Goal: Task Accomplishment & Management: Manage account settings

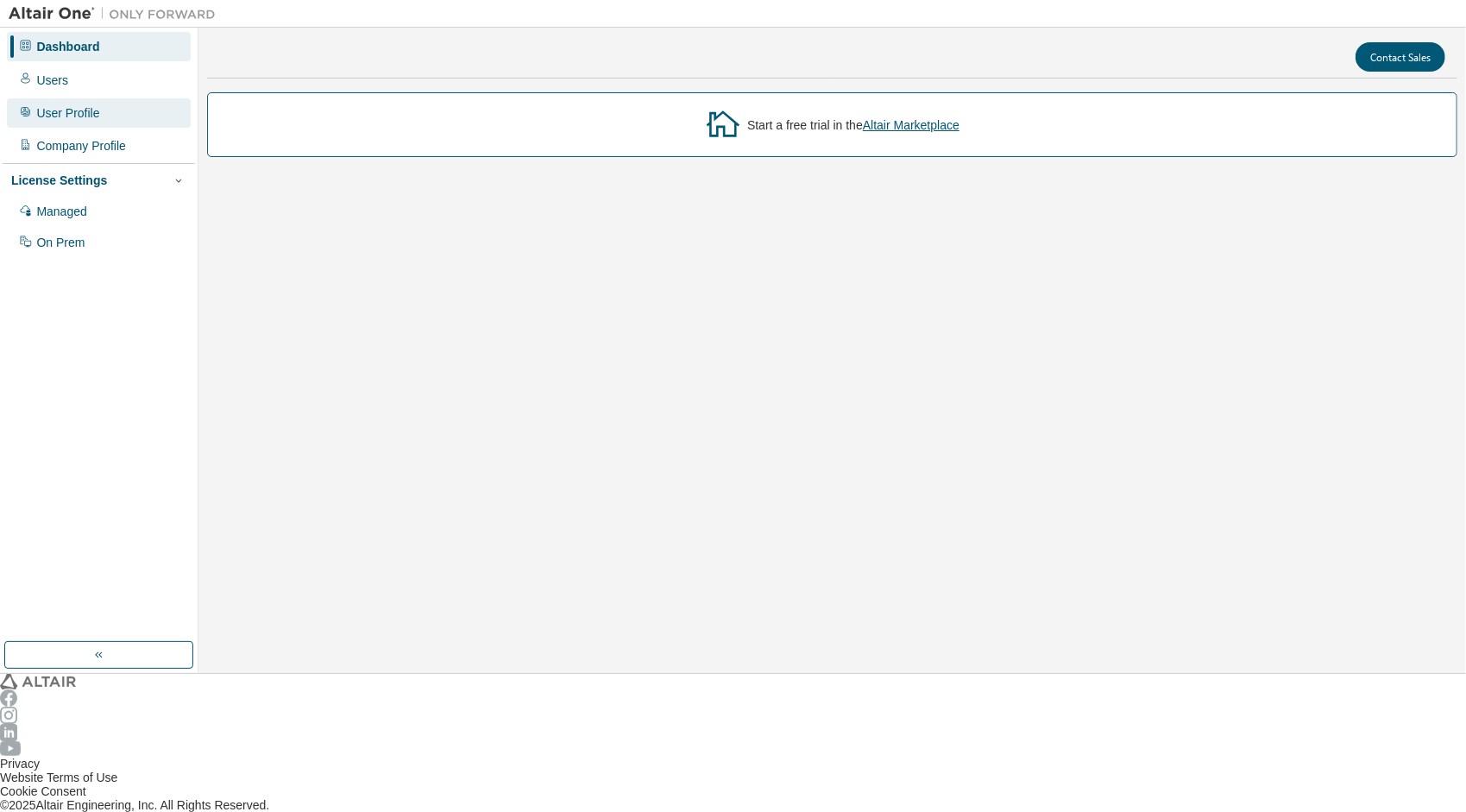
click at [87, 114] on div "User Profile" at bounding box center [68, 113] width 63 height 14
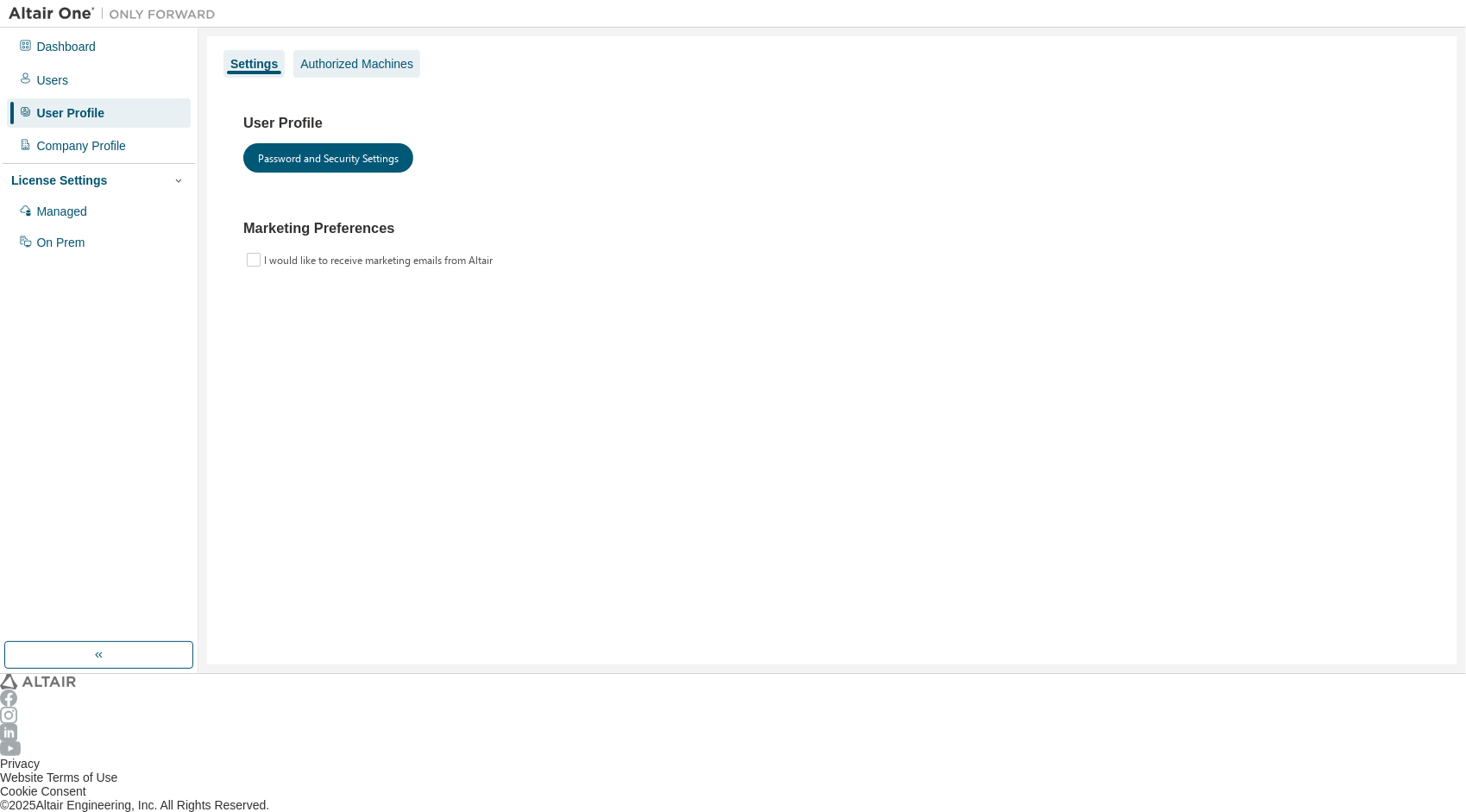
click at [306, 63] on div "Authorized Machines" at bounding box center [357, 64] width 113 height 14
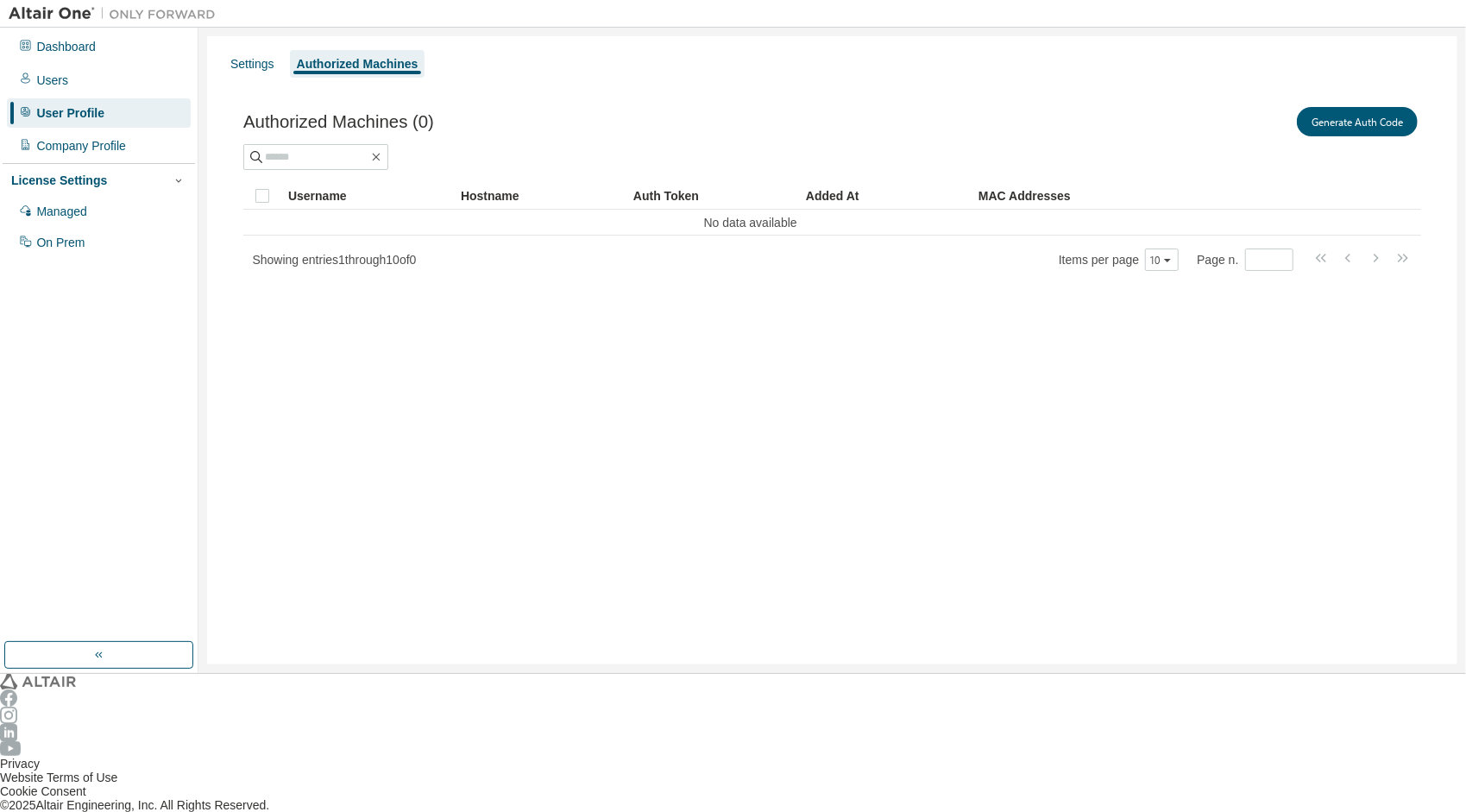
click at [1457, 9] on div at bounding box center [1448, 14] width 35 height 14
click at [1449, 7] on icon "button" at bounding box center [1449, 7] width 0 height 0
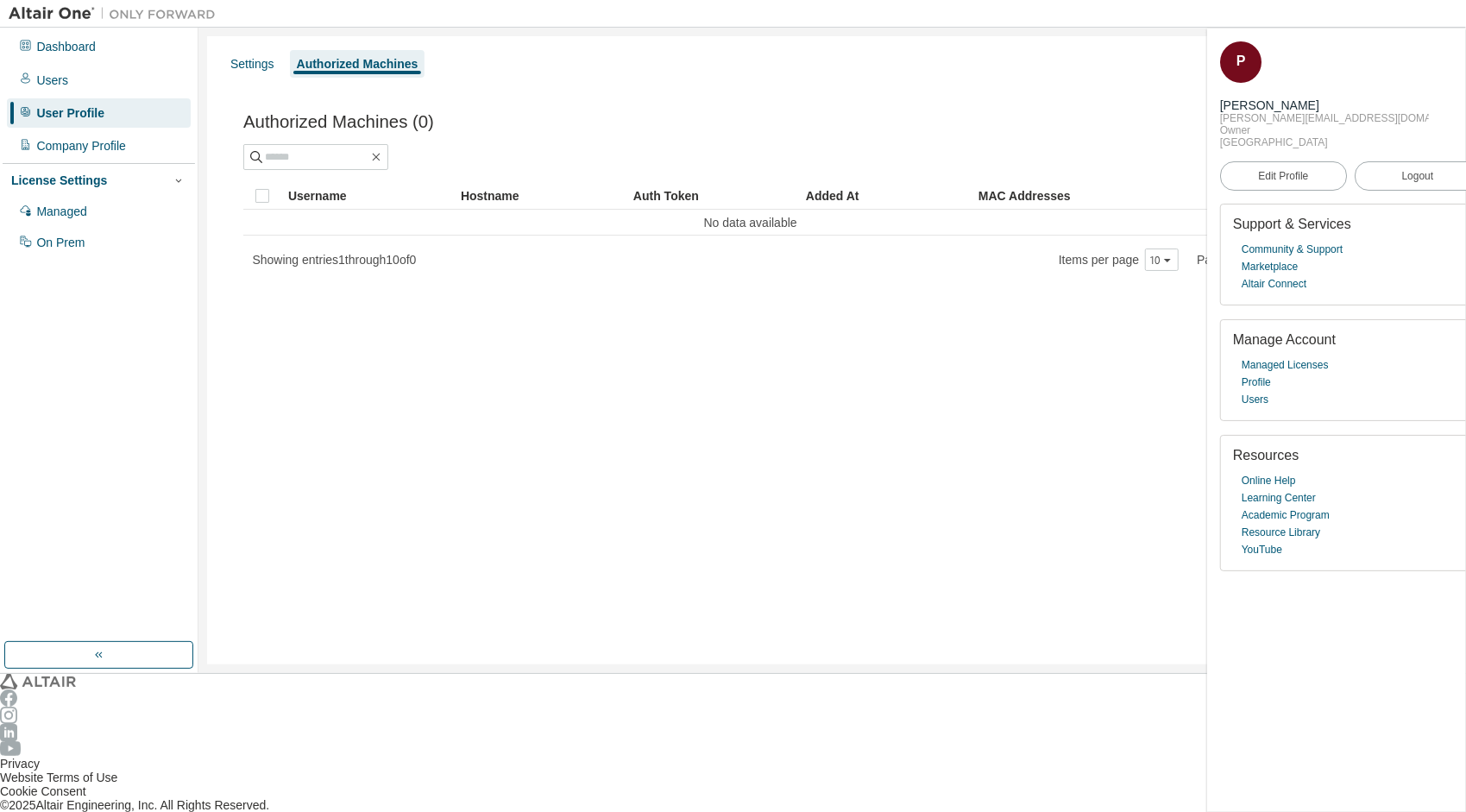
click at [831, 88] on div "Authorized Machines (0) Generate Auth Code Clear Load Save Save As Field Operat…" at bounding box center [832, 200] width 1226 height 243
click at [563, 144] on div at bounding box center [832, 156] width 1178 height 26
click at [414, 325] on div "Settings Authorized Machines Authorized Machines (0) Generate Auth Code Clear L…" at bounding box center [832, 351] width 1250 height 628
click at [1465, 46] on icon "button" at bounding box center [1471, 46] width 0 height 0
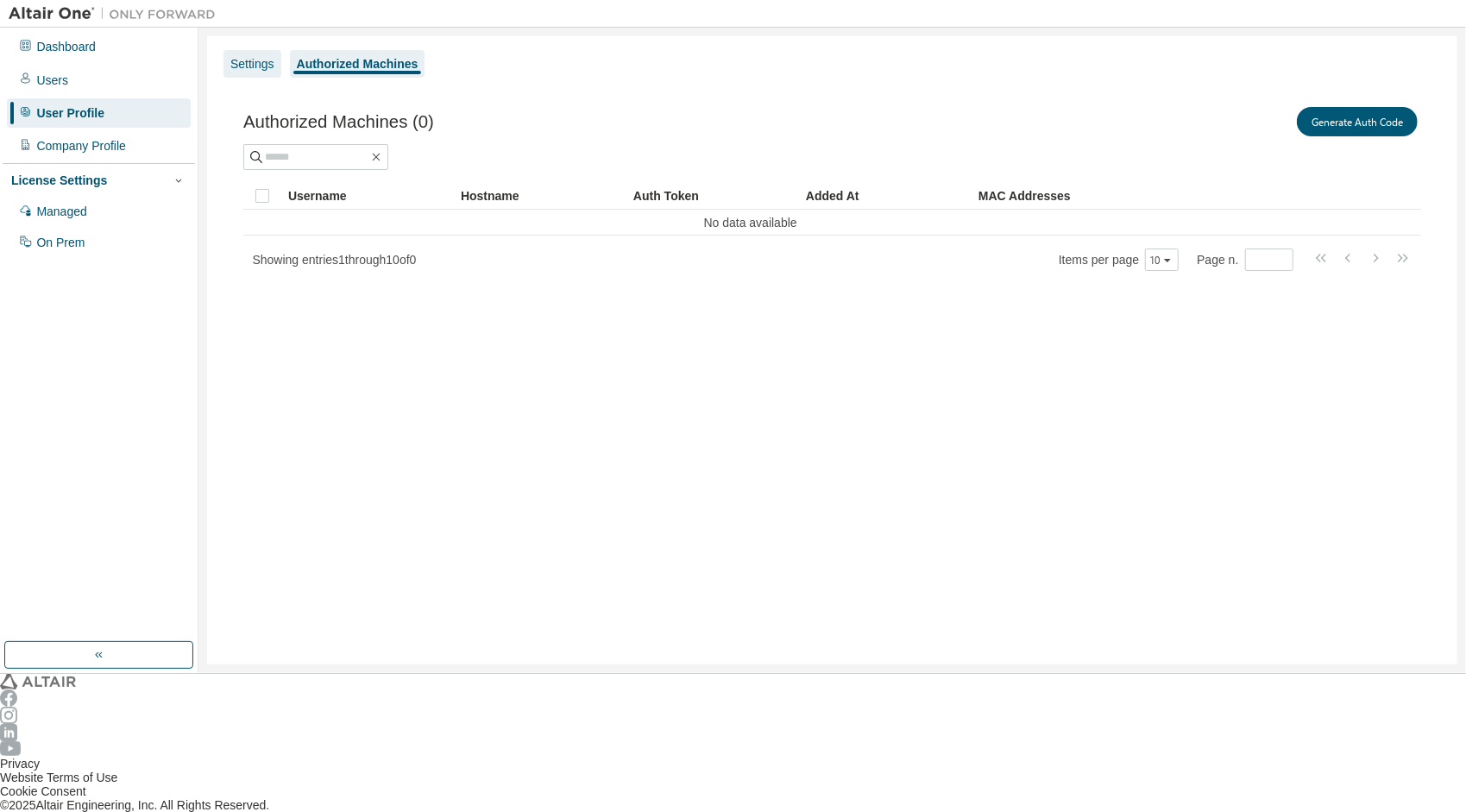
click at [261, 68] on div "Settings" at bounding box center [253, 64] width 44 height 14
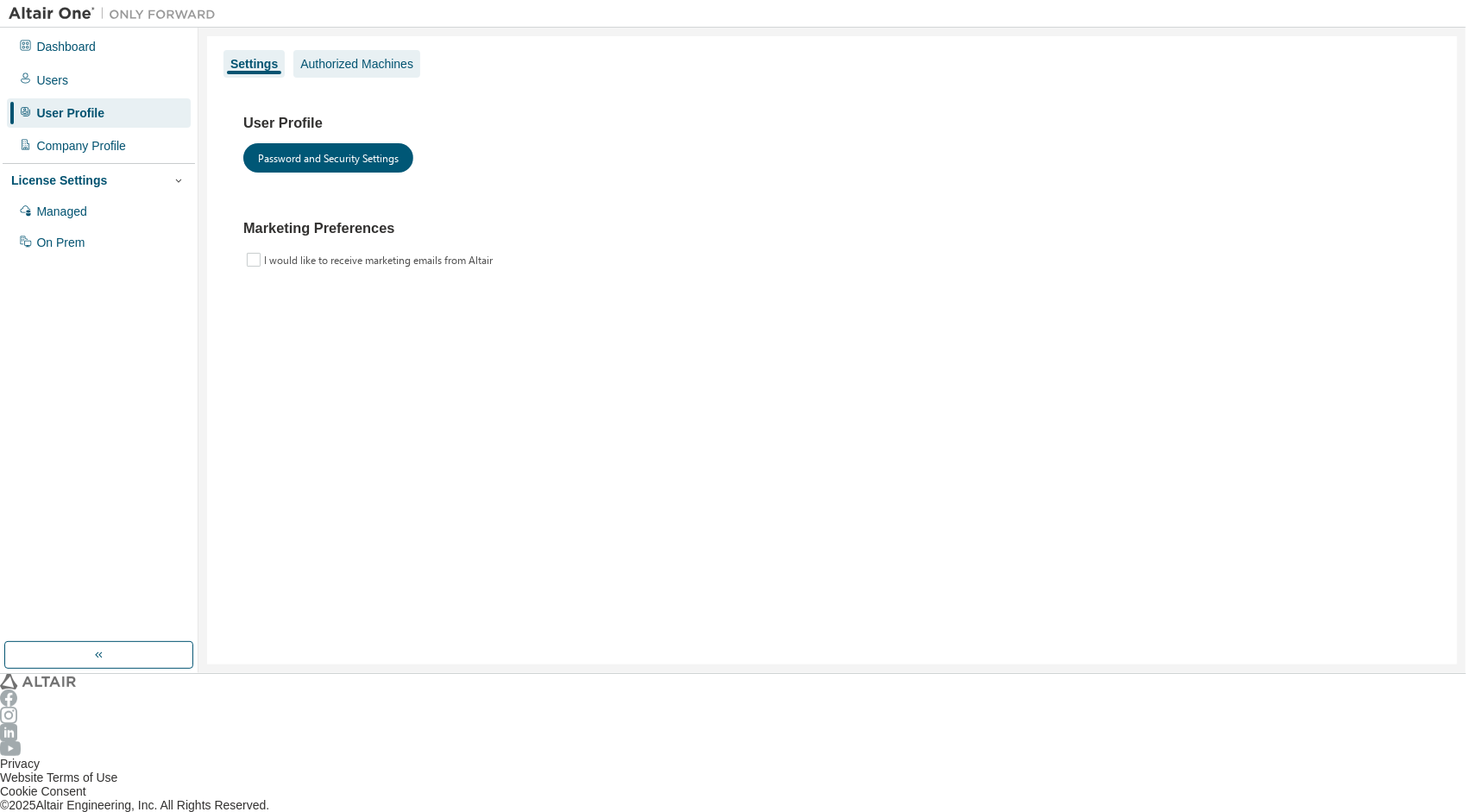
click at [329, 63] on div "Authorized Machines" at bounding box center [357, 64] width 113 height 14
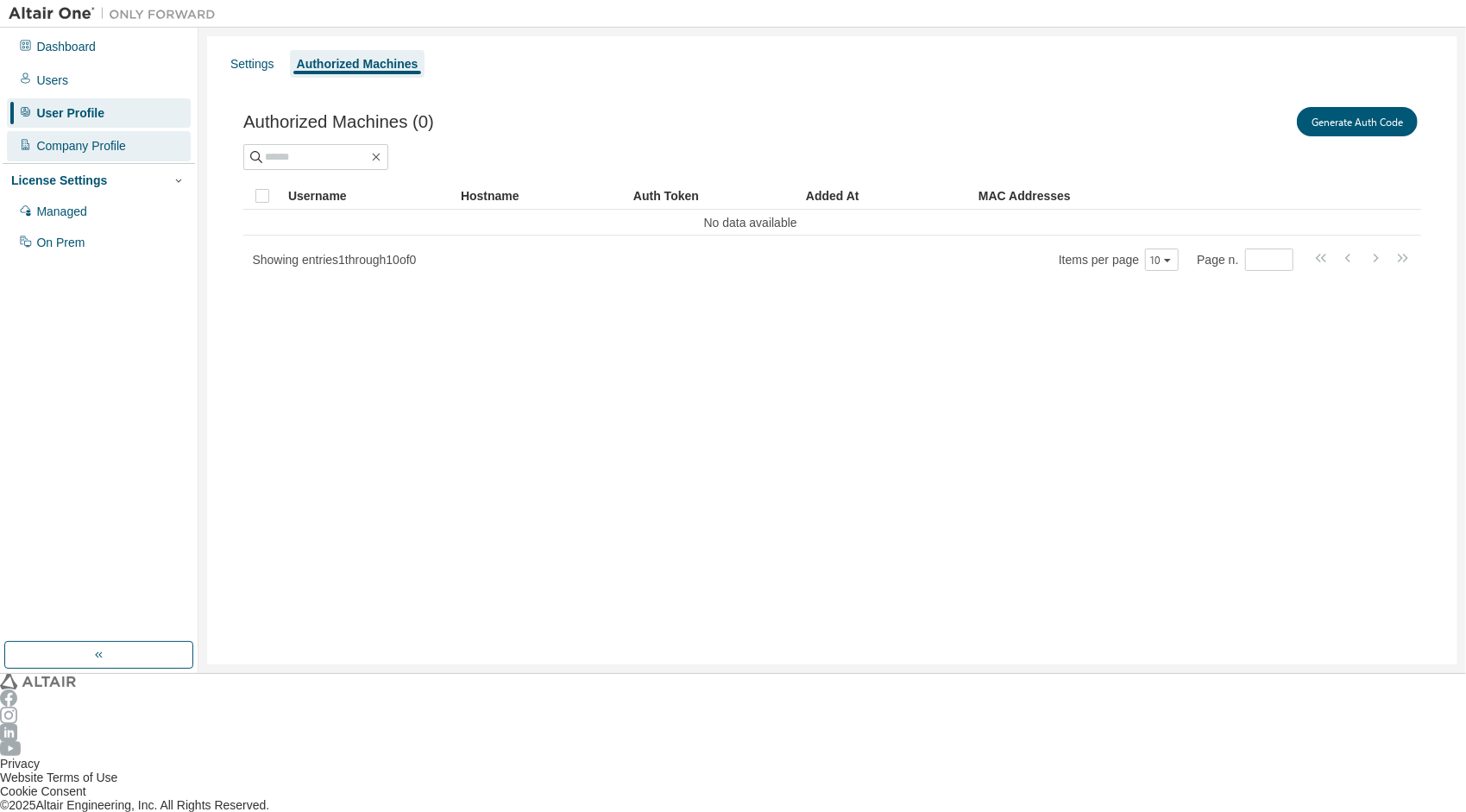
click at [101, 141] on div "Company Profile" at bounding box center [81, 146] width 90 height 14
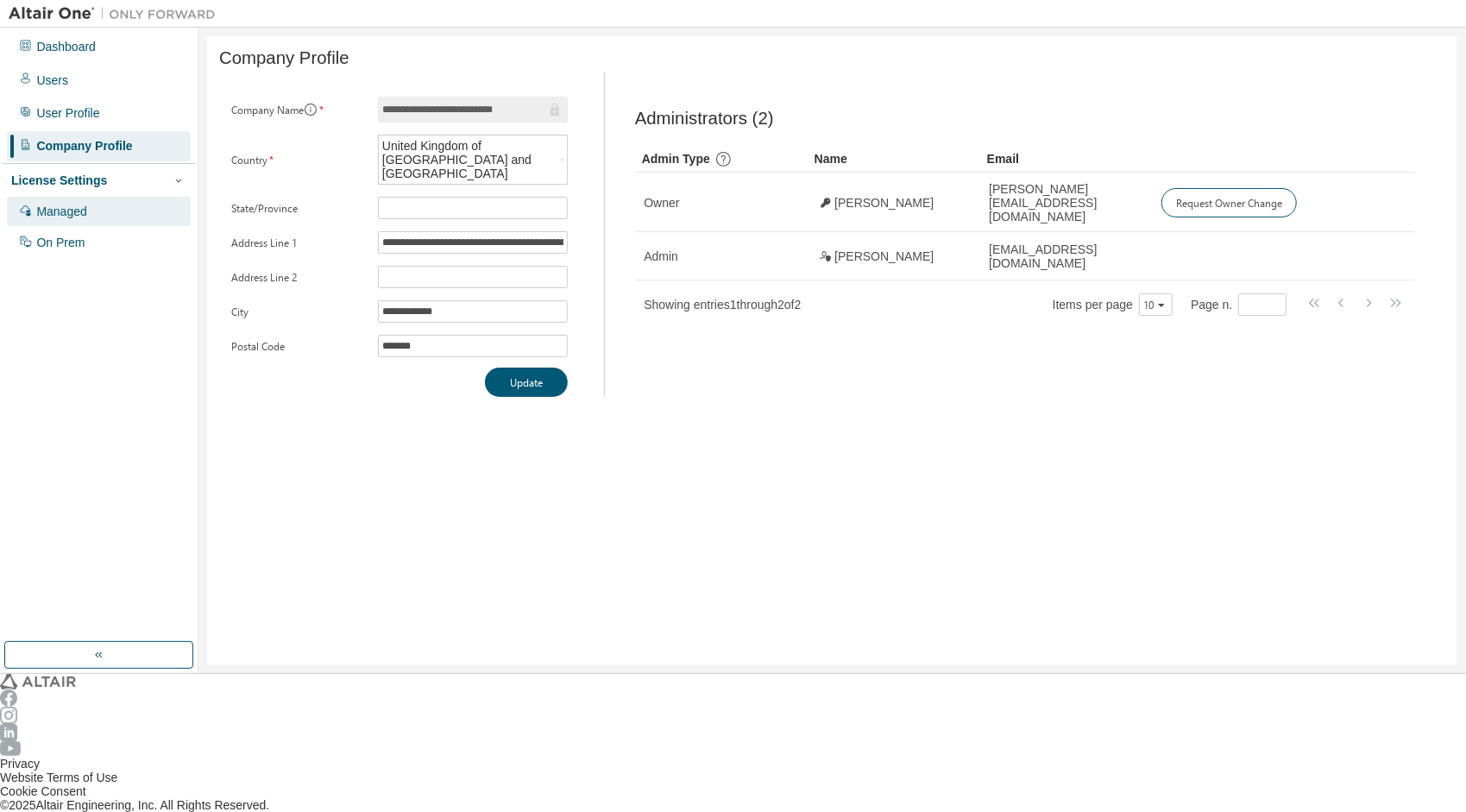
click at [70, 205] on div "Managed" at bounding box center [61, 211] width 51 height 14
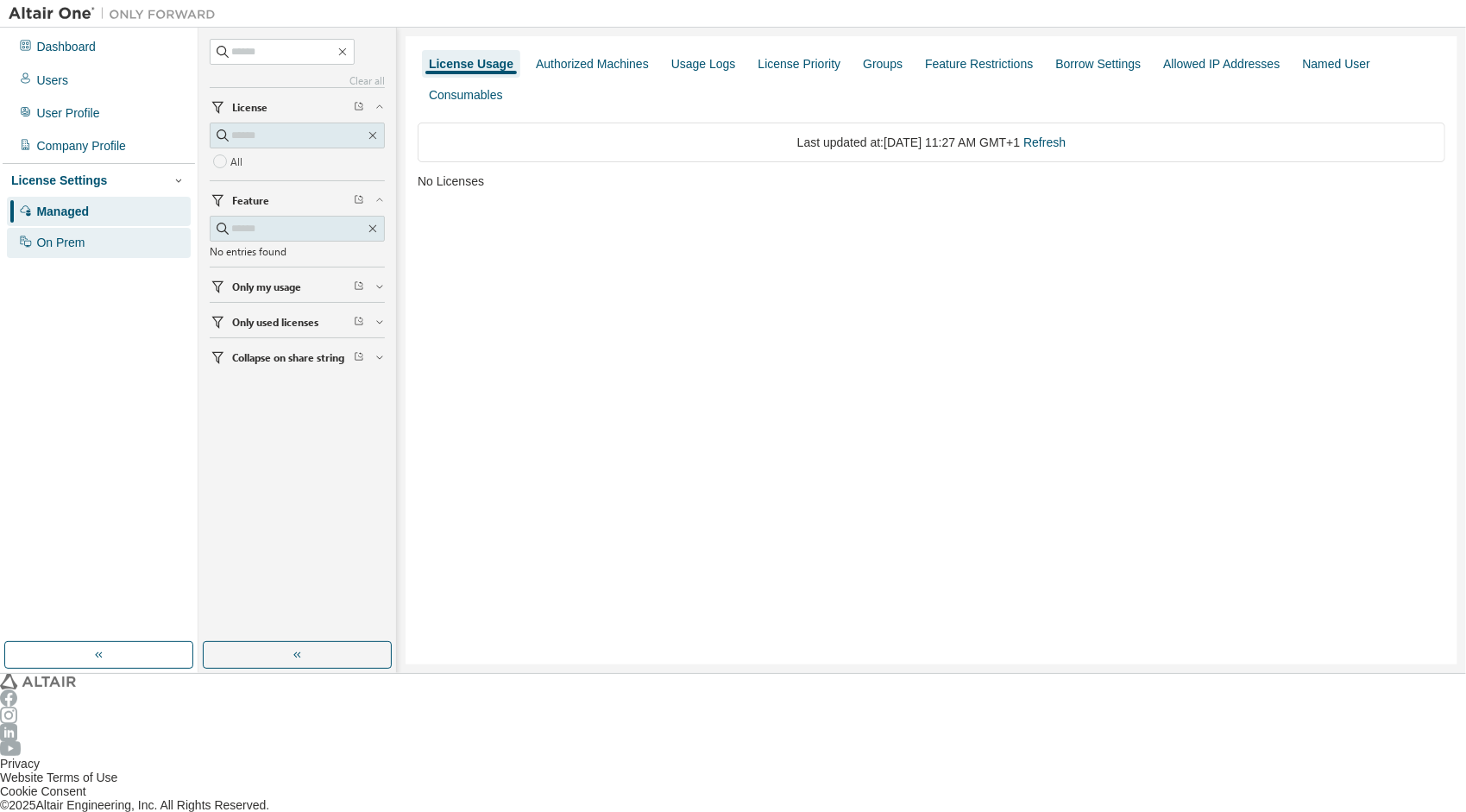
click at [57, 236] on div "On Prem" at bounding box center [60, 243] width 49 height 14
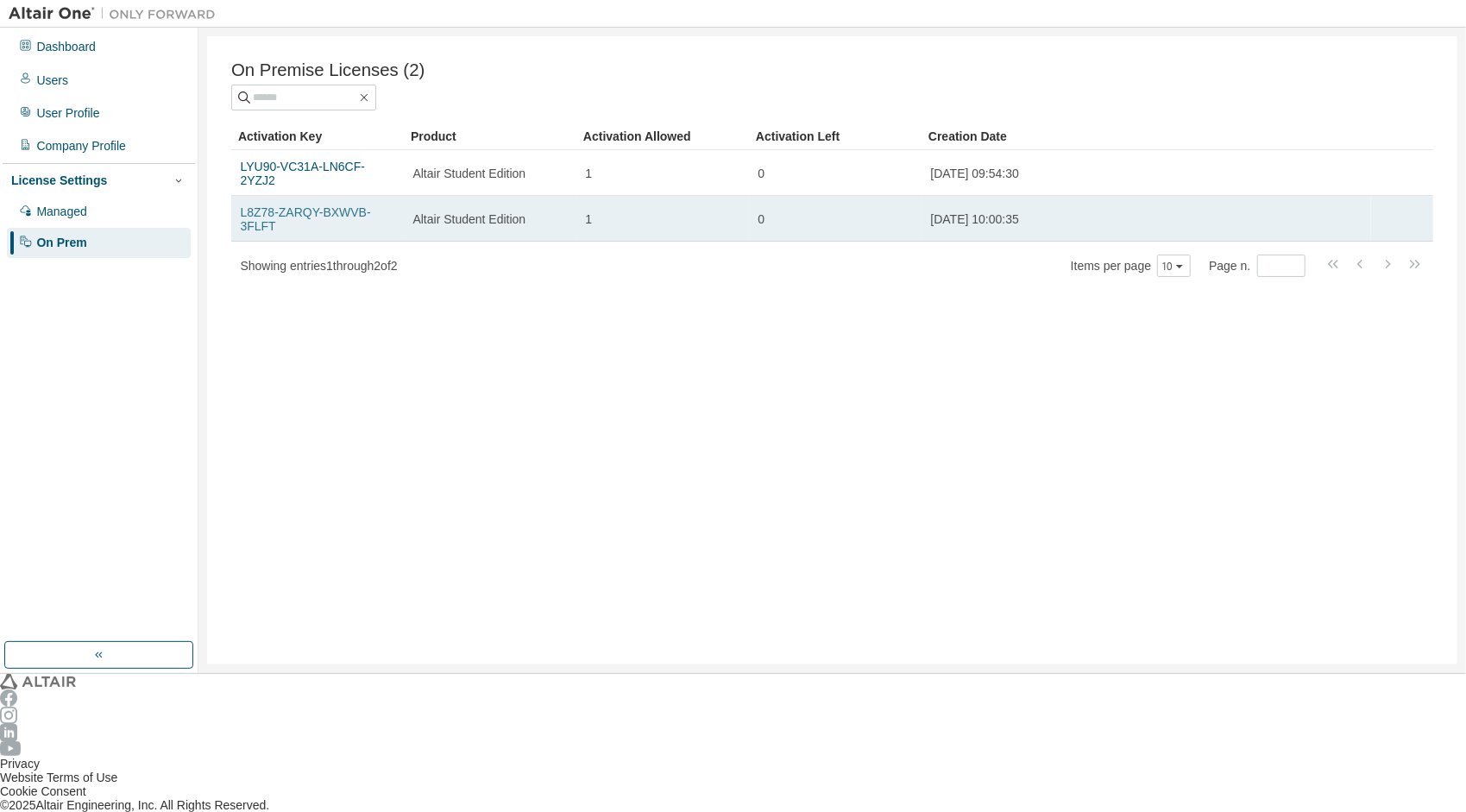
click at [327, 205] on link "L8Z78-ZARQY-BXWVB-3FLFT" at bounding box center [306, 219] width 131 height 28
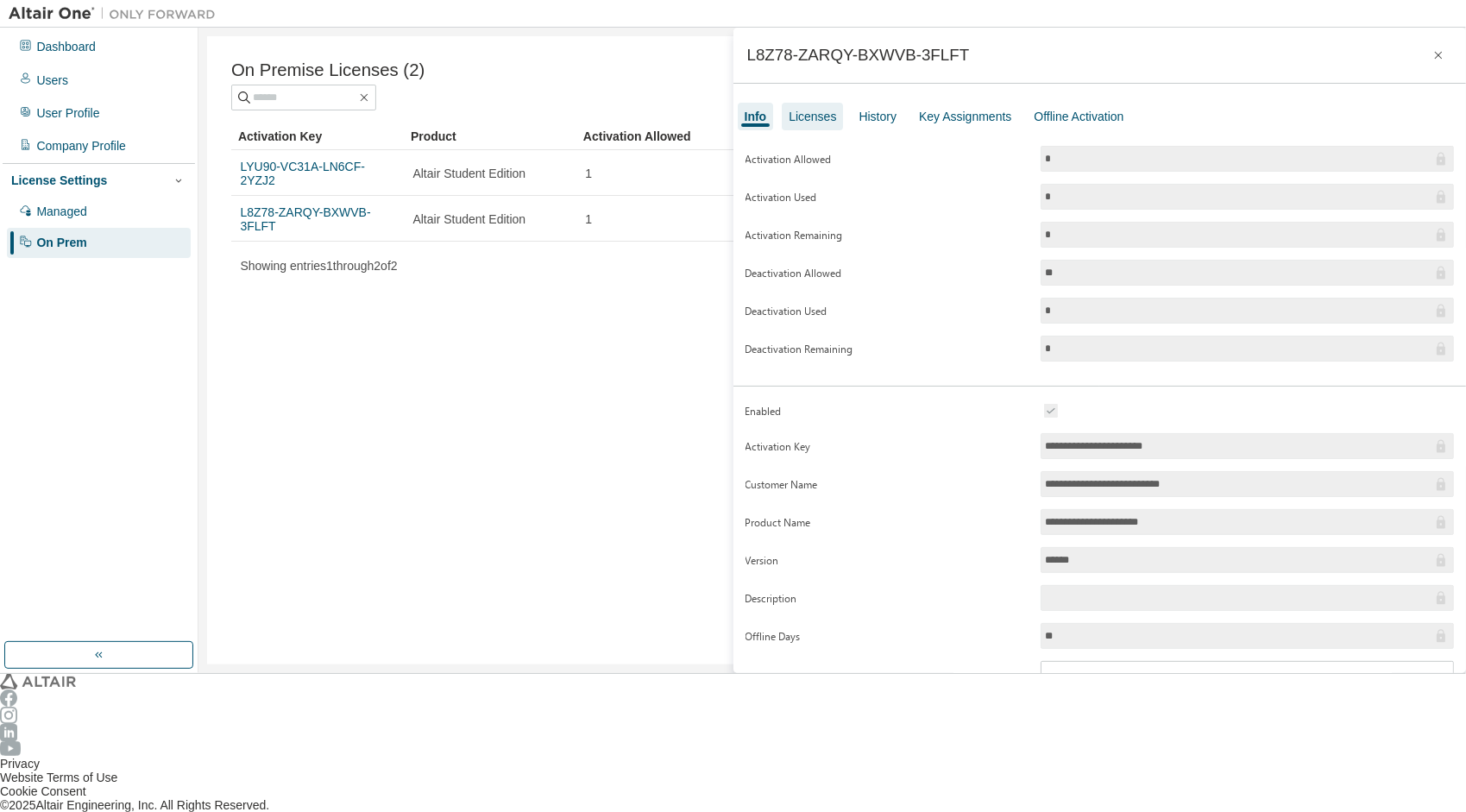
click at [834, 126] on div "Licenses" at bounding box center [812, 117] width 61 height 28
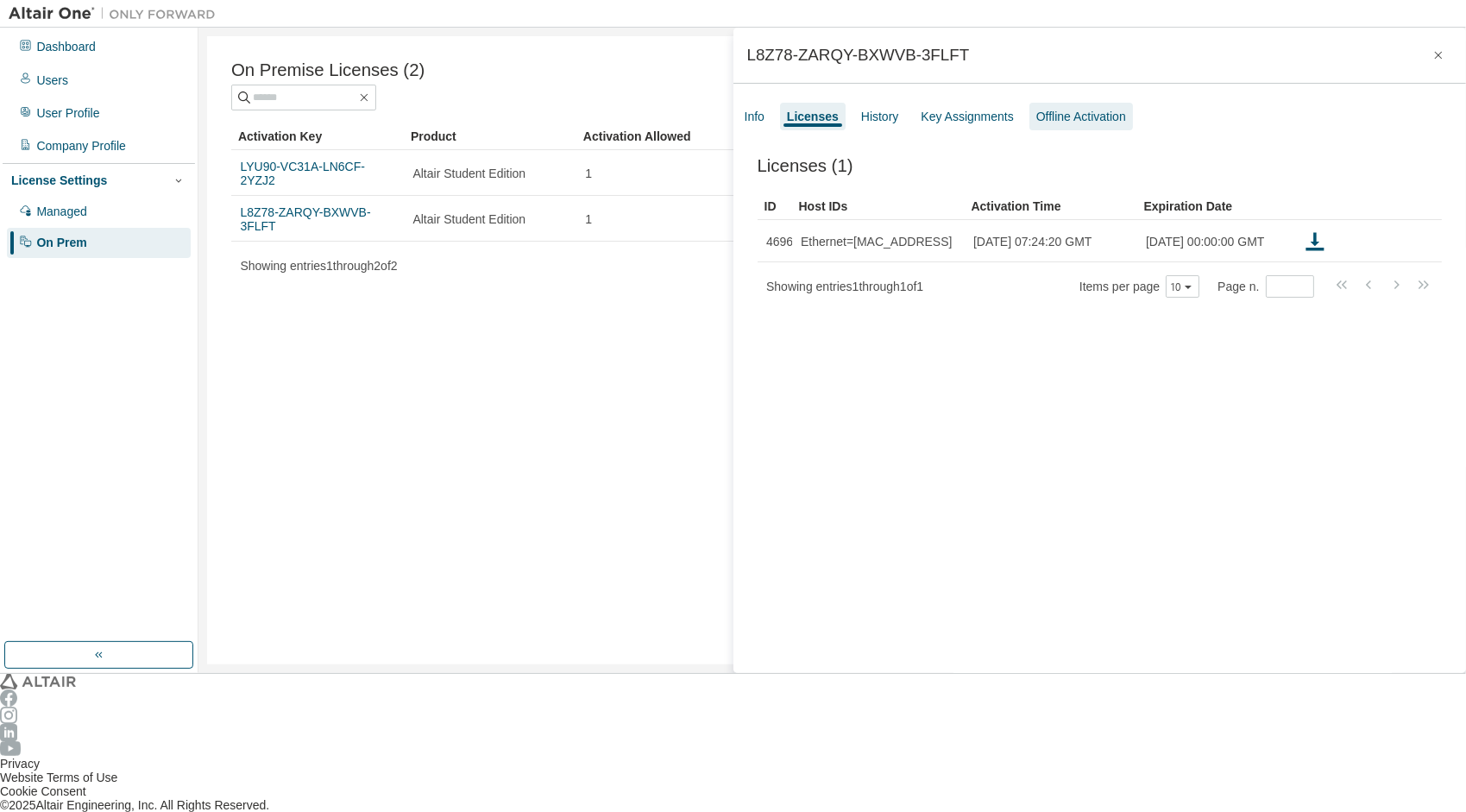
click at [1042, 111] on div "Offline Activation" at bounding box center [1081, 117] width 90 height 14
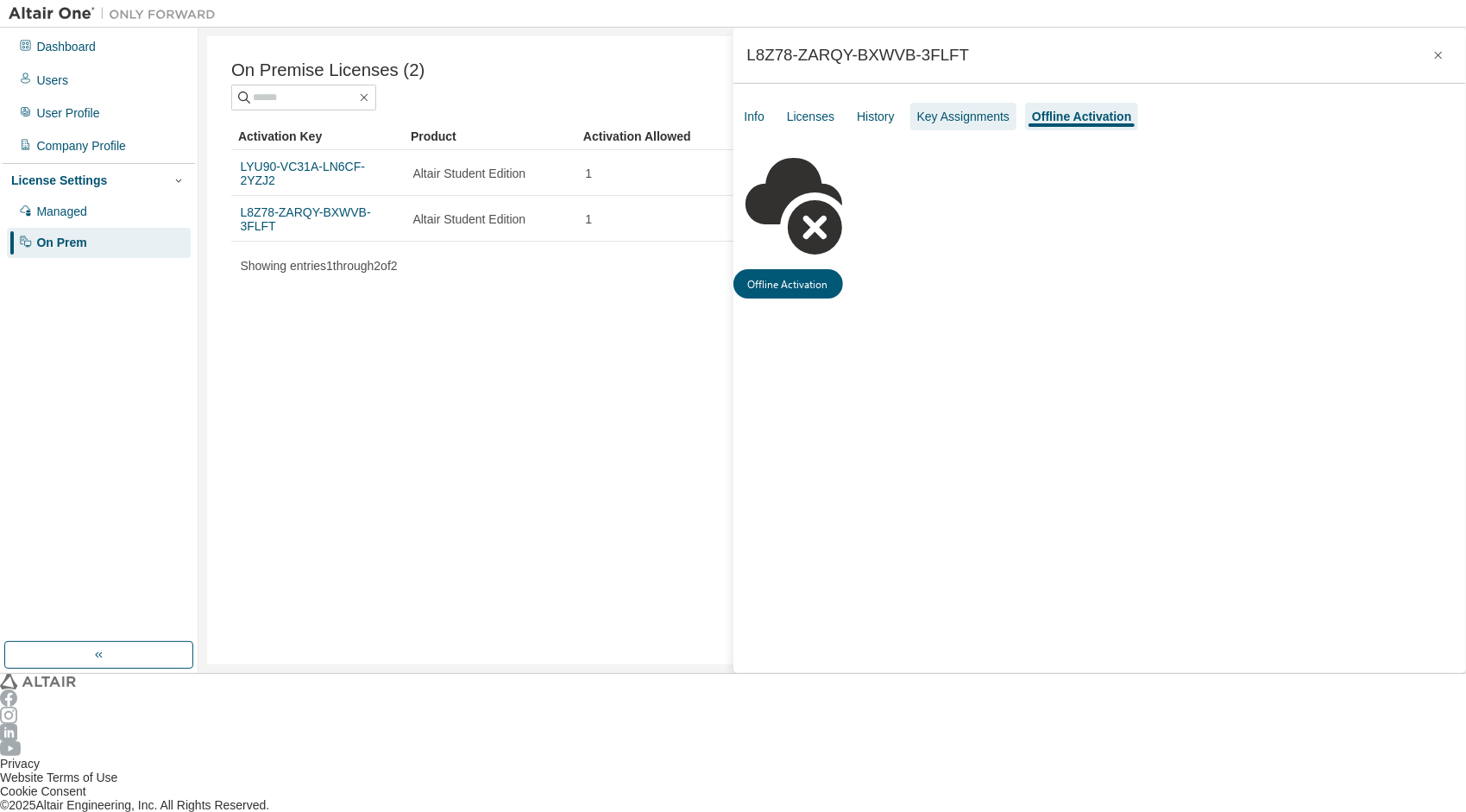
click at [985, 110] on div "Key Assignments" at bounding box center [963, 117] width 92 height 14
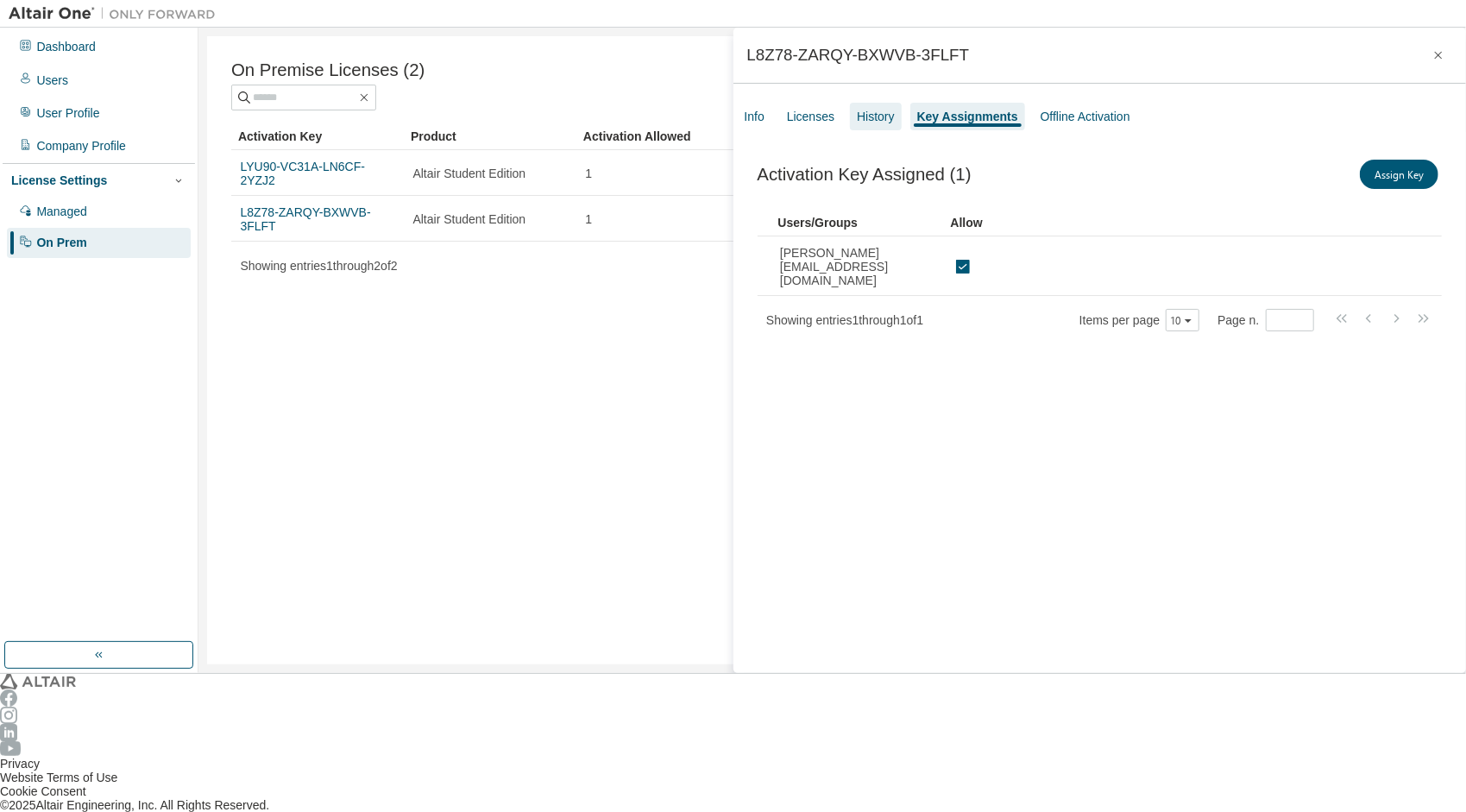
click at [867, 119] on div "History" at bounding box center [876, 117] width 38 height 14
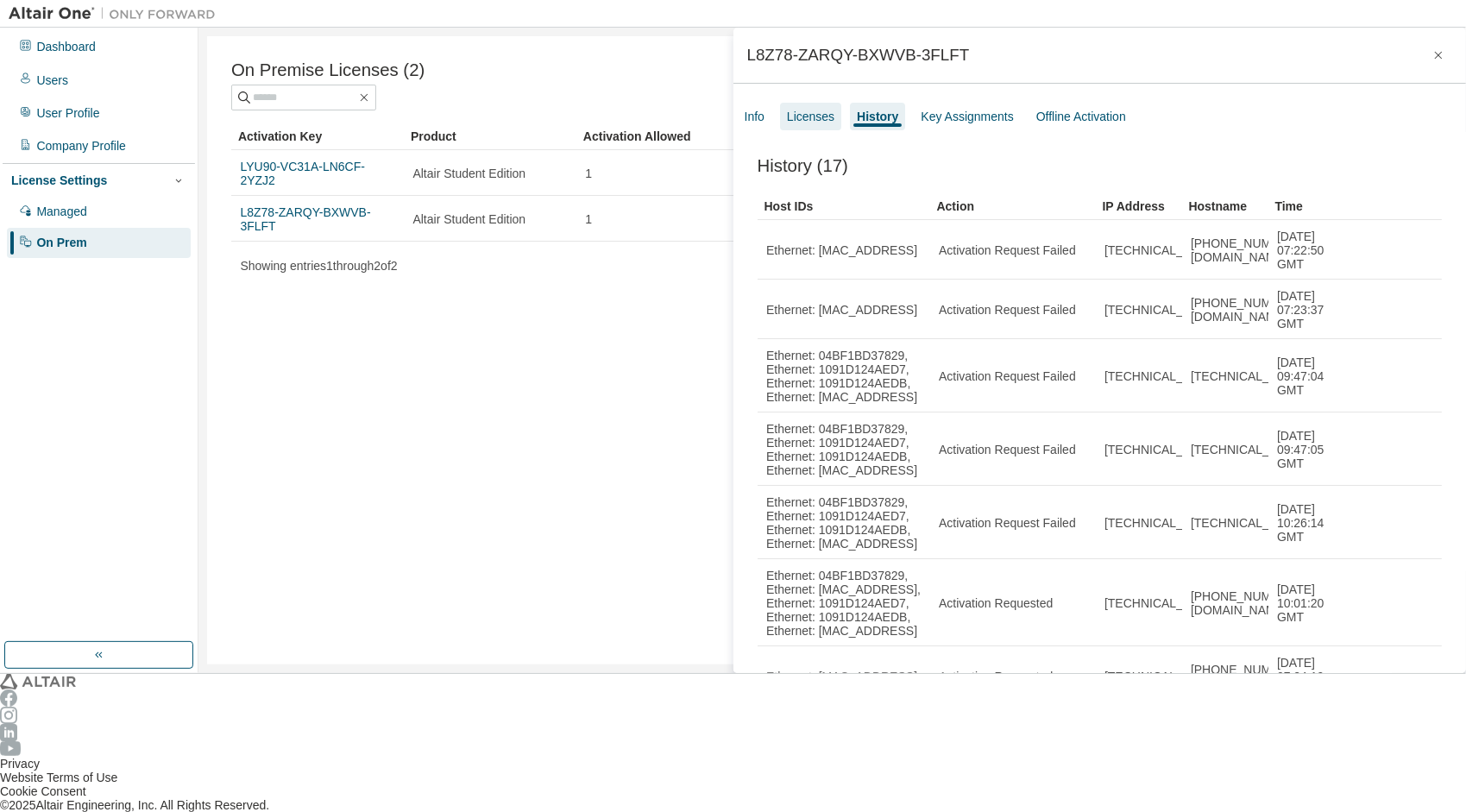
click at [823, 122] on div "Licenses" at bounding box center [811, 117] width 48 height 14
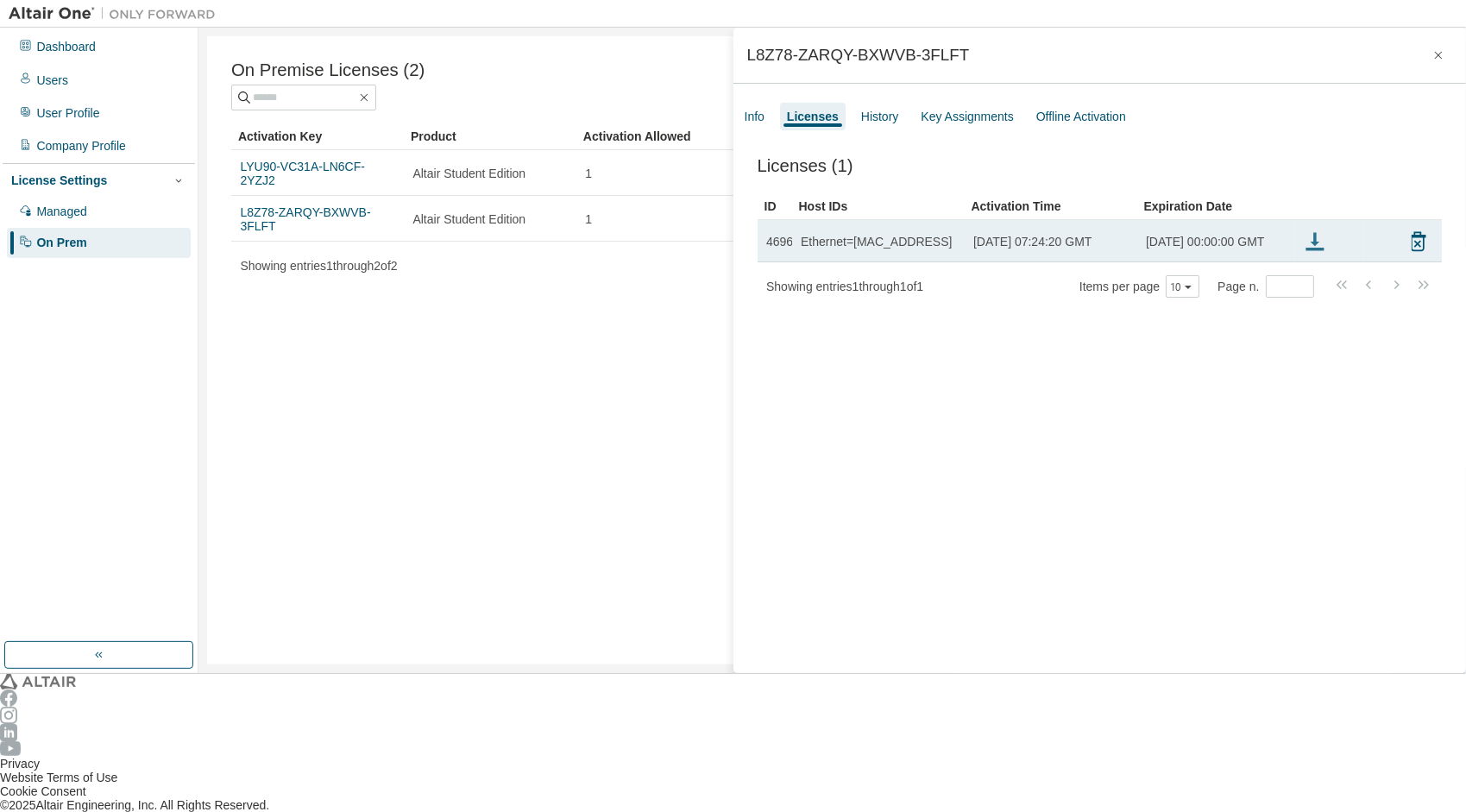
click at [1317, 240] on icon at bounding box center [1315, 241] width 18 height 18
click at [1313, 246] on icon at bounding box center [1315, 241] width 18 height 18
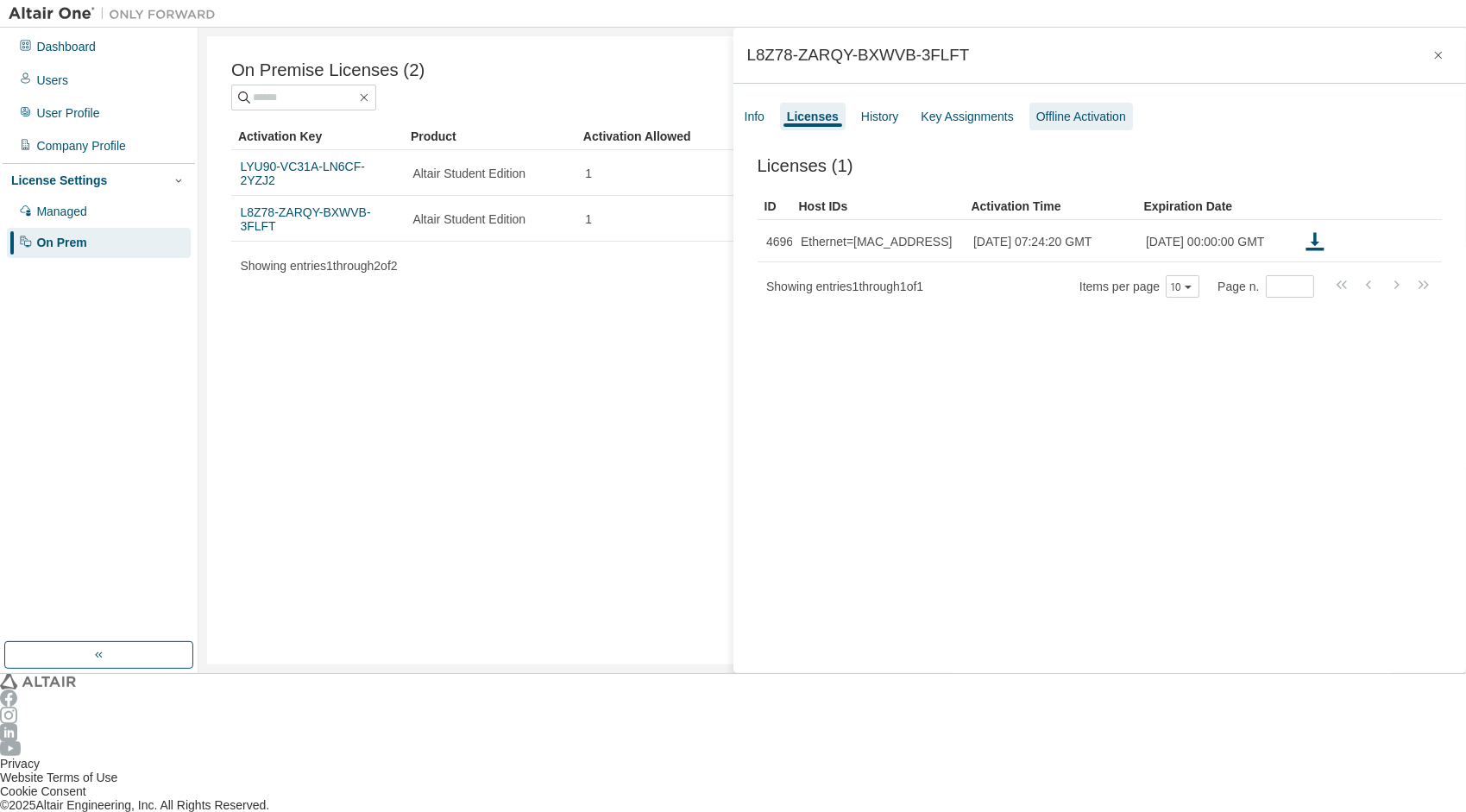
click at [1052, 121] on div "Offline Activation" at bounding box center [1081, 117] width 90 height 14
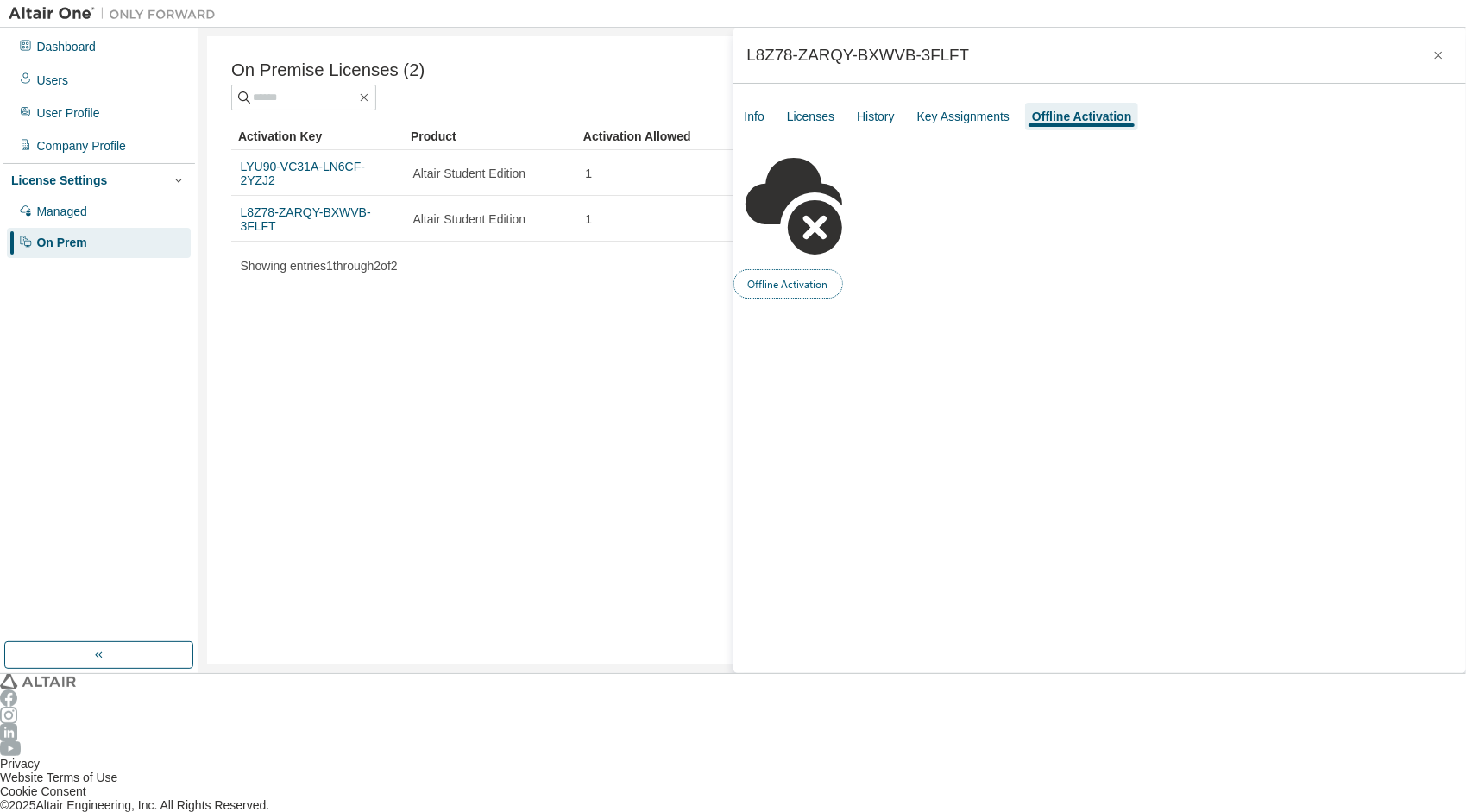
click at [843, 269] on button "Offline Activation" at bounding box center [788, 284] width 110 height 30
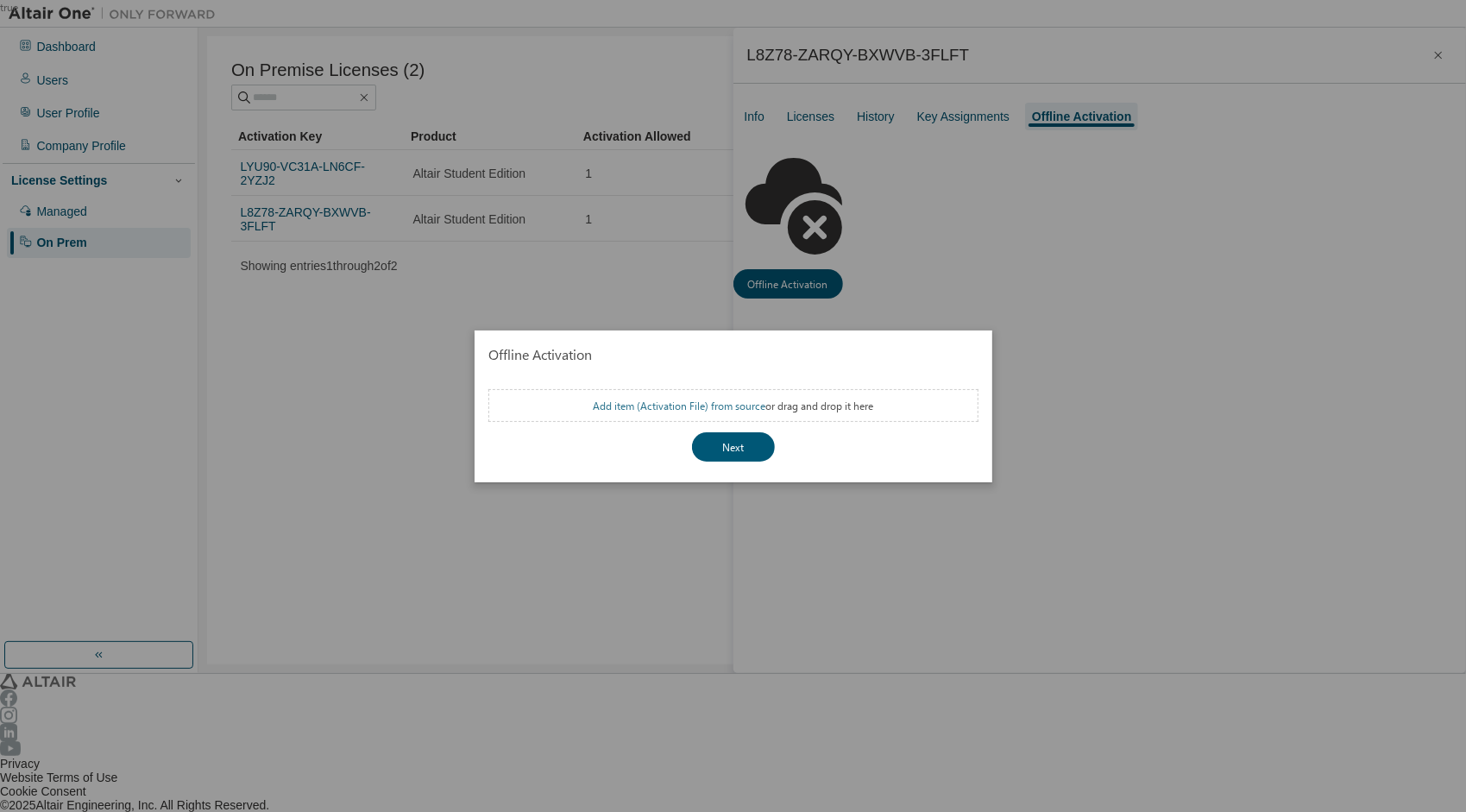
click at [716, 404] on link "Add item ( Activation File ) from source" at bounding box center [680, 406] width 172 height 14
click at [1066, 302] on div "true" at bounding box center [733, 406] width 1466 height 812
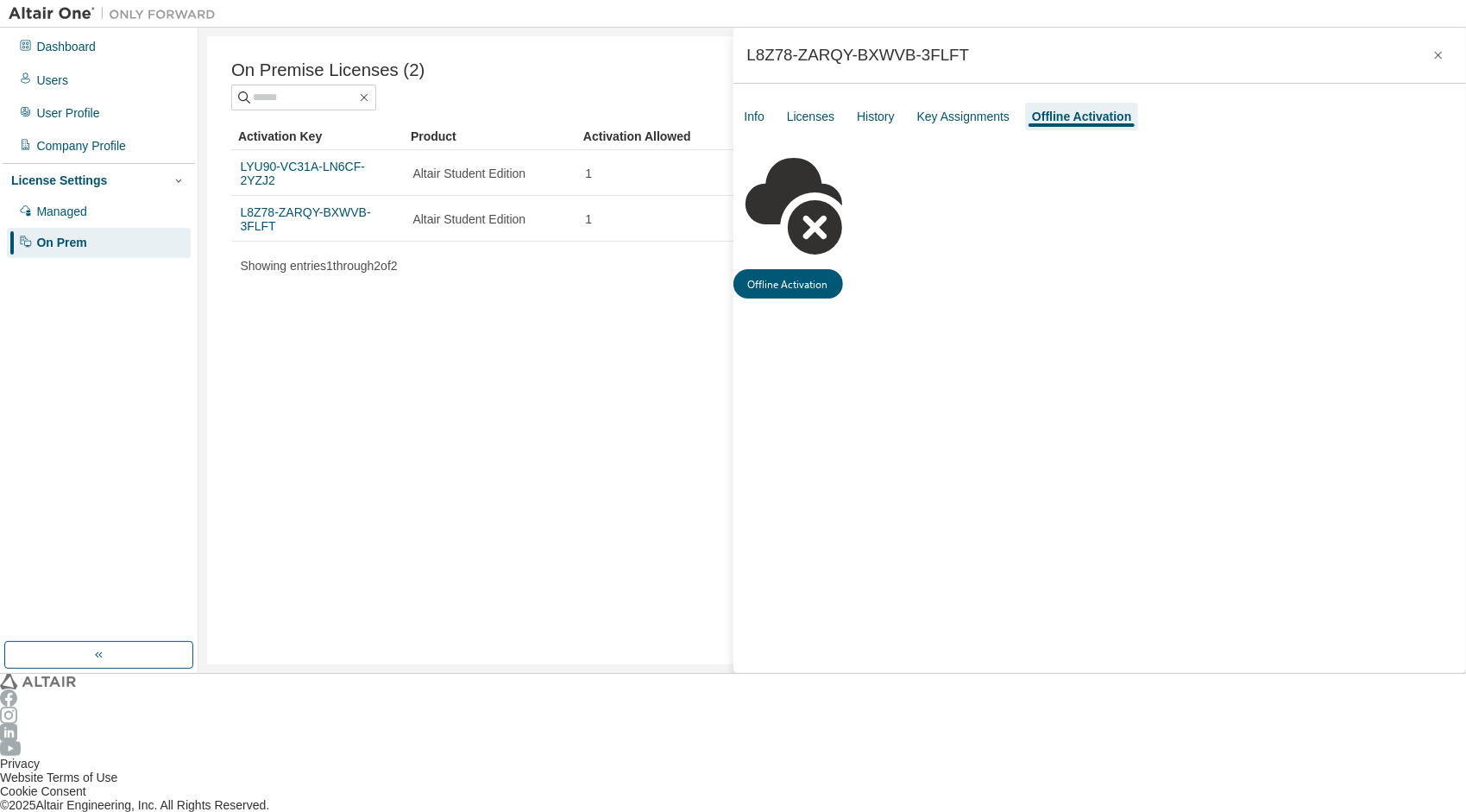
click at [667, 317] on div "On Premise Licenses (2) Clear Load Save Save As Field Operator Value Select fil…" at bounding box center [832, 351] width 1250 height 628
click at [97, 76] on div "Users" at bounding box center [99, 79] width 184 height 30
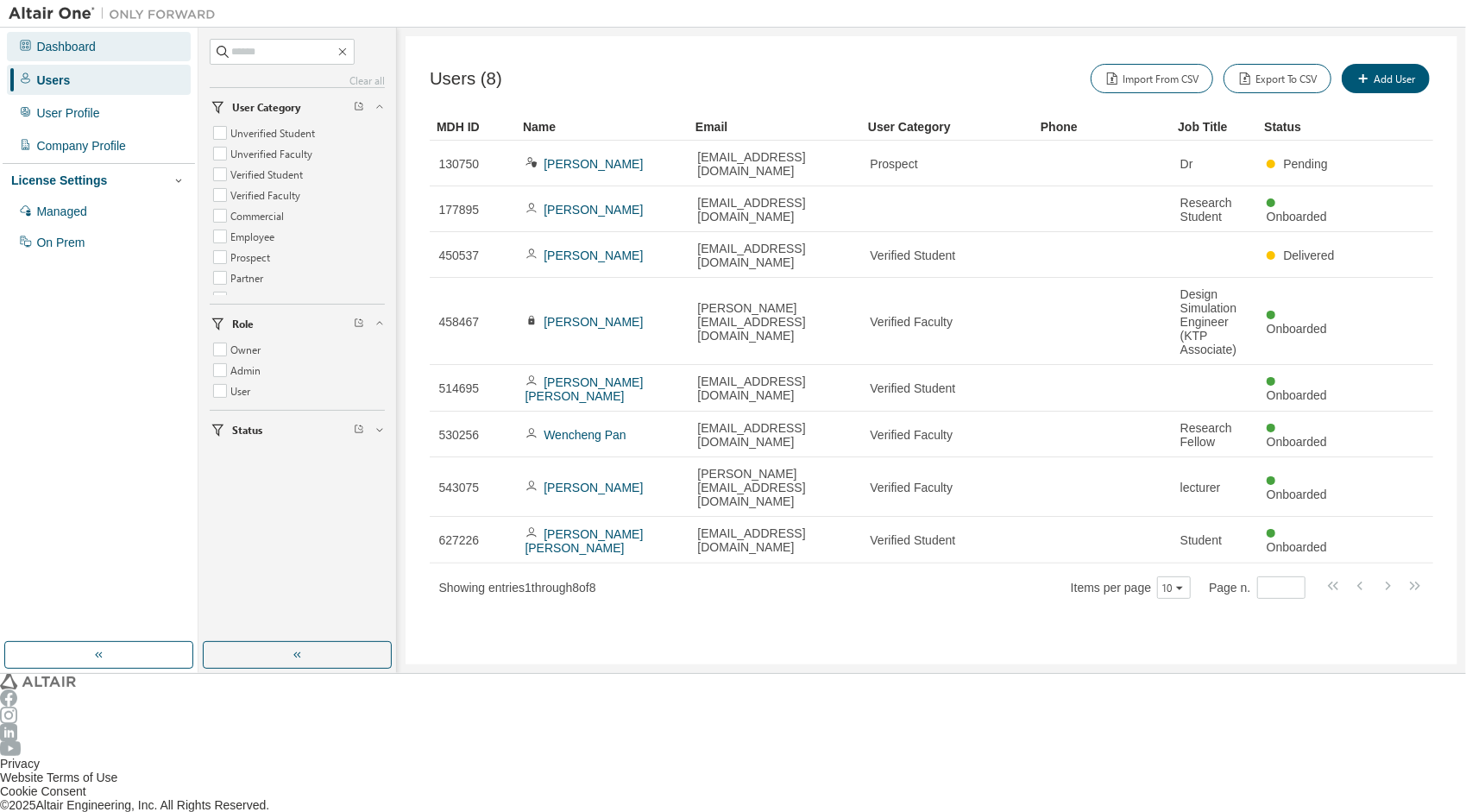
click at [98, 51] on div "Dashboard" at bounding box center [99, 47] width 184 height 30
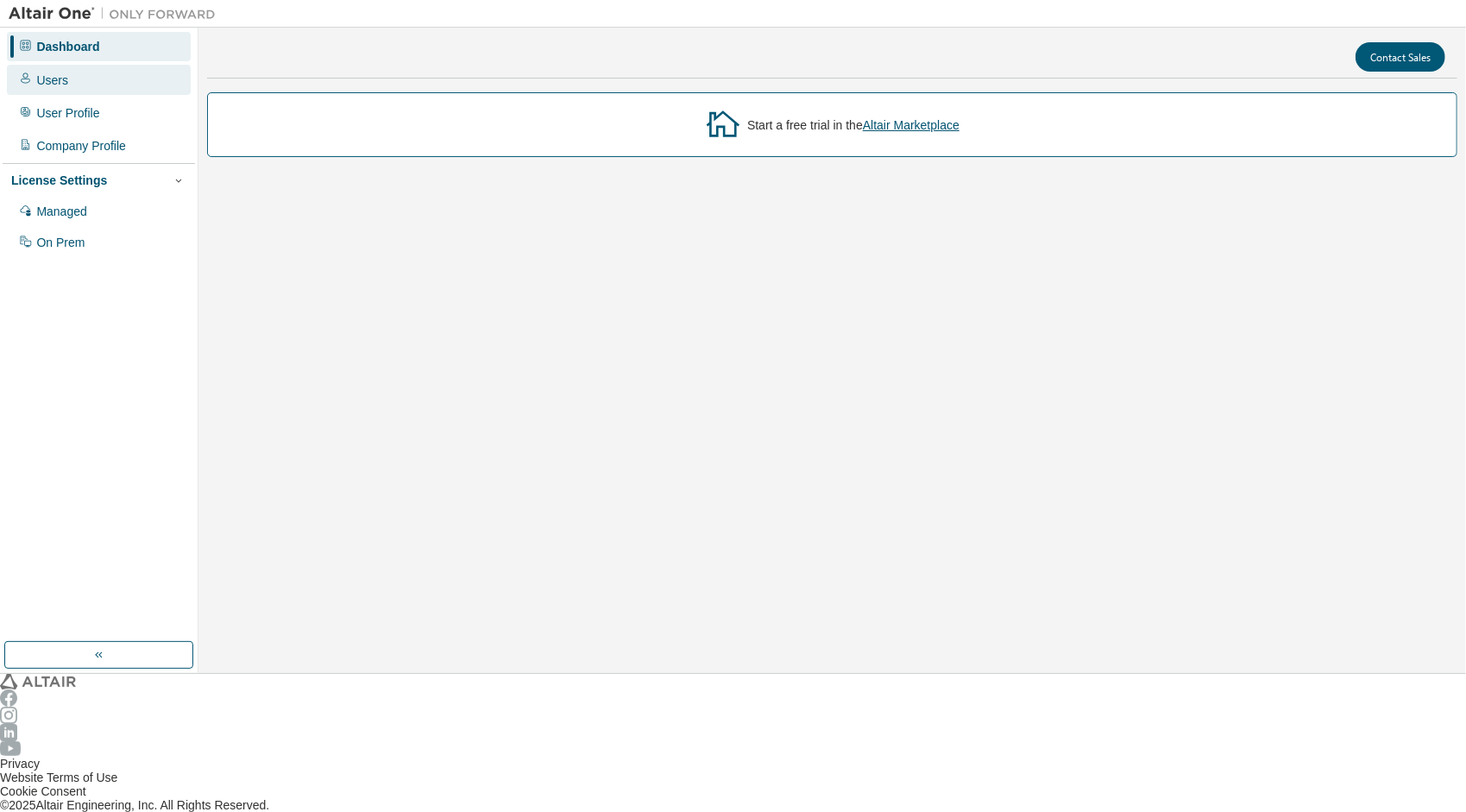
click at [28, 74] on div "Users" at bounding box center [99, 79] width 184 height 30
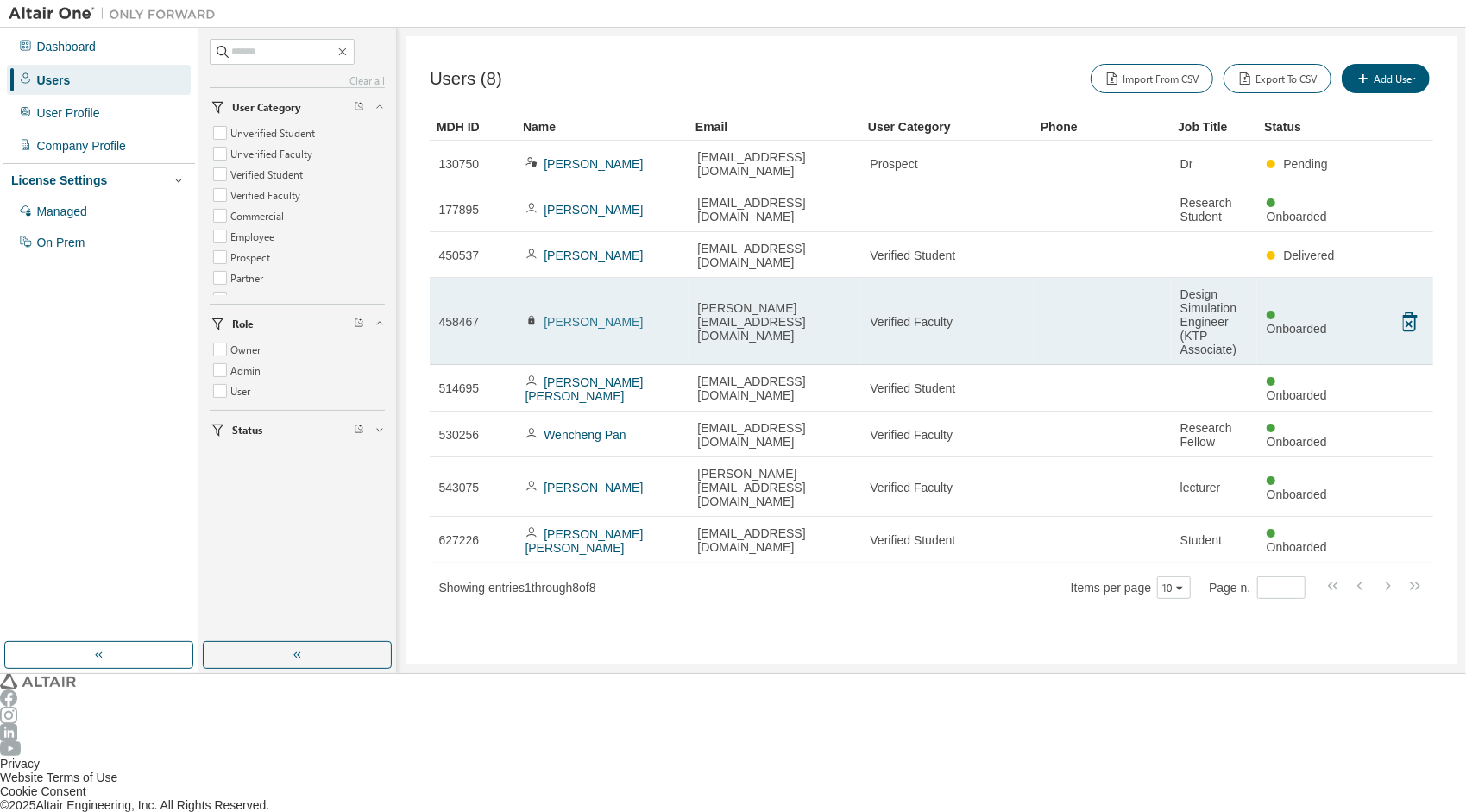
click at [567, 315] on link "Prabakaran Mohan" at bounding box center [593, 322] width 99 height 14
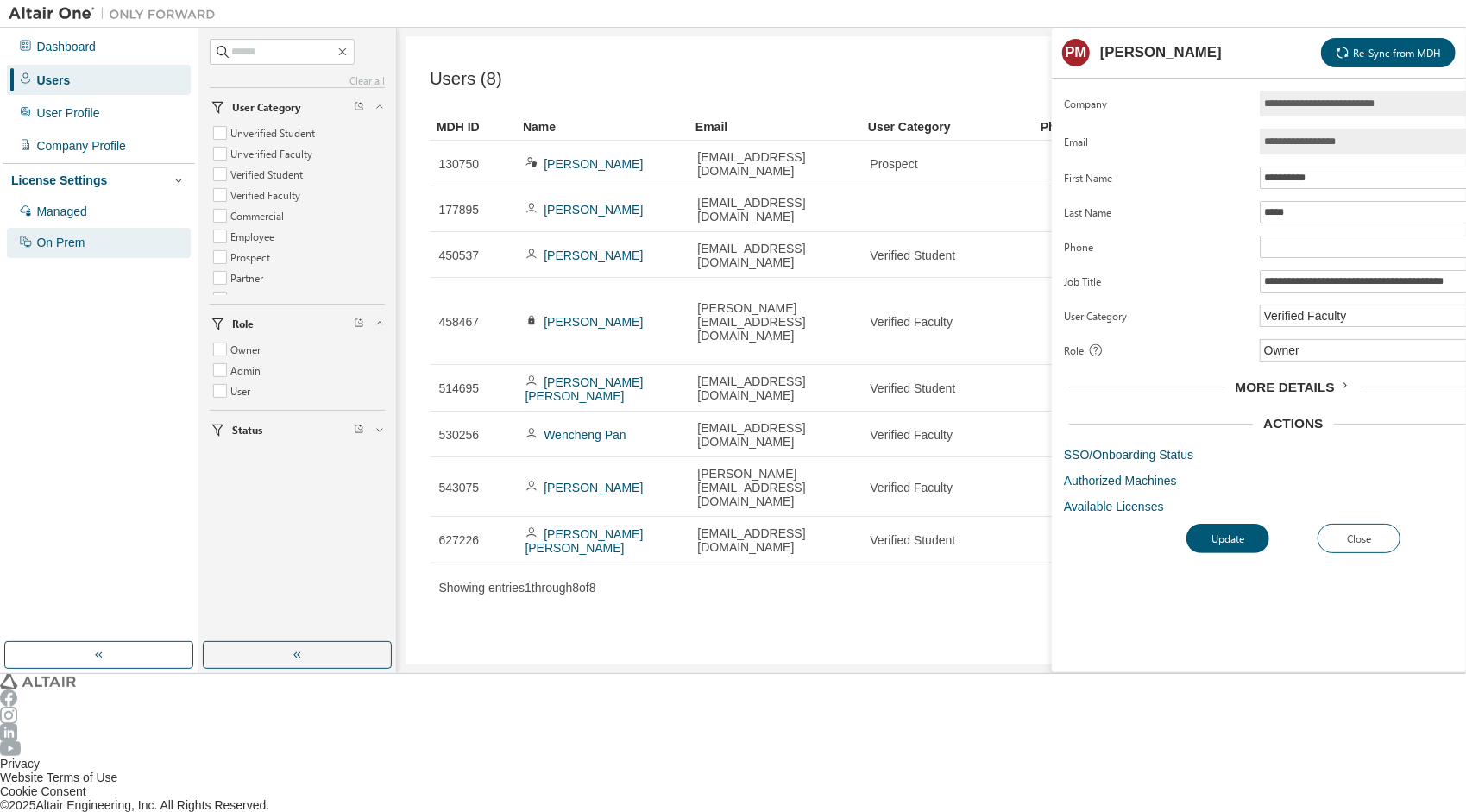
click at [87, 232] on div "On Prem" at bounding box center [99, 243] width 184 height 30
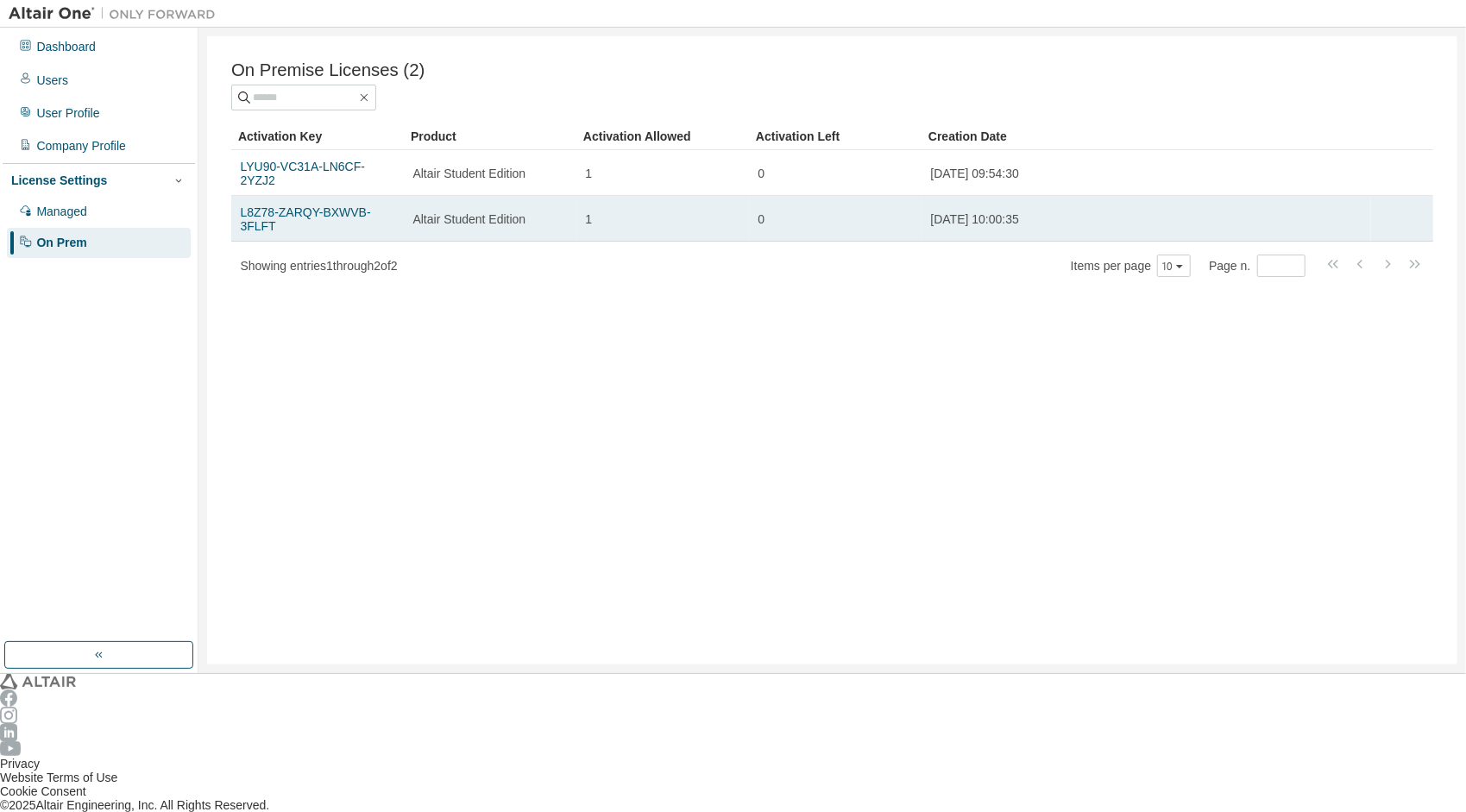
click at [271, 196] on td "L8Z78-ZARQY-BXWVB-3FLFT" at bounding box center [317, 219] width 172 height 46
click at [269, 205] on link "L8Z78-ZARQY-BXWVB-3FLFT" at bounding box center [306, 219] width 131 height 28
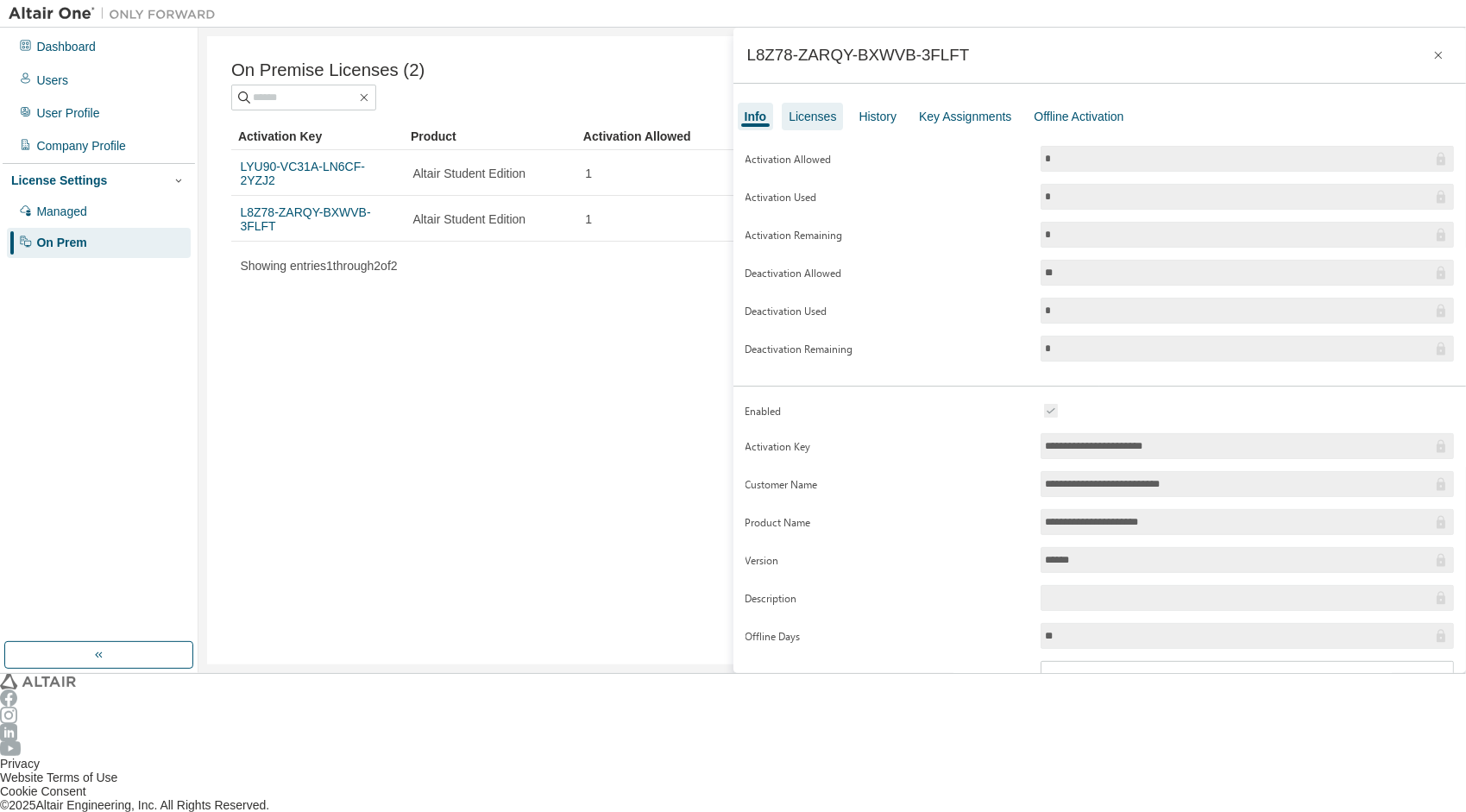
click at [807, 121] on div "Licenses" at bounding box center [812, 117] width 48 height 14
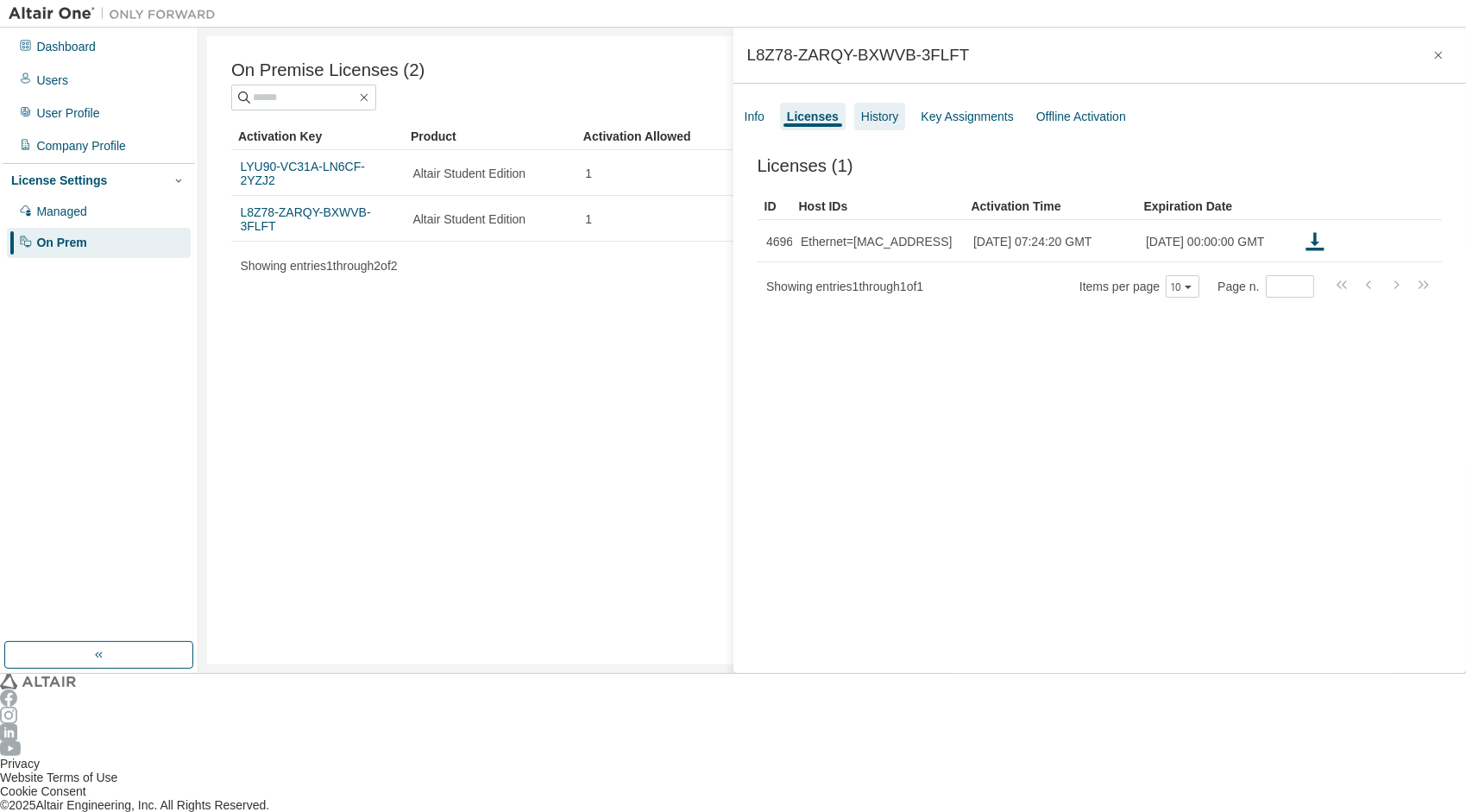
click at [869, 117] on div "History" at bounding box center [881, 117] width 38 height 14
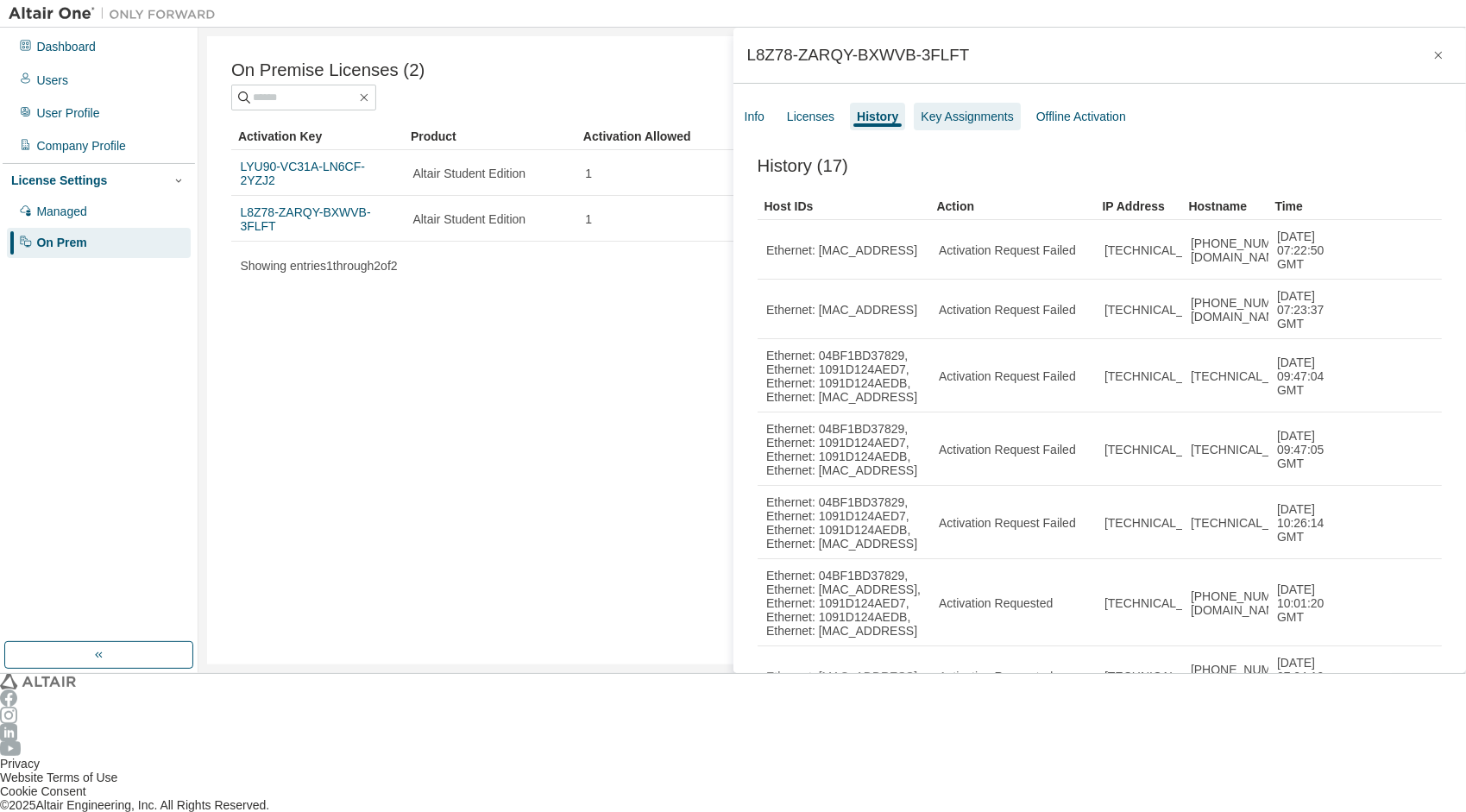
click at [938, 120] on div "Key Assignments" at bounding box center [967, 117] width 92 height 14
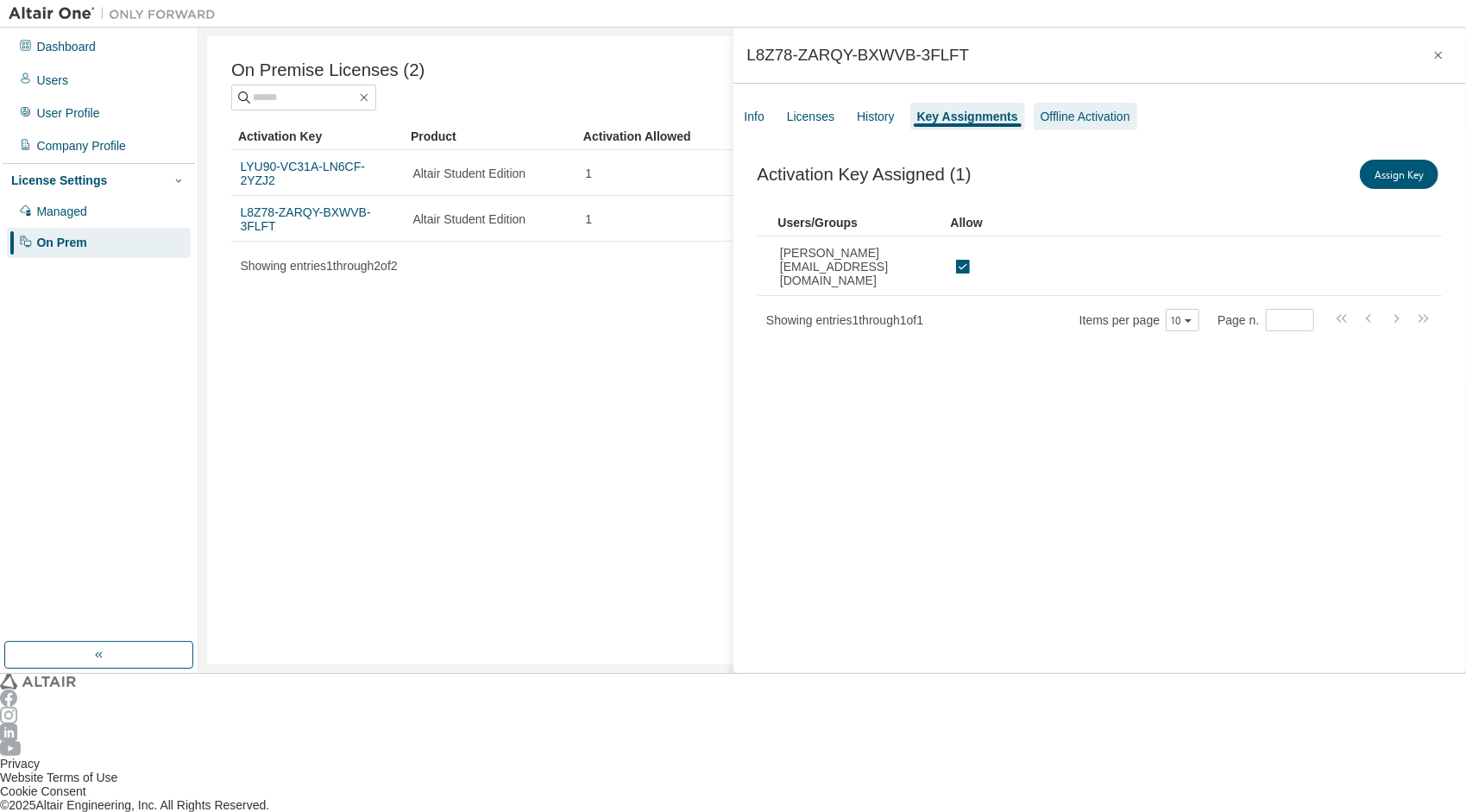
click at [1065, 124] on div "Offline Activation" at bounding box center [1086, 117] width 104 height 28
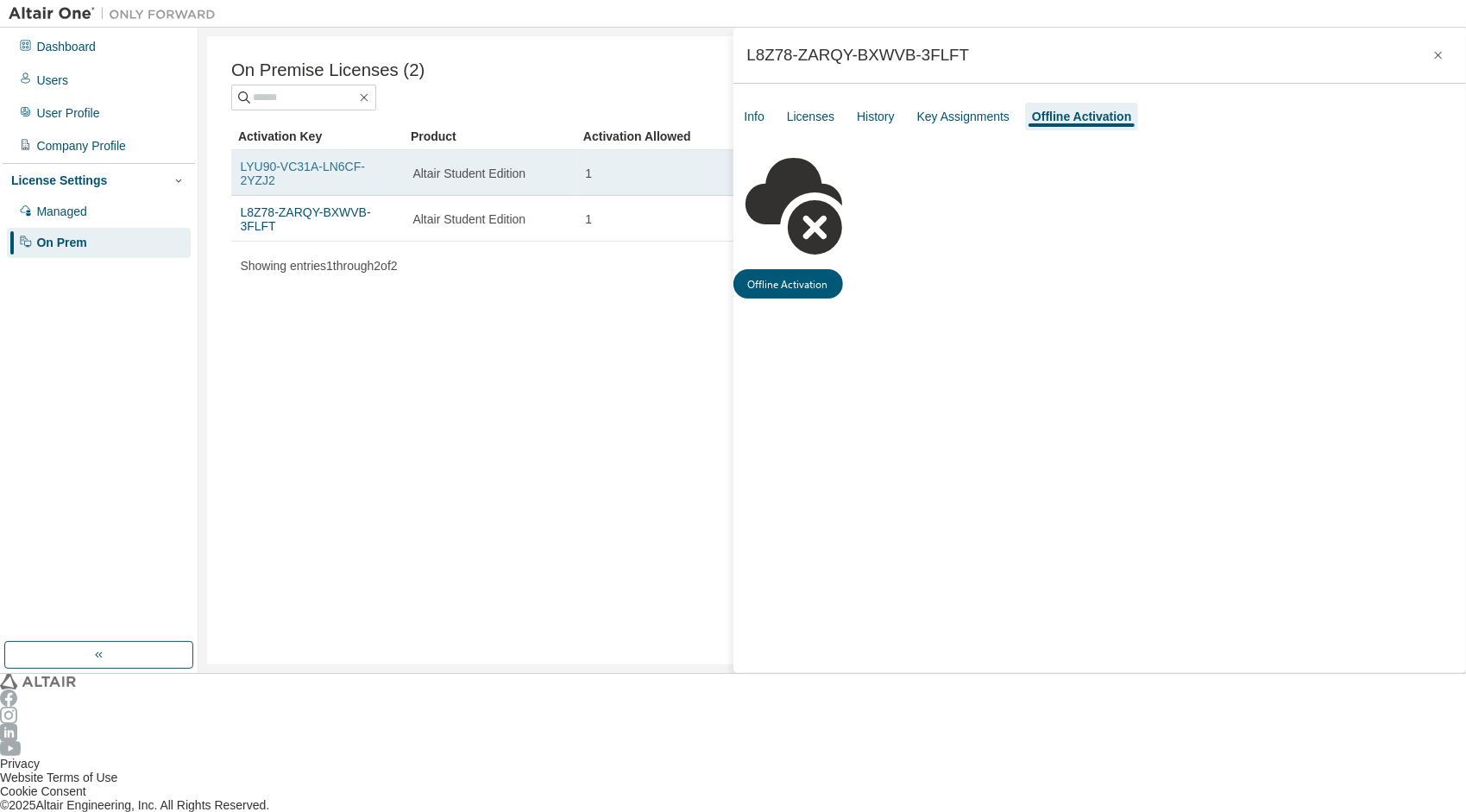
click at [276, 160] on link "LYU90-VC31A-LN6CF-2YZJ2" at bounding box center [302, 173] width 124 height 28
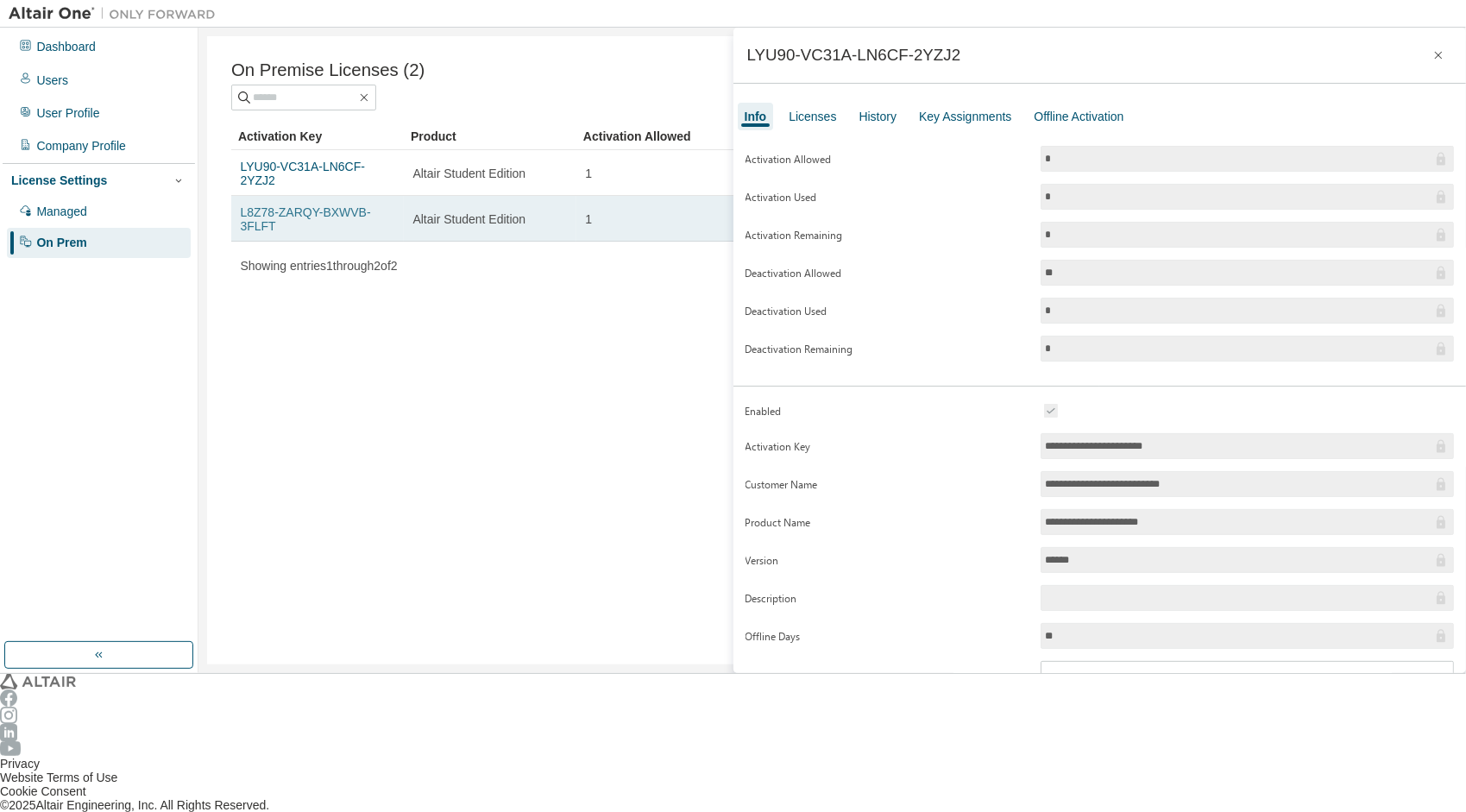
click at [358, 205] on link "L8Z78-ZARQY-BXWVB-3FLFT" at bounding box center [306, 219] width 131 height 28
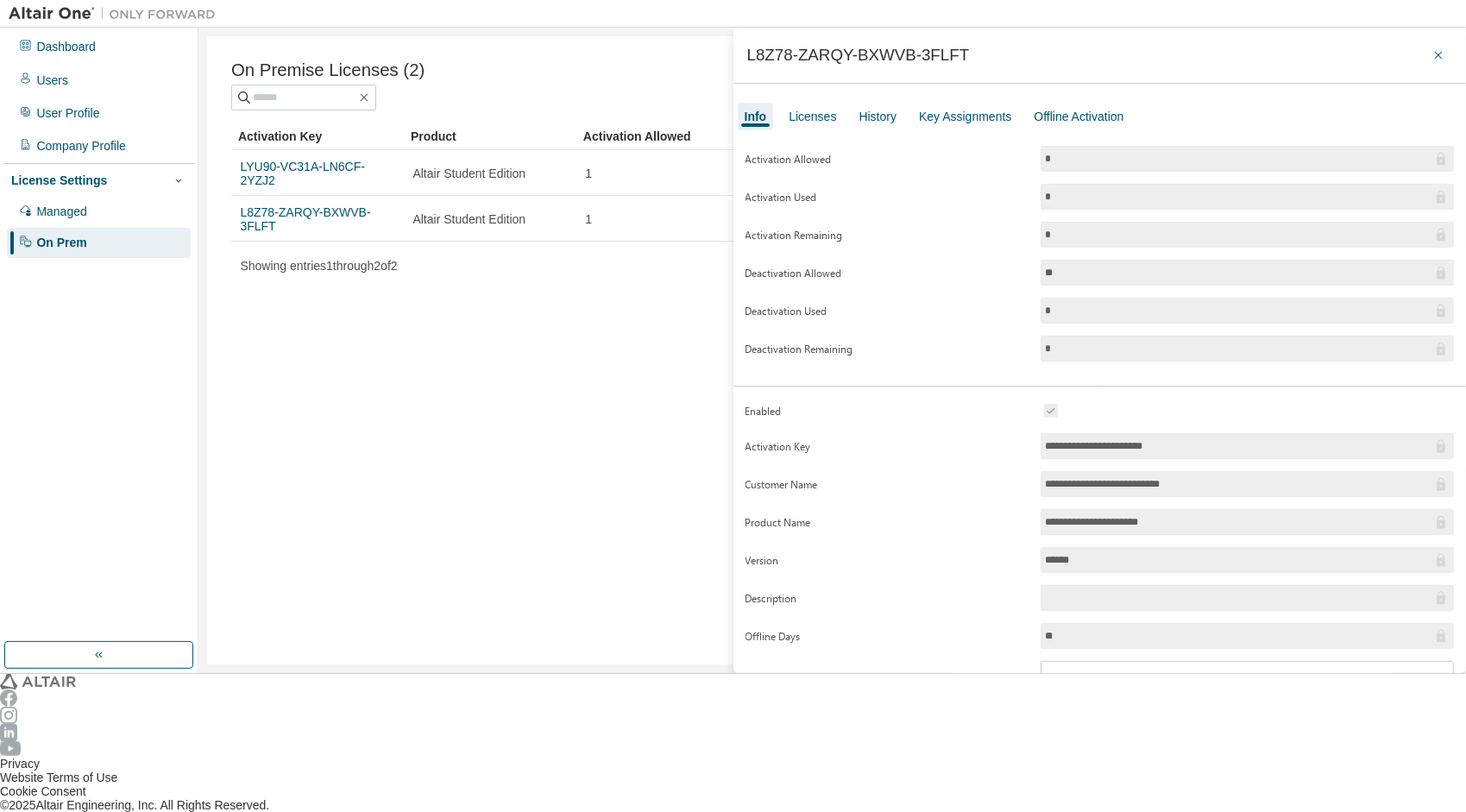
drag, startPoint x: 1437, startPoint y: 51, endPoint x: 1375, endPoint y: 46, distance: 62.2
click at [1436, 51] on icon "button" at bounding box center [1438, 55] width 14 height 14
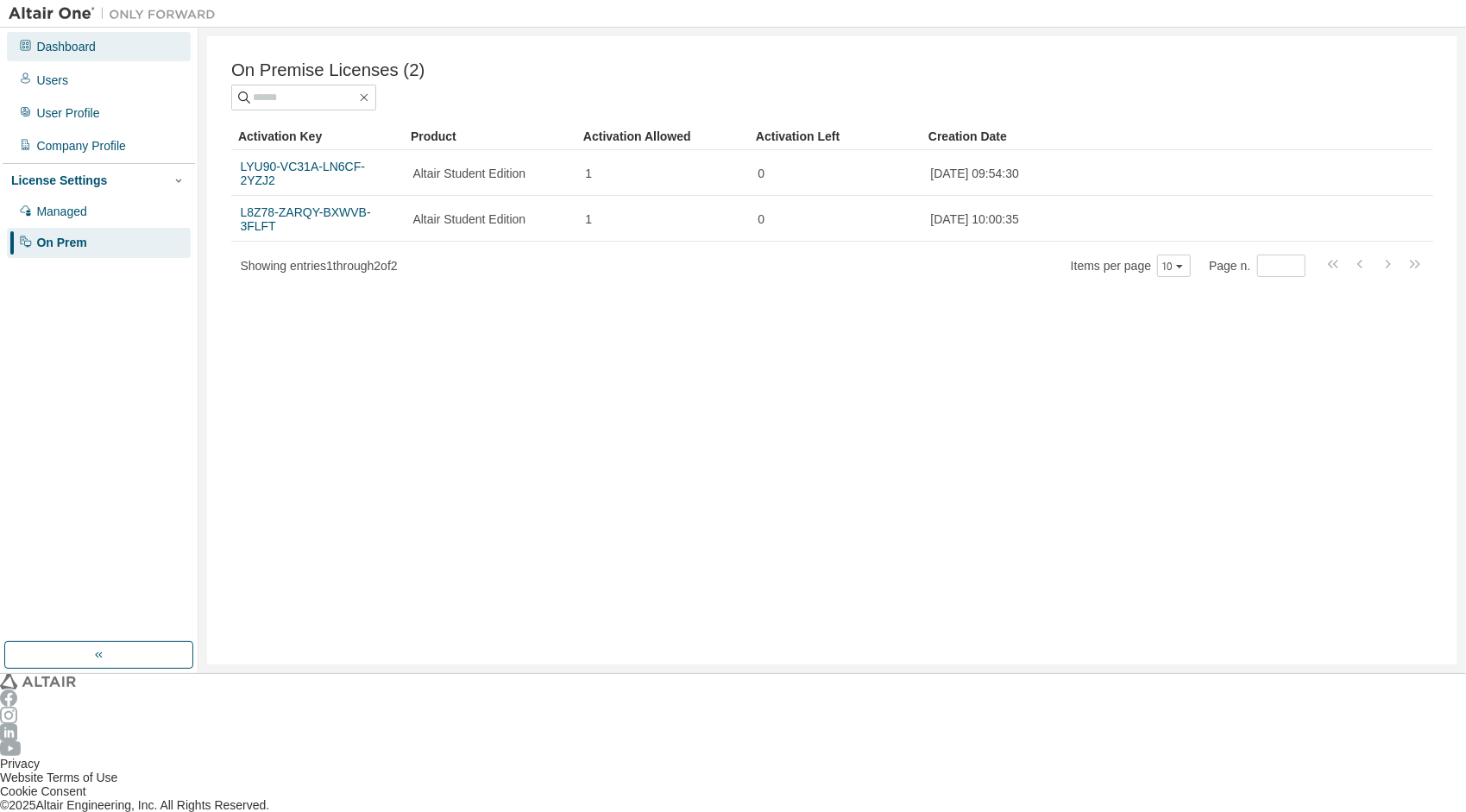
click at [104, 55] on div "Dashboard" at bounding box center [99, 47] width 184 height 30
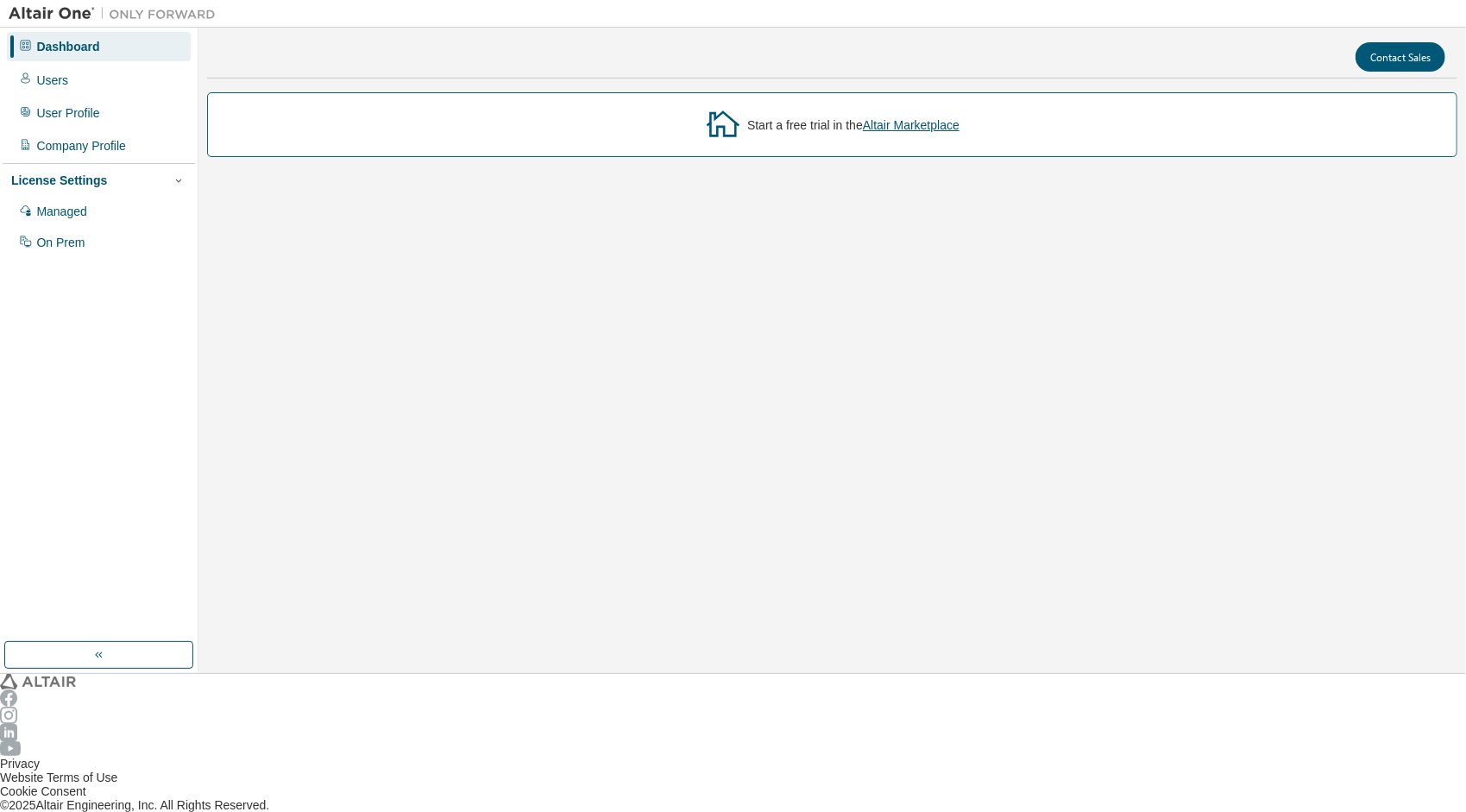
click at [856, 157] on div "Start a free trial in the Altair Marketplace" at bounding box center [832, 124] width 1250 height 64
click at [83, 89] on div "Users" at bounding box center [99, 79] width 184 height 30
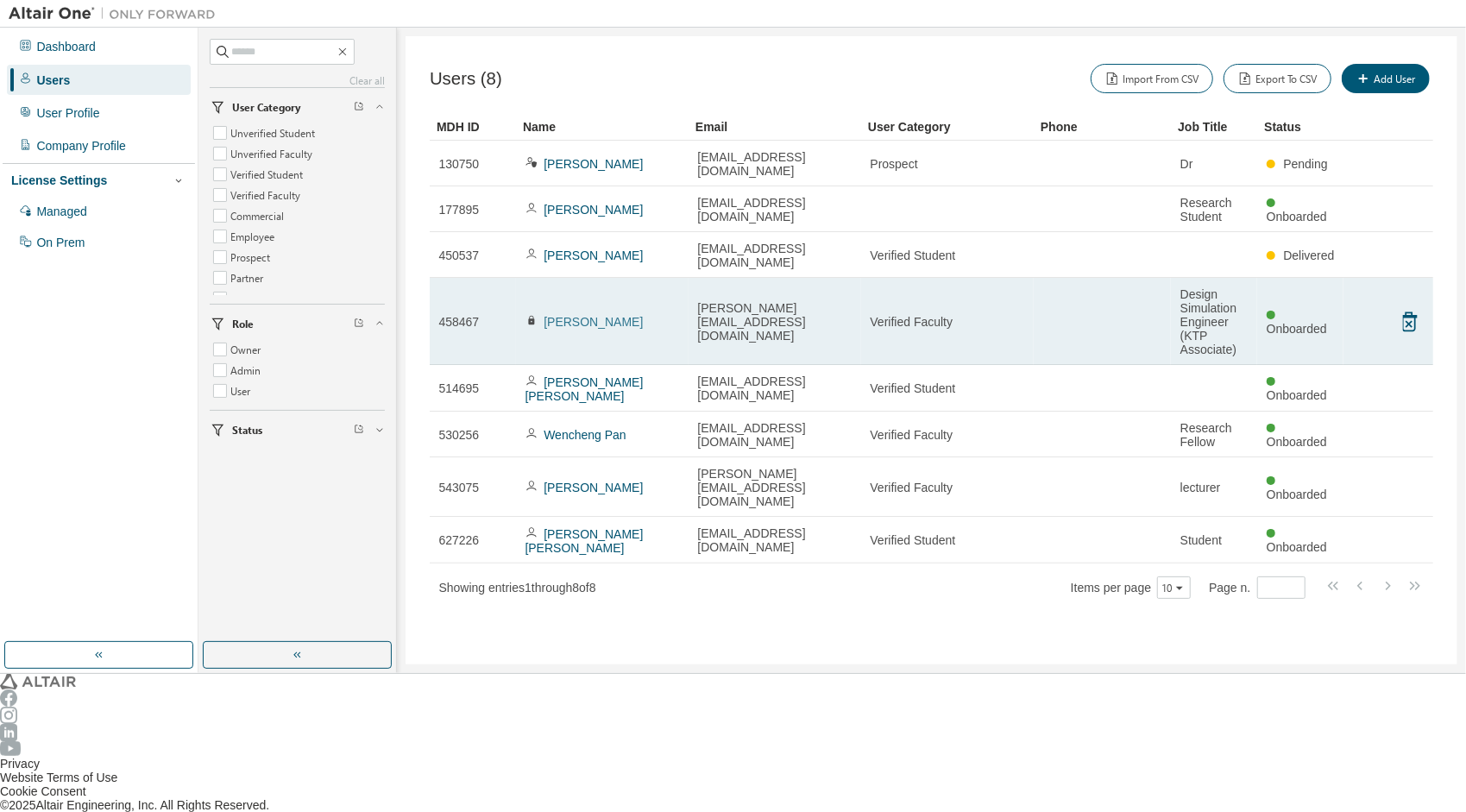
click at [560, 315] on link "Prabakaran Mohan" at bounding box center [593, 322] width 99 height 14
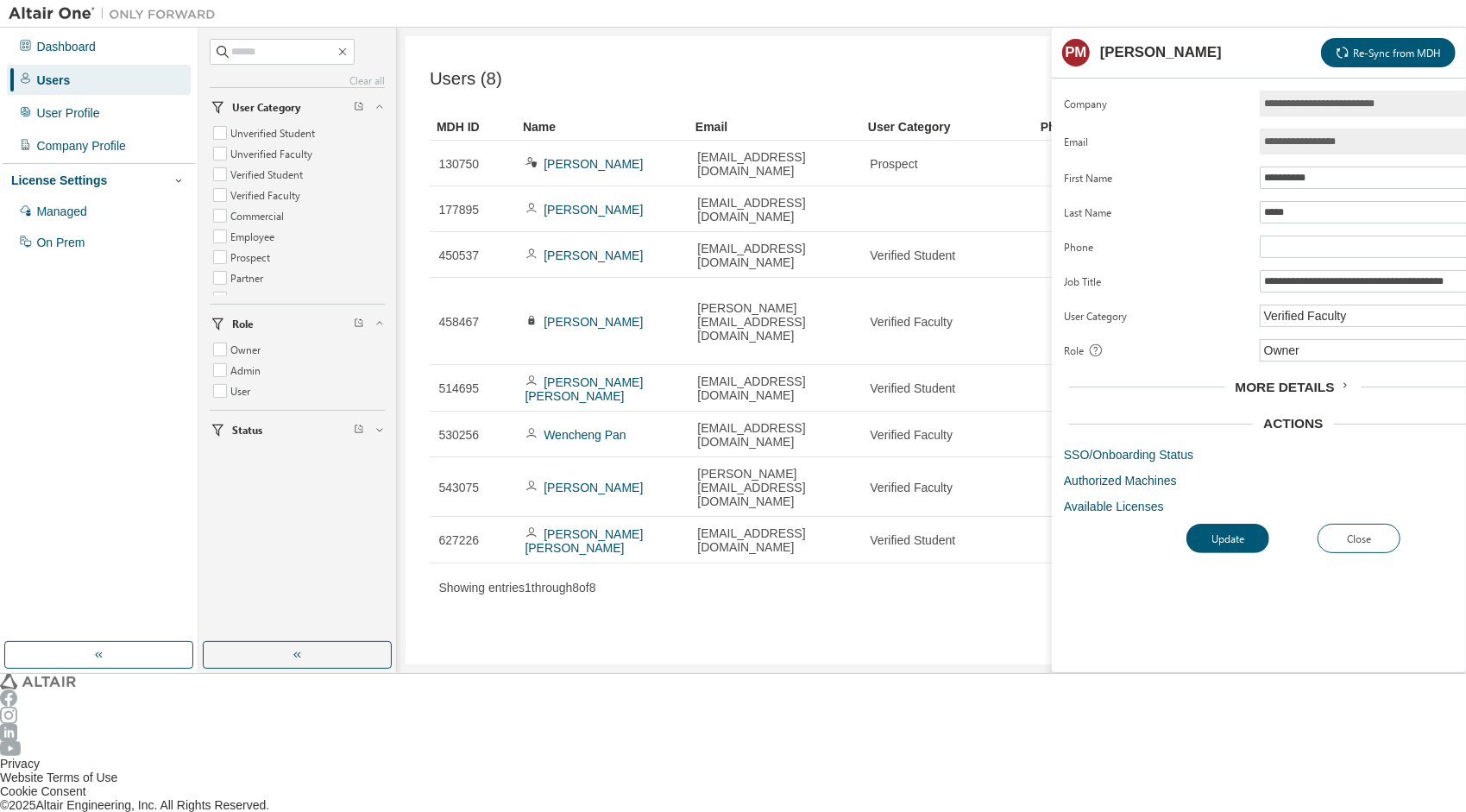
click at [1276, 379] on span "More Details" at bounding box center [1286, 386] width 99 height 15
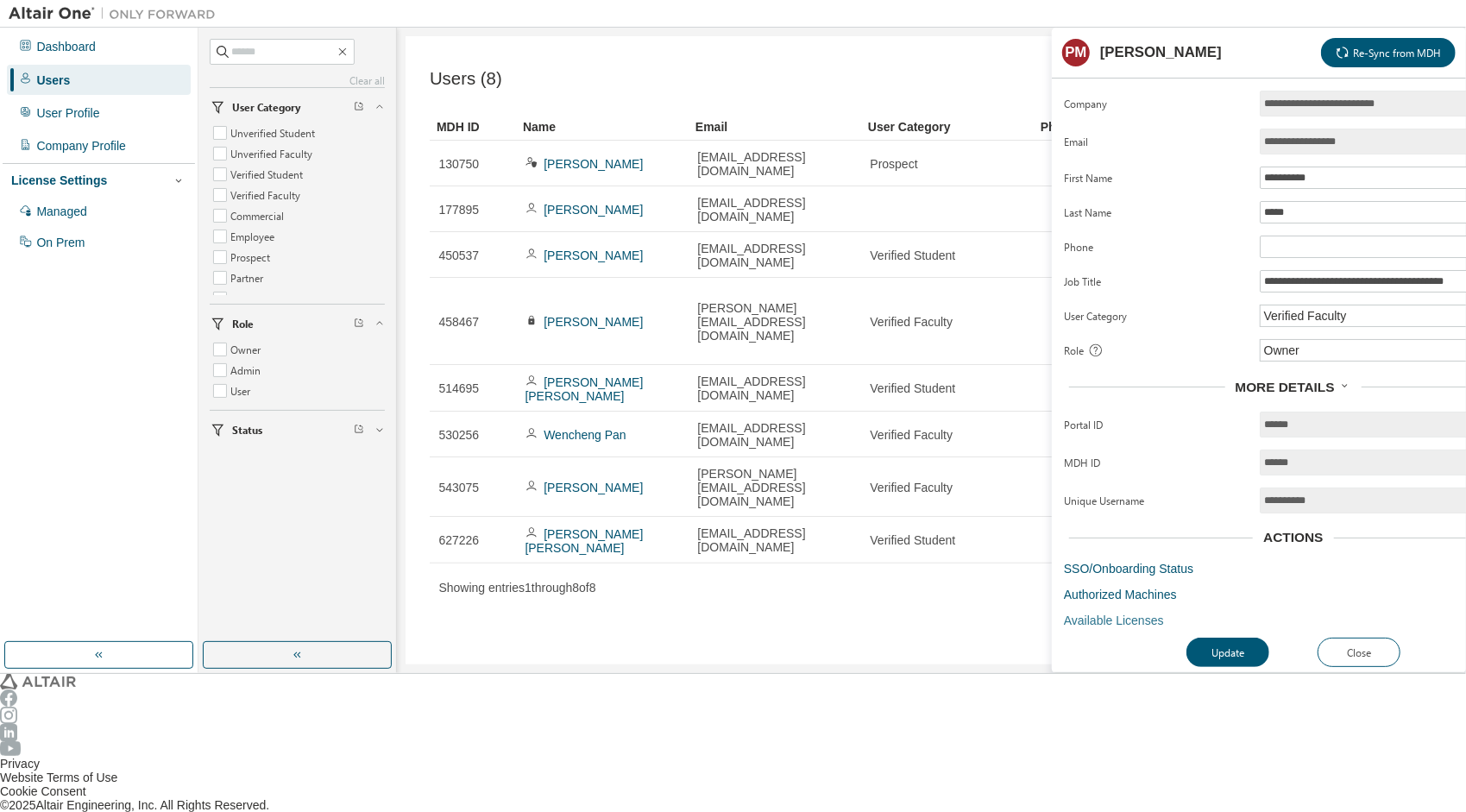
click at [1096, 613] on link "Available Licenses" at bounding box center [1294, 620] width 460 height 14
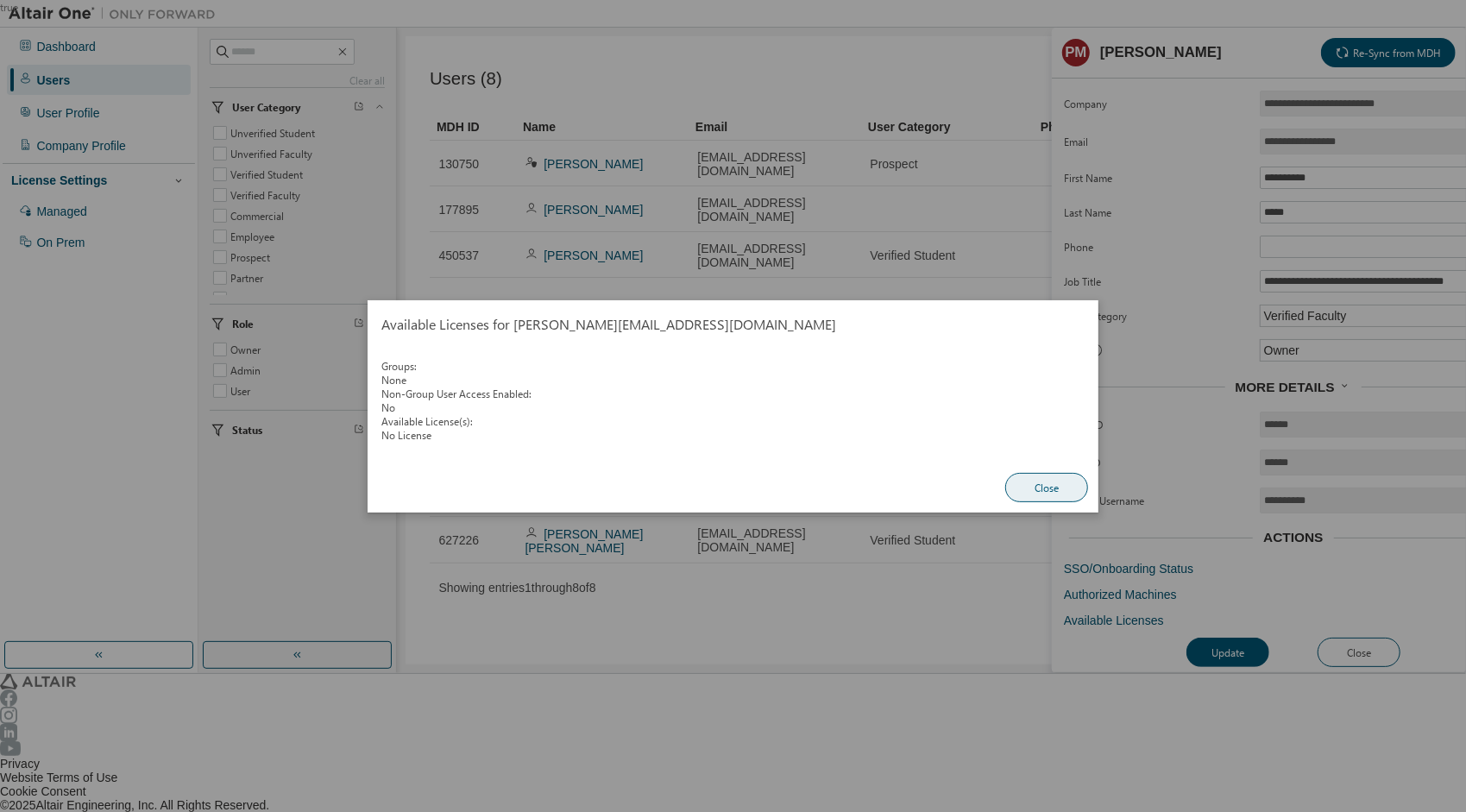
click at [1034, 478] on button "Close" at bounding box center [1047, 487] width 83 height 30
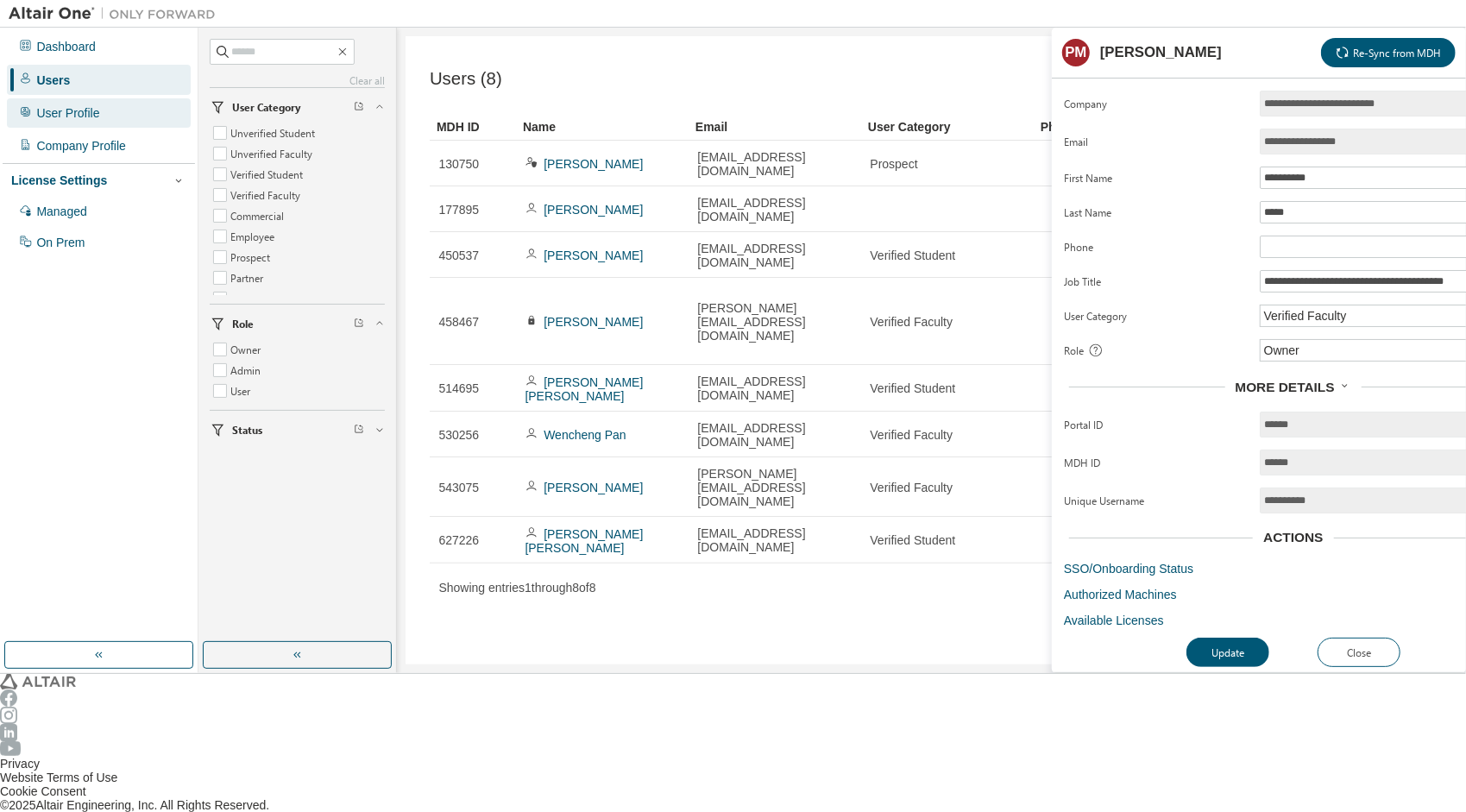
click at [70, 115] on div "User Profile" at bounding box center [99, 113] width 184 height 30
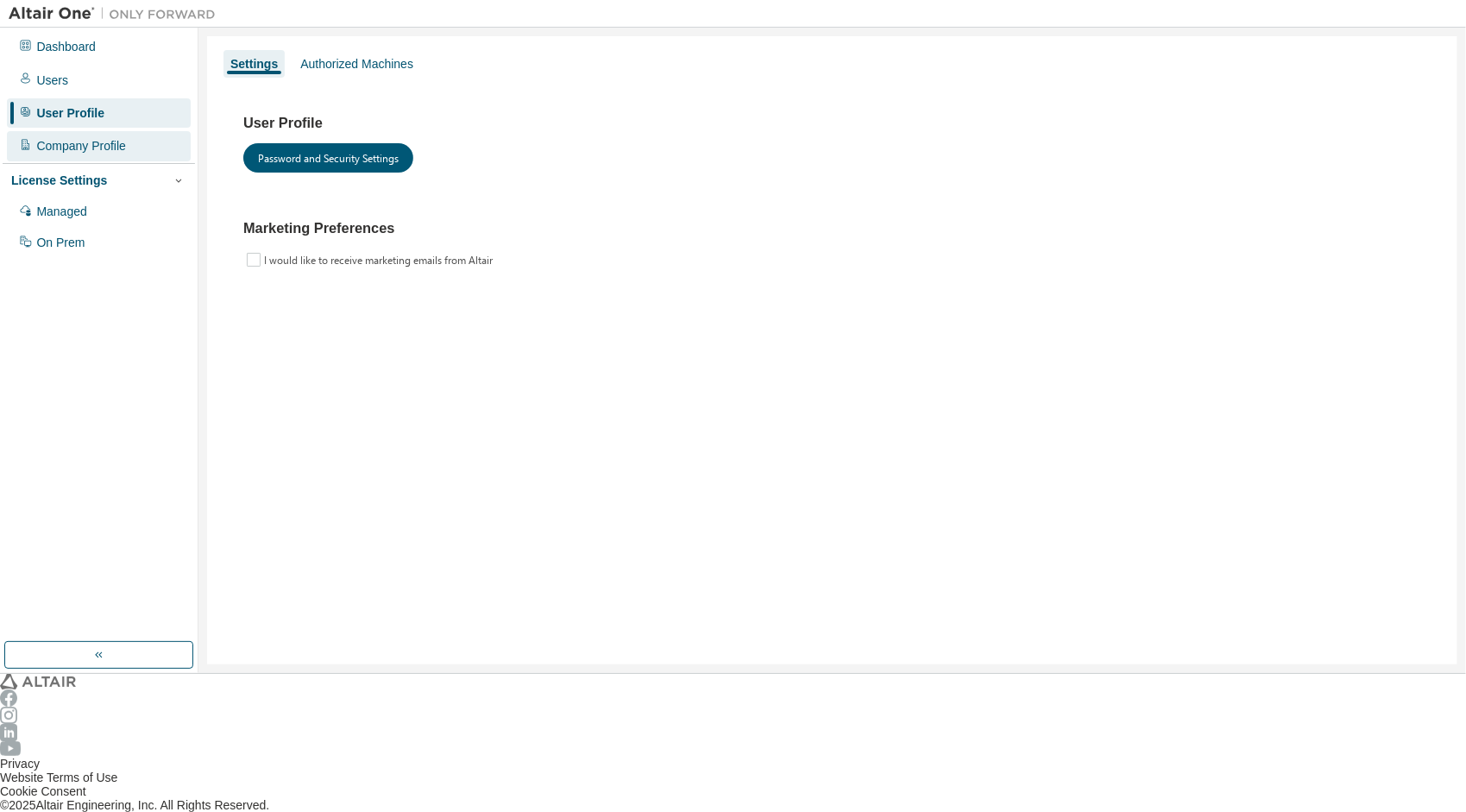
click at [86, 139] on div "Company Profile" at bounding box center [81, 146] width 90 height 14
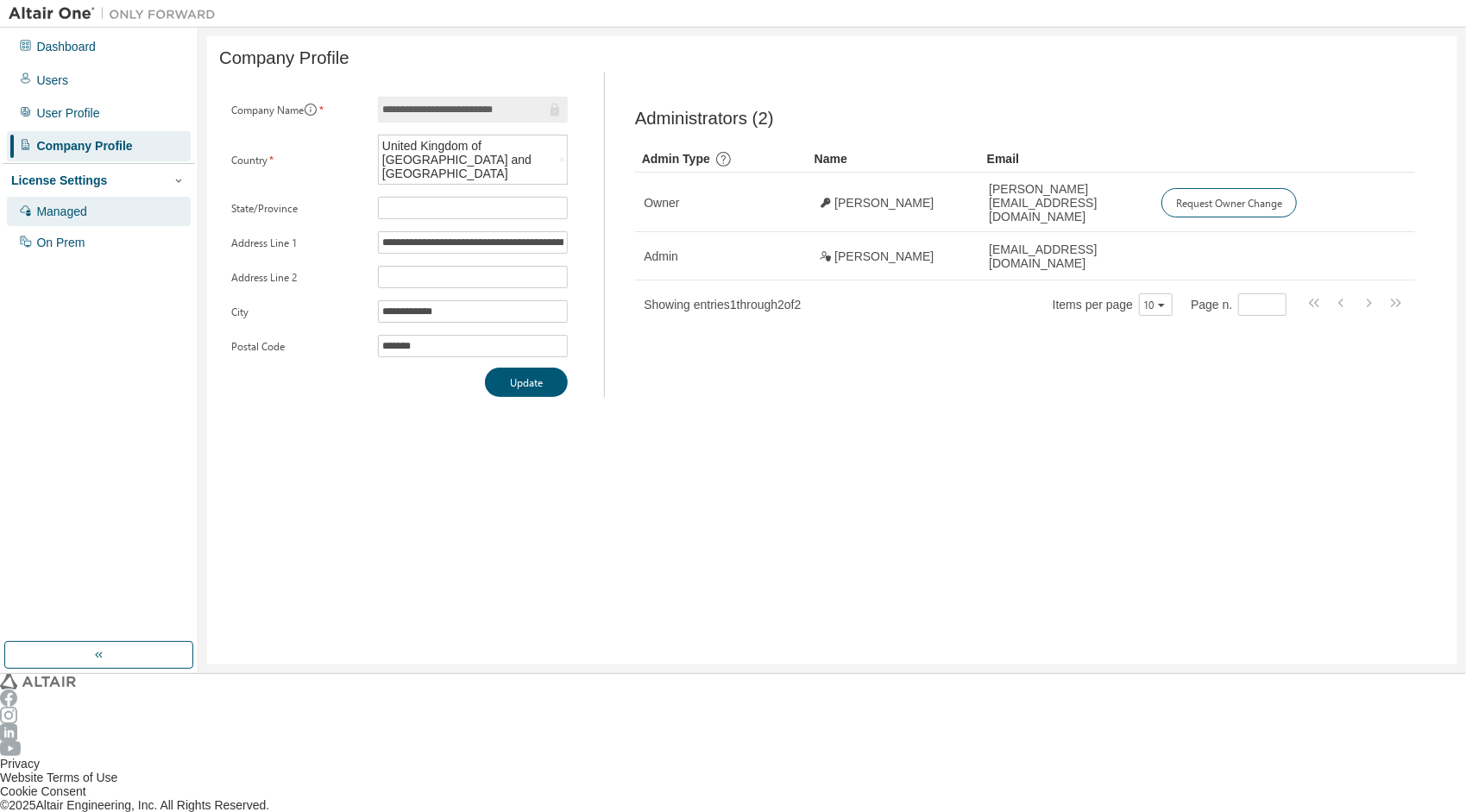
click at [81, 197] on div "Managed" at bounding box center [99, 212] width 184 height 30
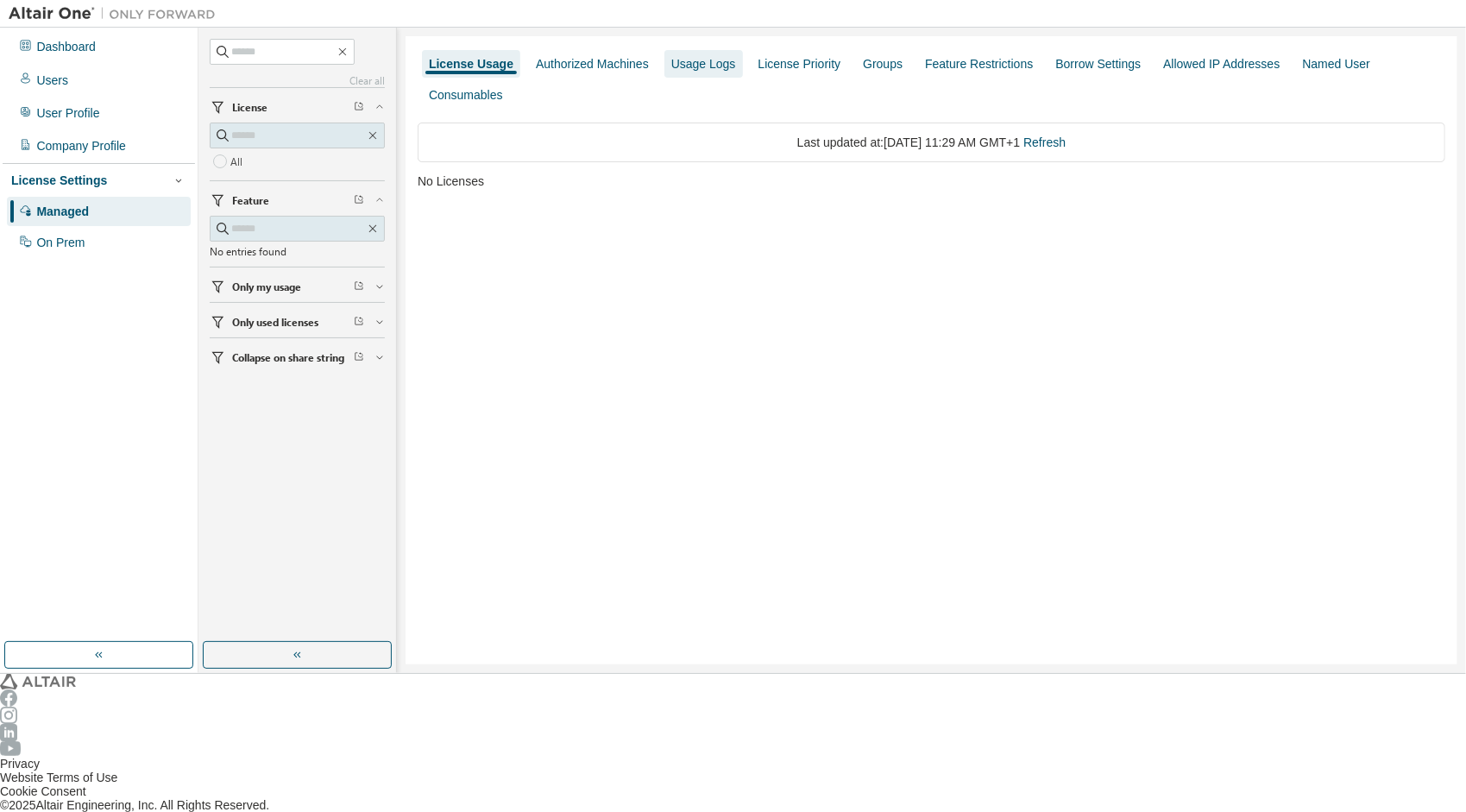
click at [681, 52] on div "Usage Logs" at bounding box center [703, 64] width 78 height 28
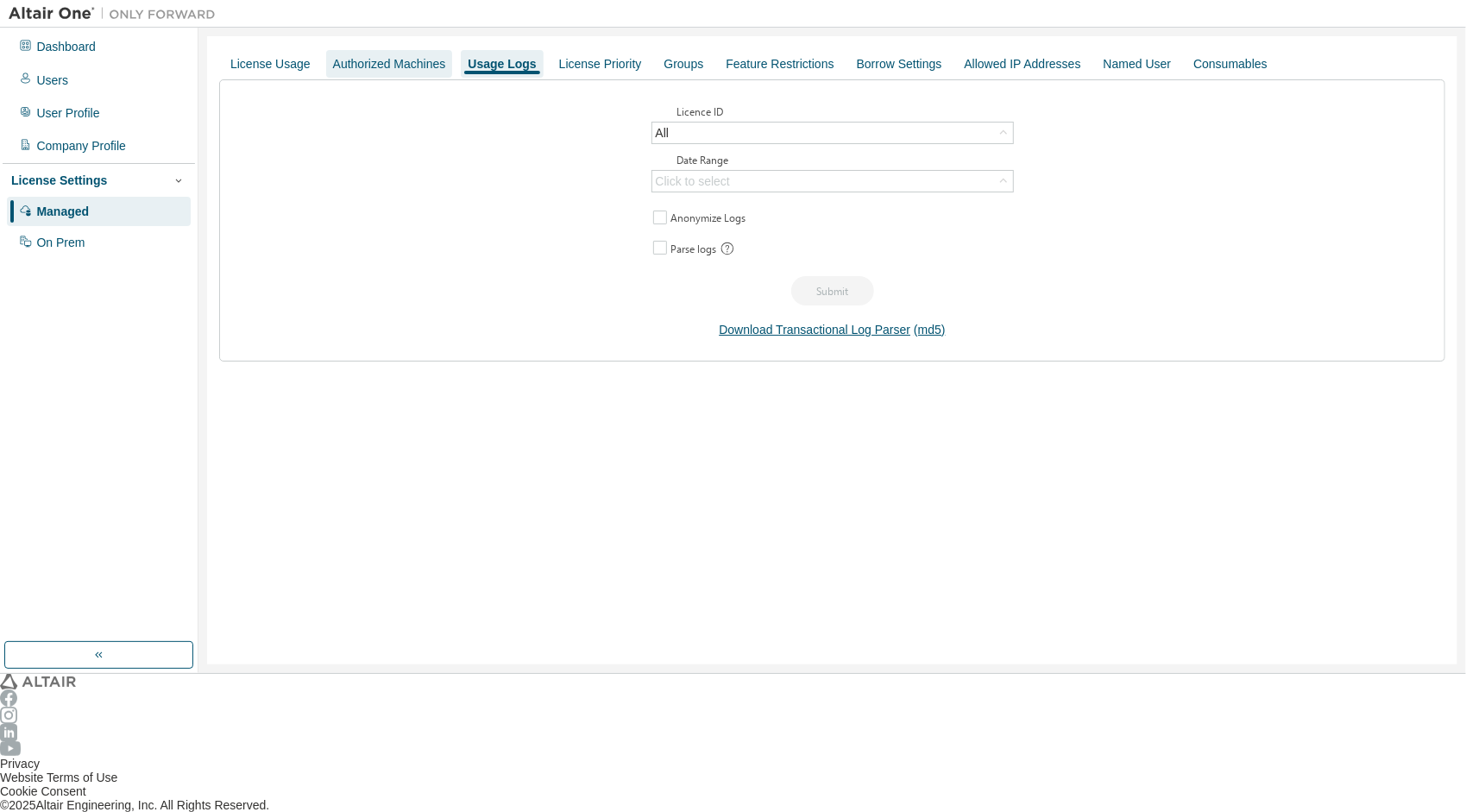
click at [358, 51] on div "Authorized Machines" at bounding box center [389, 64] width 127 height 28
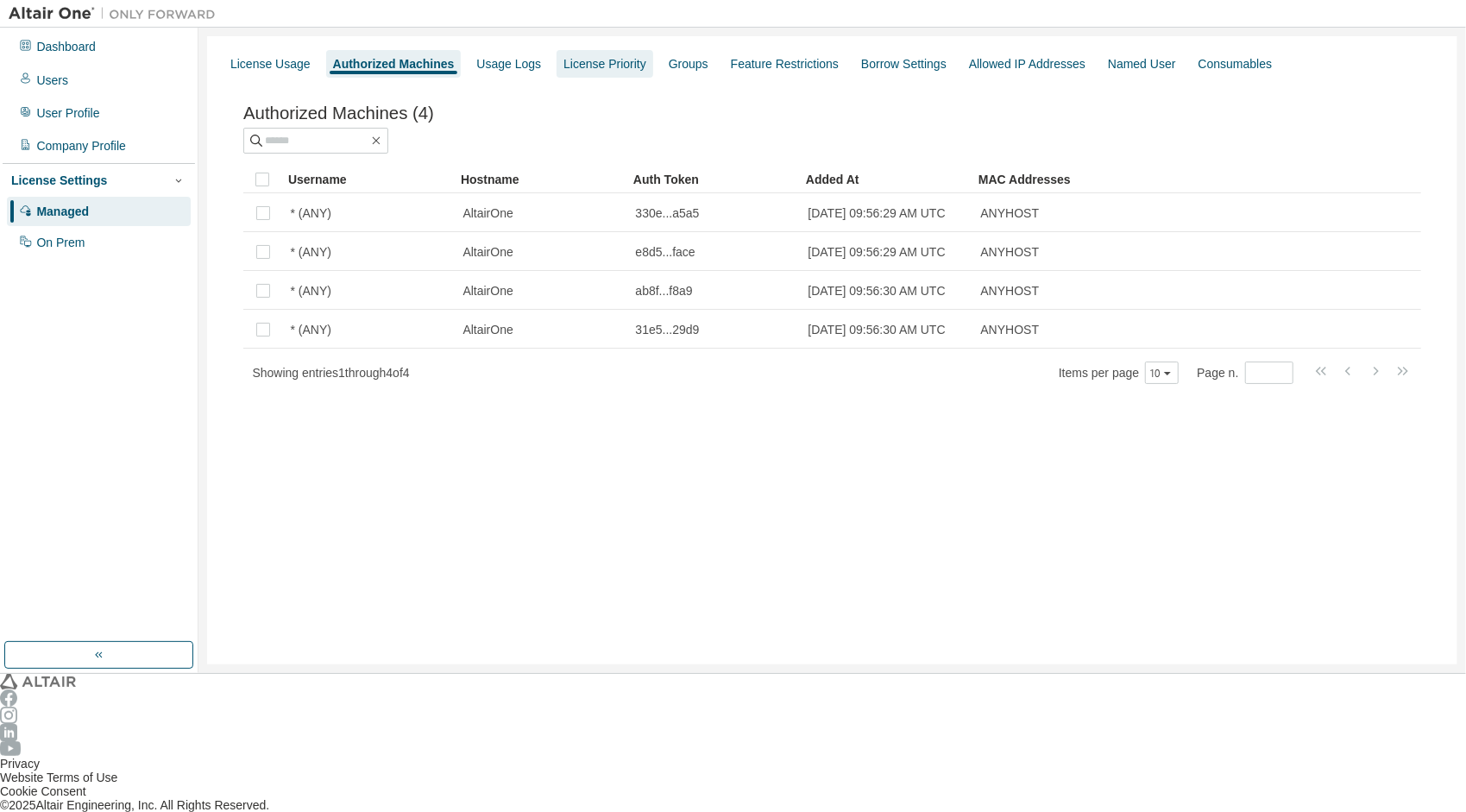
click at [578, 71] on div "License Priority" at bounding box center [605, 64] width 97 height 28
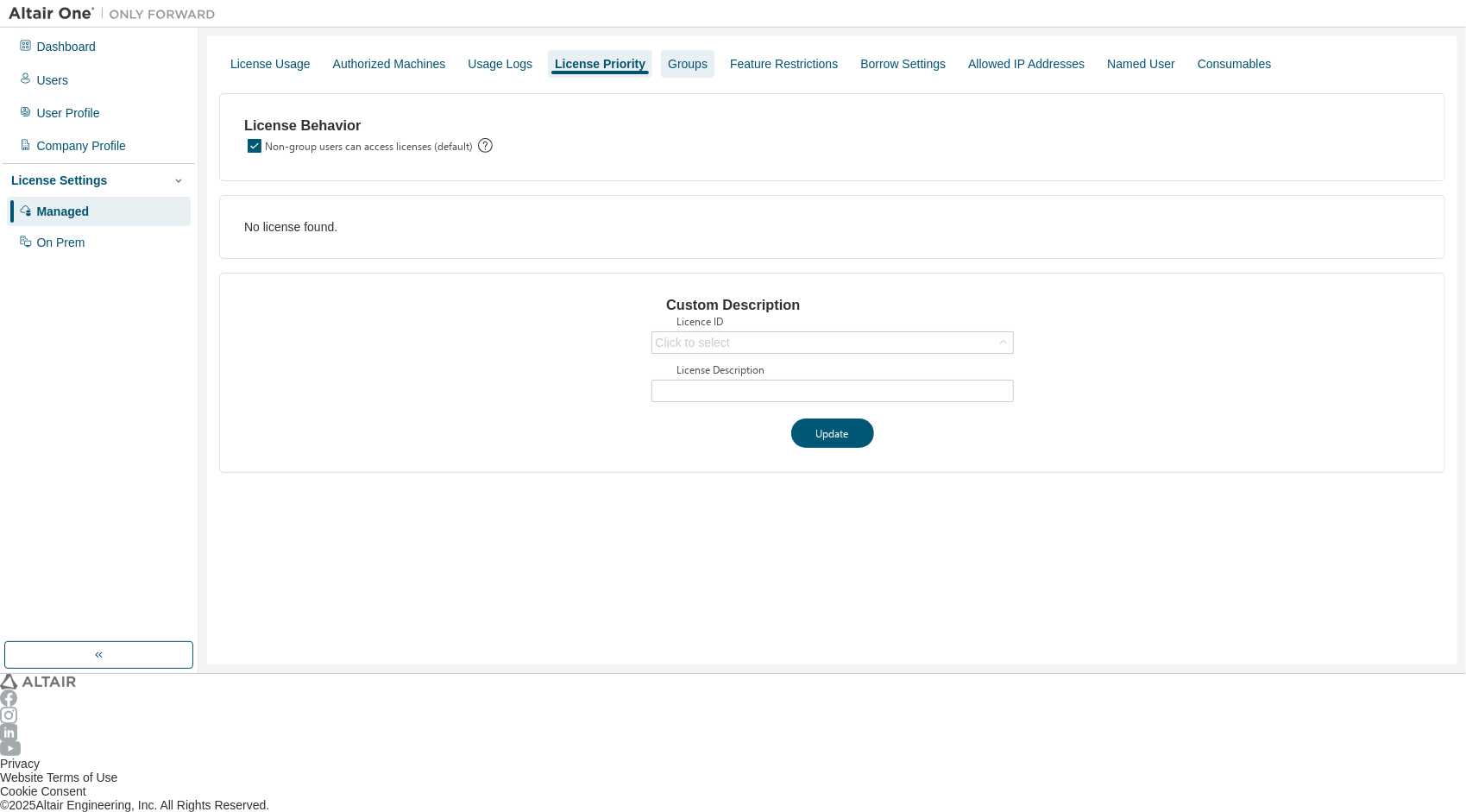
click at [668, 62] on div "Groups" at bounding box center [687, 64] width 40 height 14
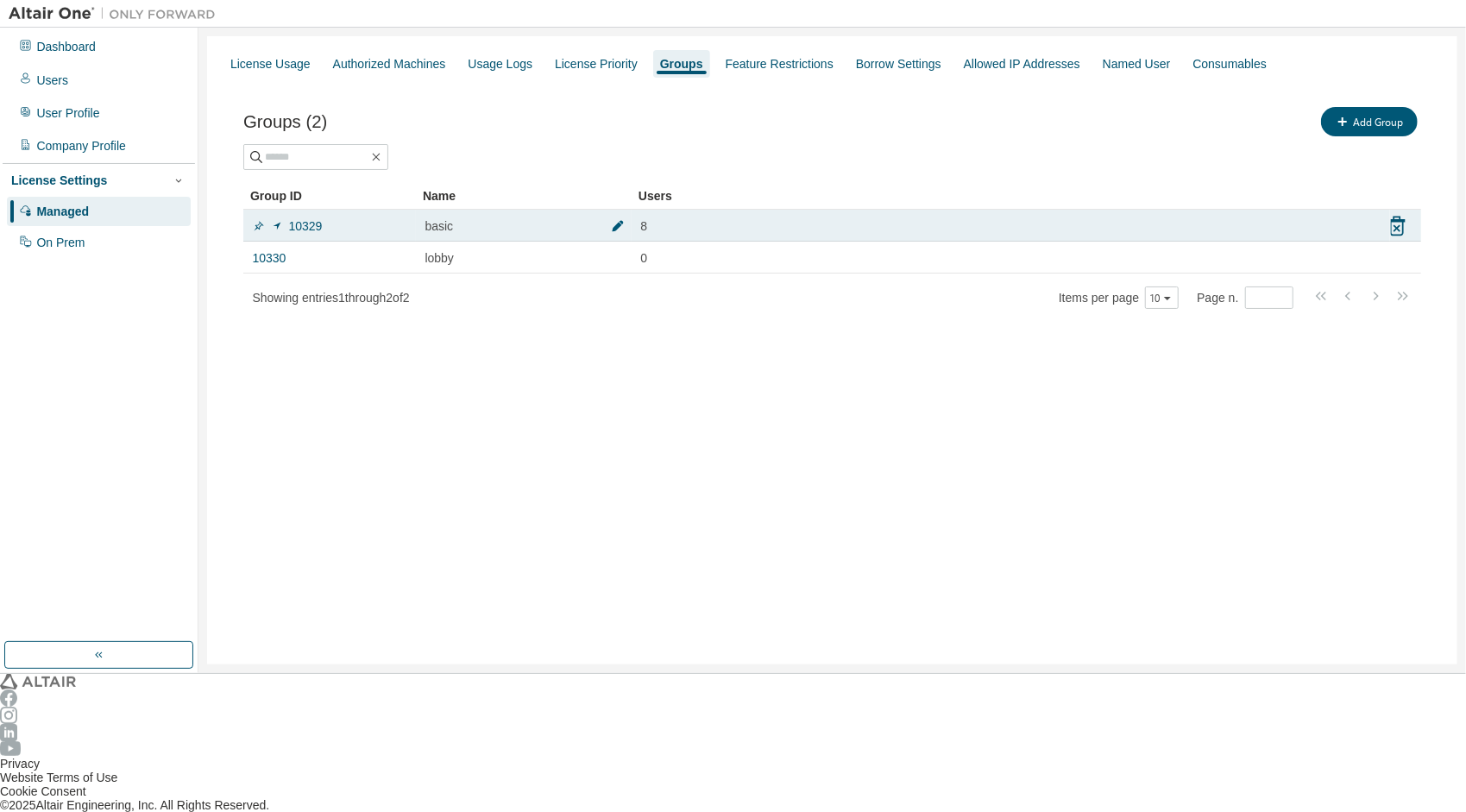
click at [611, 219] on icon "button" at bounding box center [618, 226] width 14 height 14
click at [1410, 218] on icon at bounding box center [1397, 230] width 24 height 24
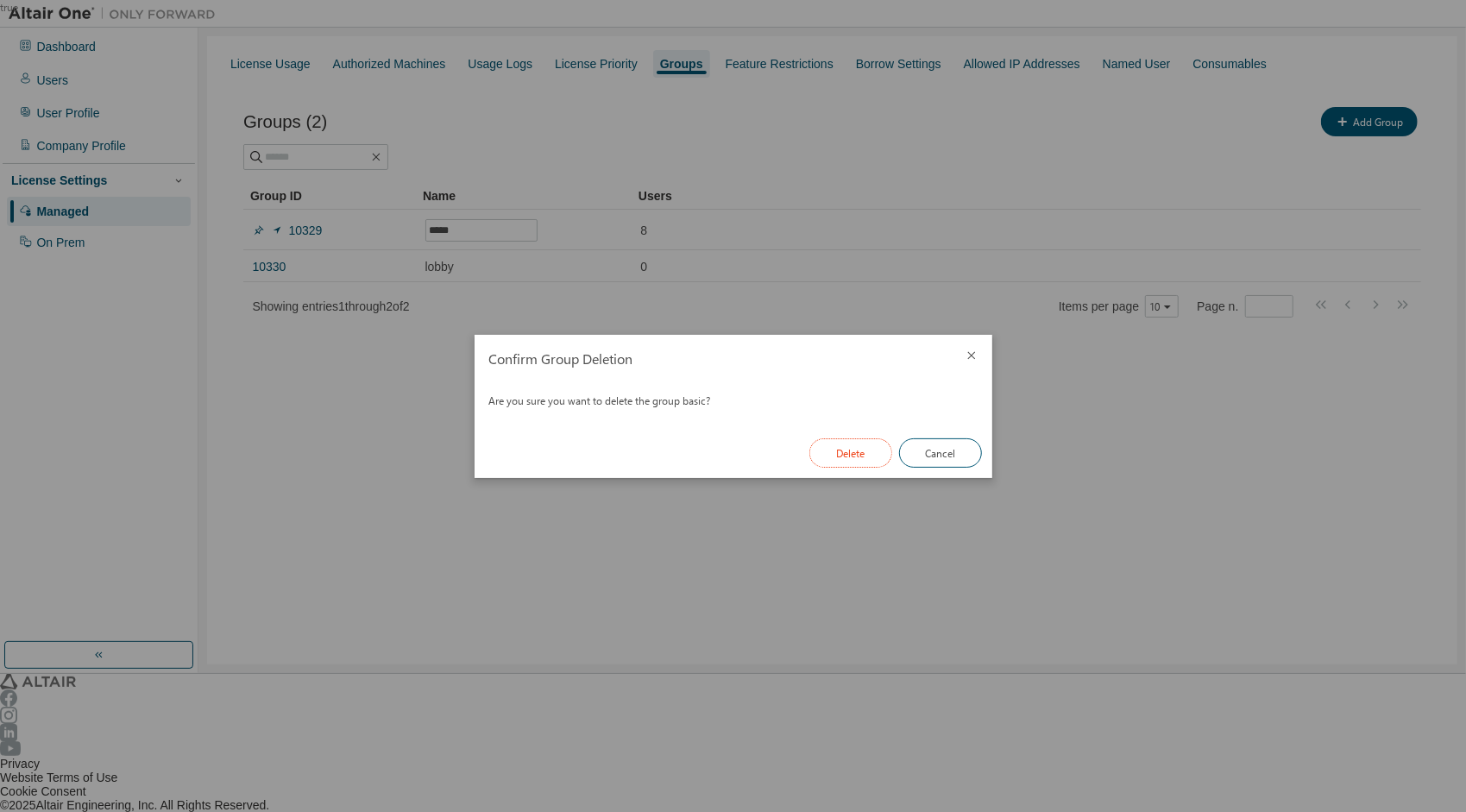
click at [874, 454] on button "Delete" at bounding box center [851, 454] width 83 height 30
click at [918, 450] on button "Close" at bounding box center [941, 454] width 83 height 30
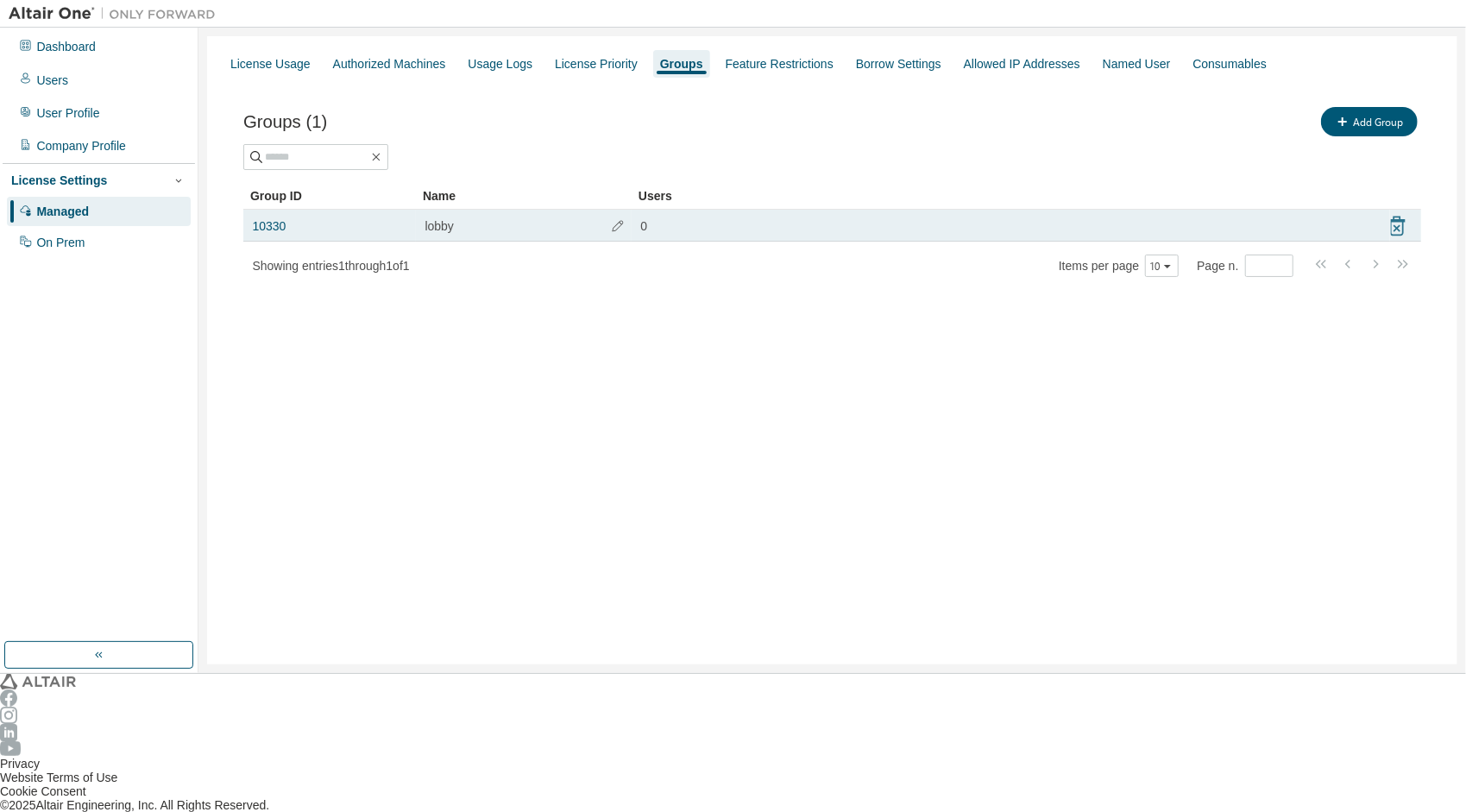
click at [1401, 225] on icon at bounding box center [1397, 228] width 7 height 7
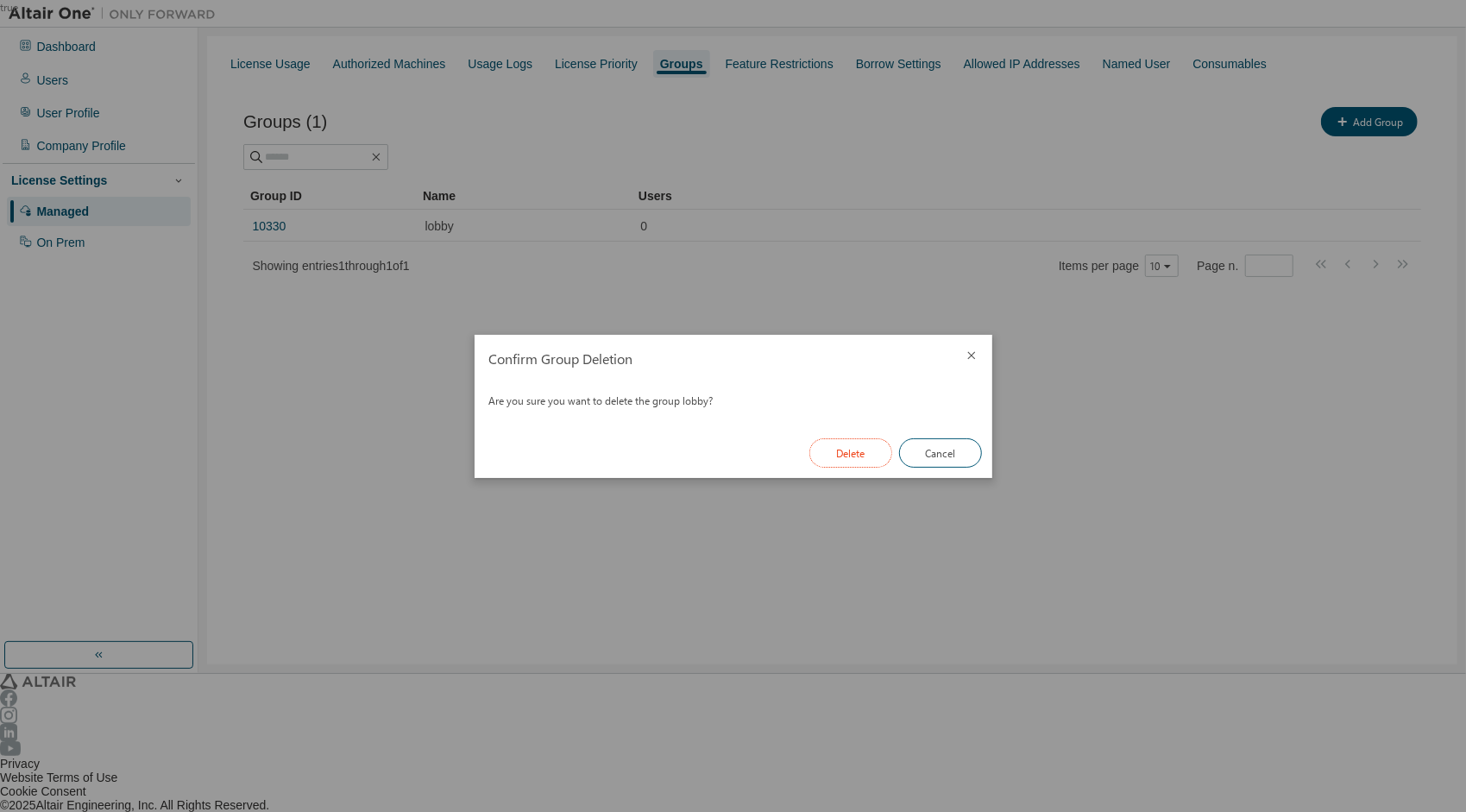
click at [867, 442] on button "Delete" at bounding box center [851, 454] width 83 height 30
click at [936, 448] on button "Close" at bounding box center [941, 454] width 83 height 30
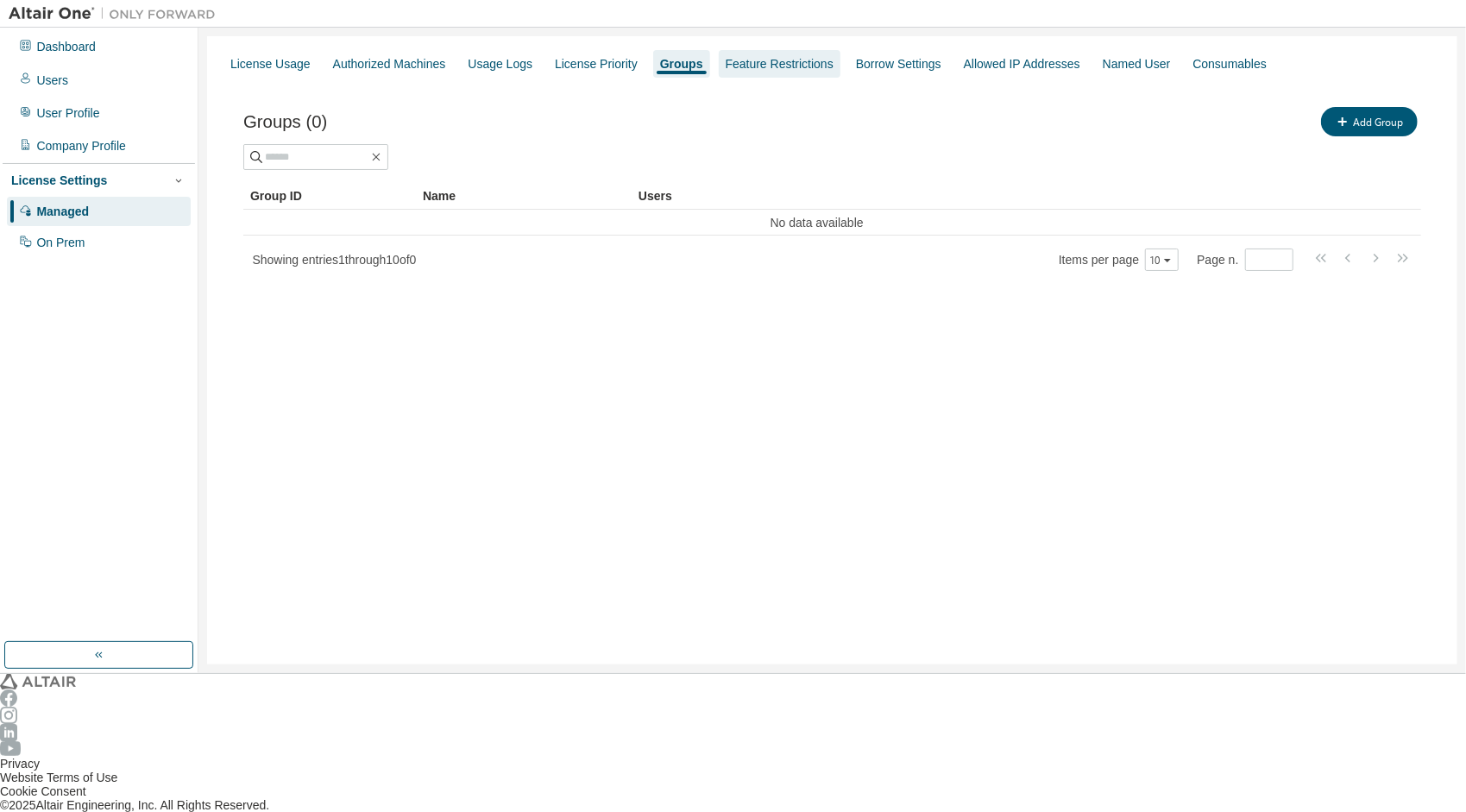
click at [745, 67] on div "Feature Restrictions" at bounding box center [780, 64] width 108 height 14
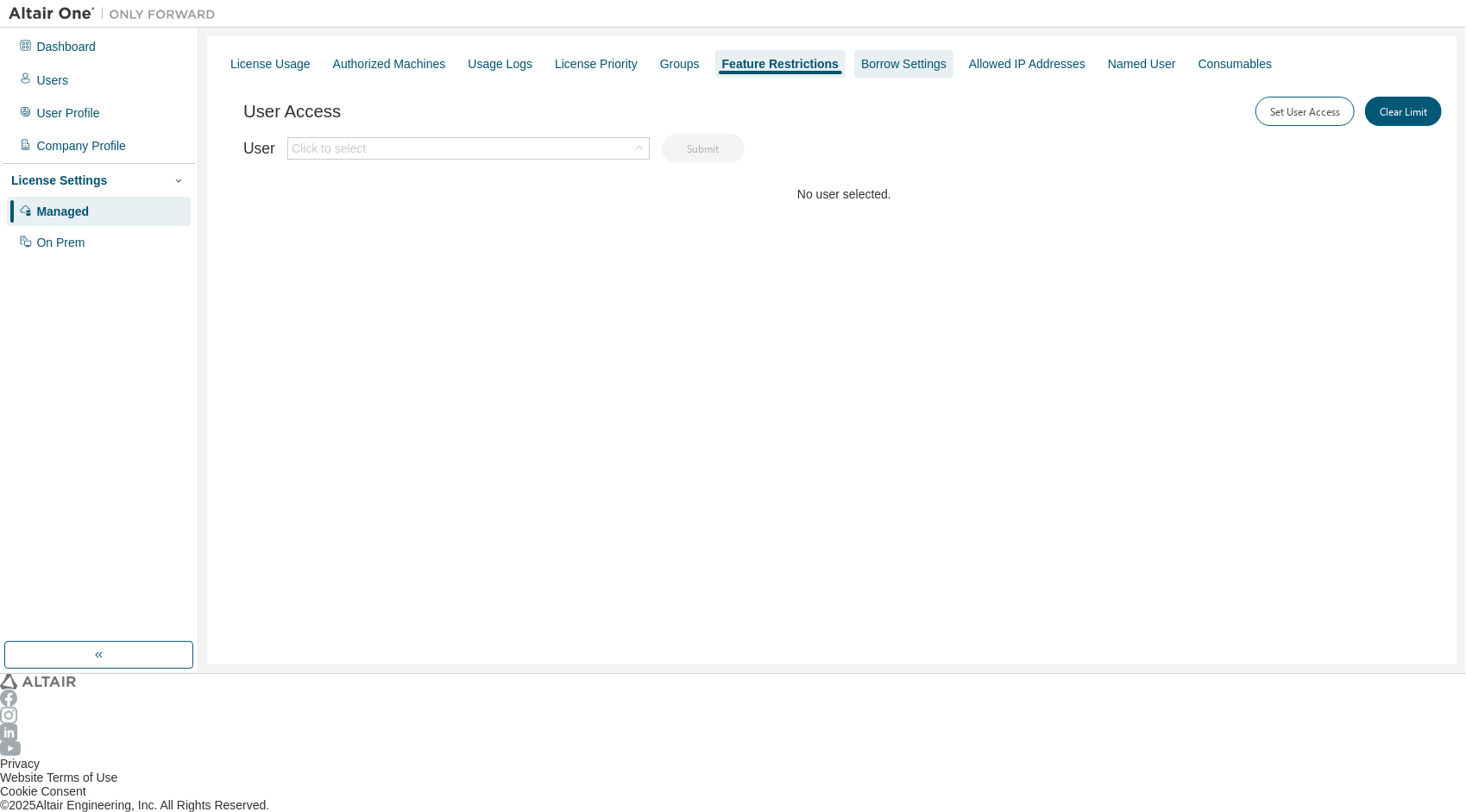
click at [862, 67] on div "Borrow Settings" at bounding box center [904, 64] width 85 height 14
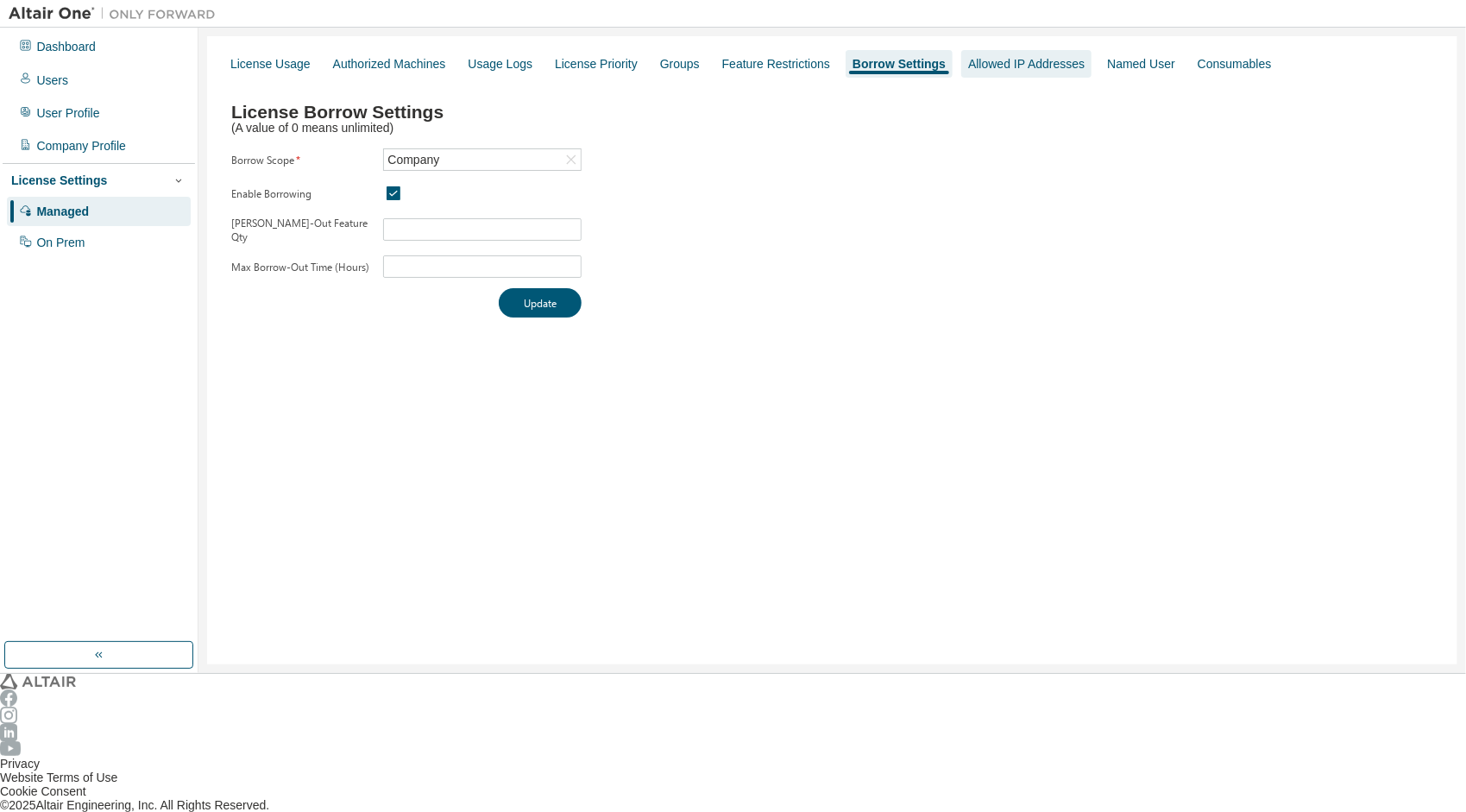
click at [969, 64] on div "Allowed IP Addresses" at bounding box center [1027, 64] width 117 height 14
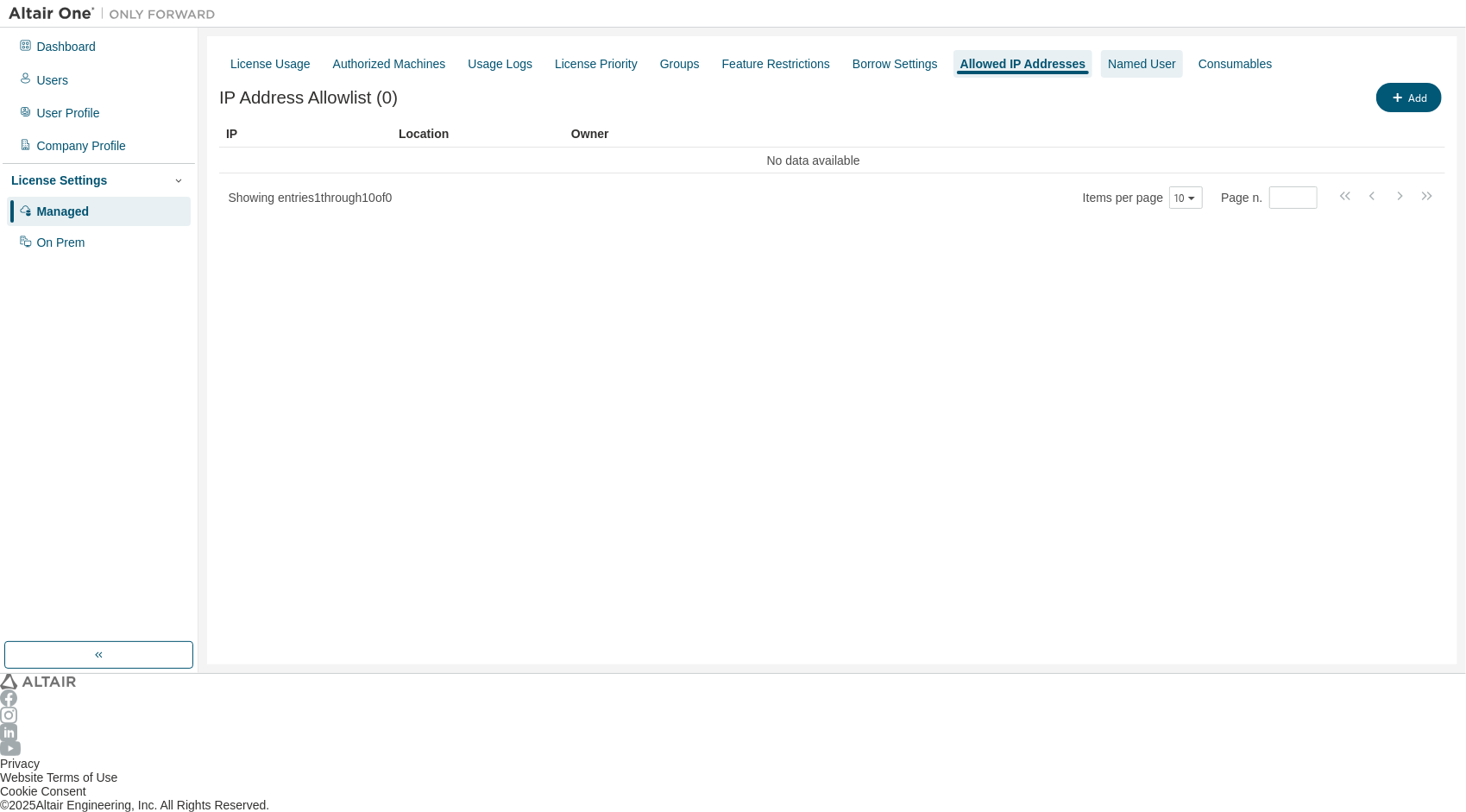
click at [1108, 61] on div "Named User" at bounding box center [1142, 64] width 68 height 14
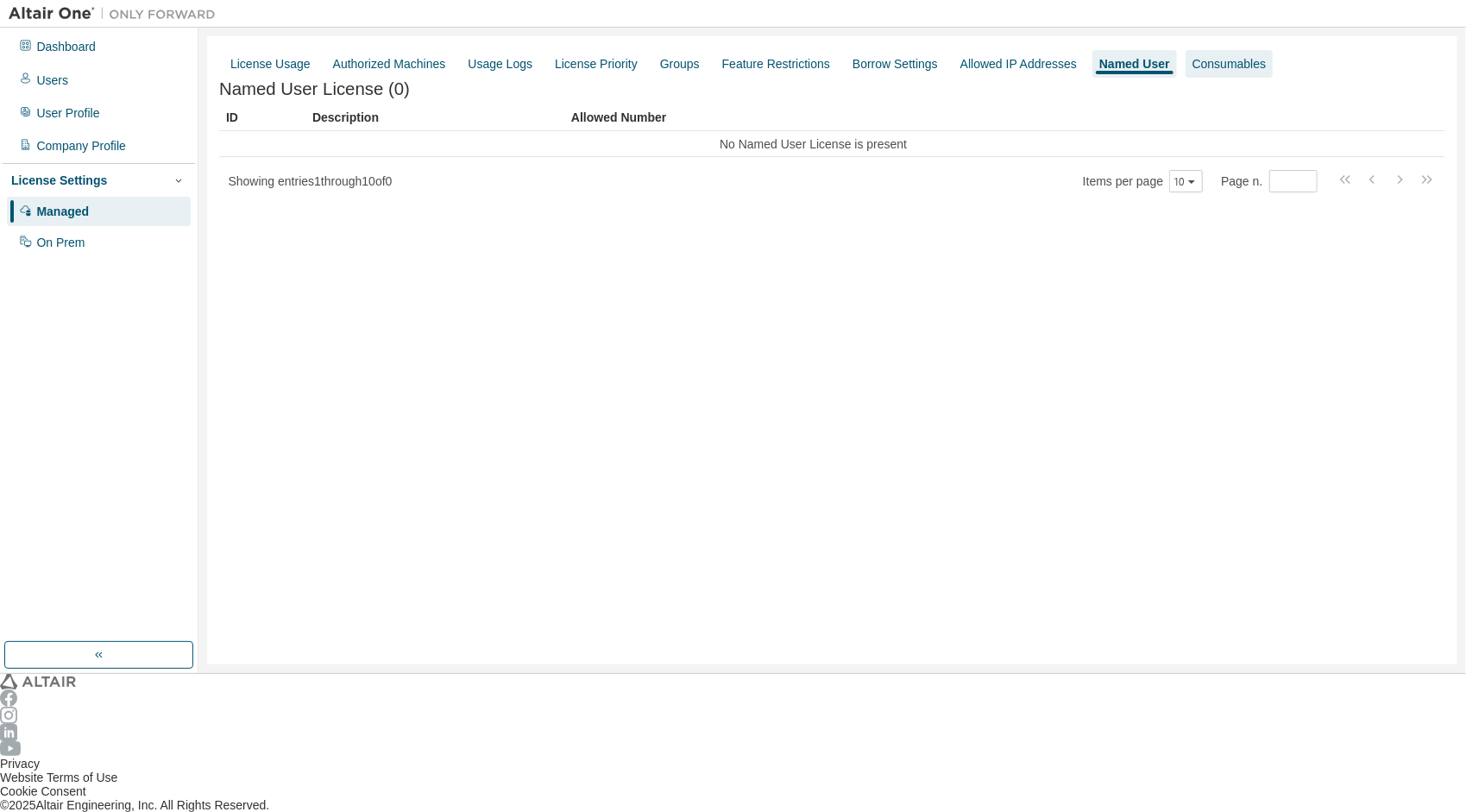
click at [1193, 62] on div "Consumables" at bounding box center [1229, 64] width 74 height 14
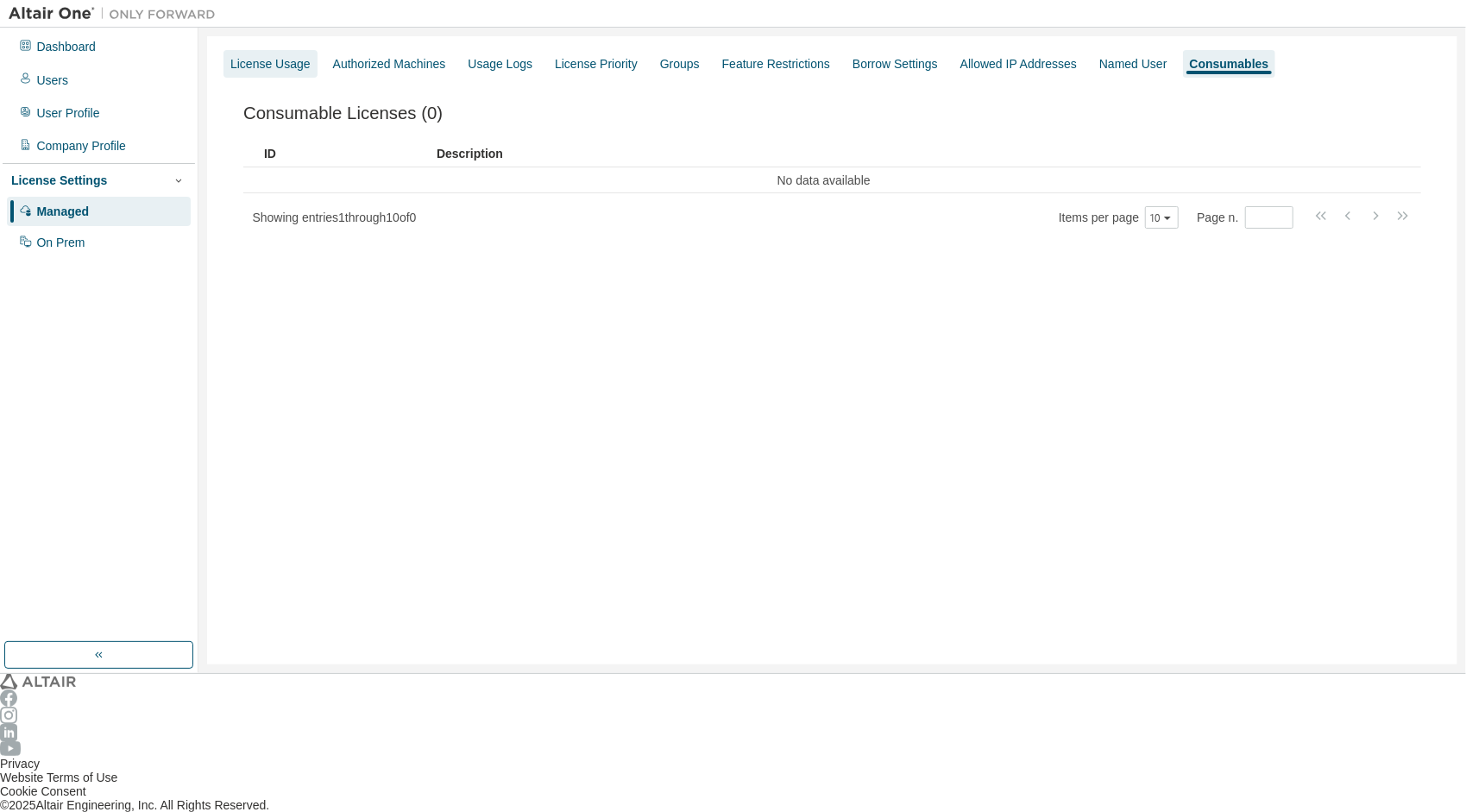
click at [264, 57] on div "License Usage" at bounding box center [270, 64] width 80 height 14
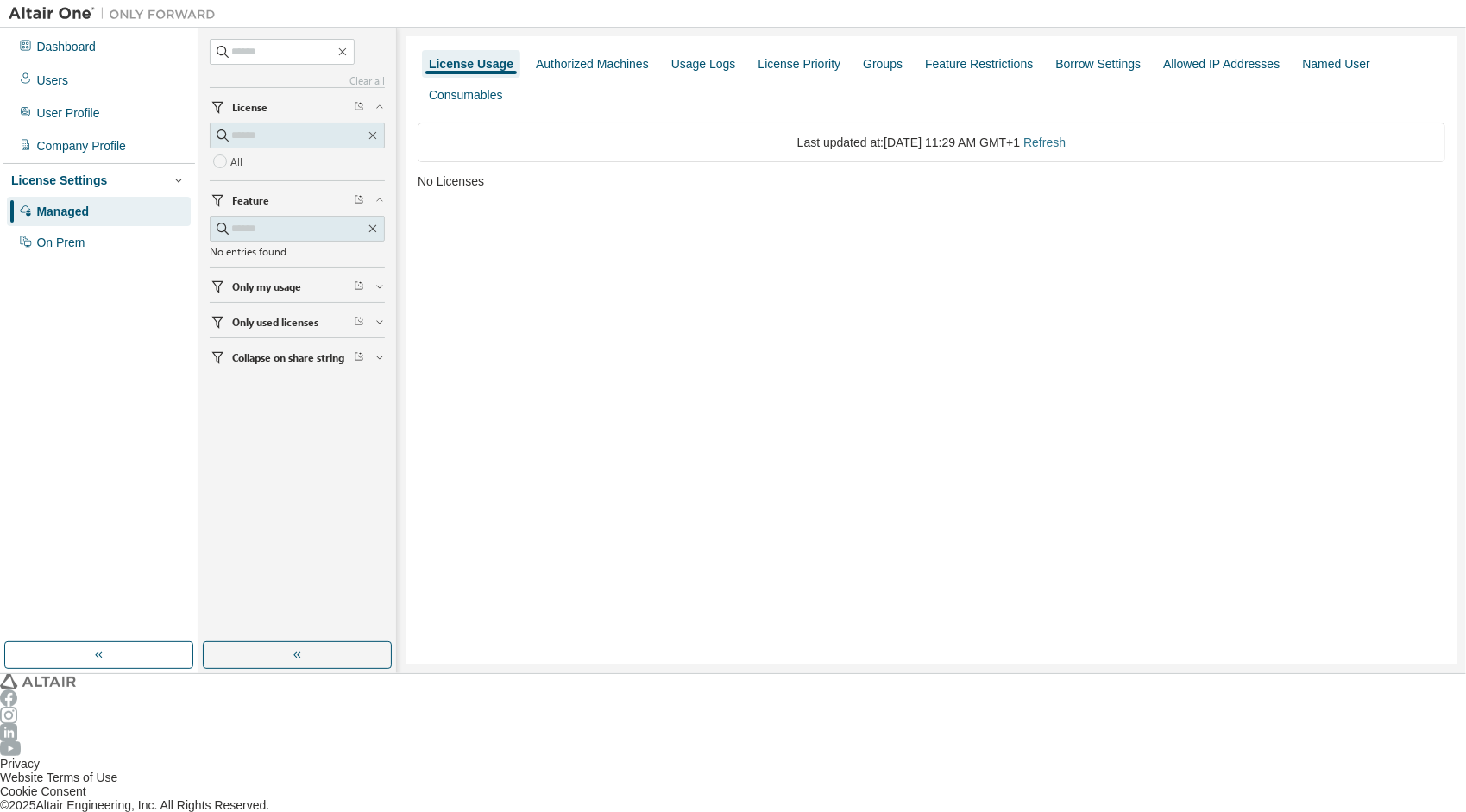
click at [1058, 136] on link "Refresh" at bounding box center [1044, 143] width 43 height 14
drag, startPoint x: 892, startPoint y: 144, endPoint x: 1048, endPoint y: 143, distance: 156.0
click at [1048, 174] on div "No Licenses" at bounding box center [932, 181] width 1028 height 14
drag, startPoint x: 1048, startPoint y: 143, endPoint x: 935, endPoint y: 170, distance: 116.2
click at [977, 155] on div "Last updated at: Sun 2025-09-07 11:29 AM GMT+1 Refresh No Licenses" at bounding box center [932, 156] width 1028 height 91
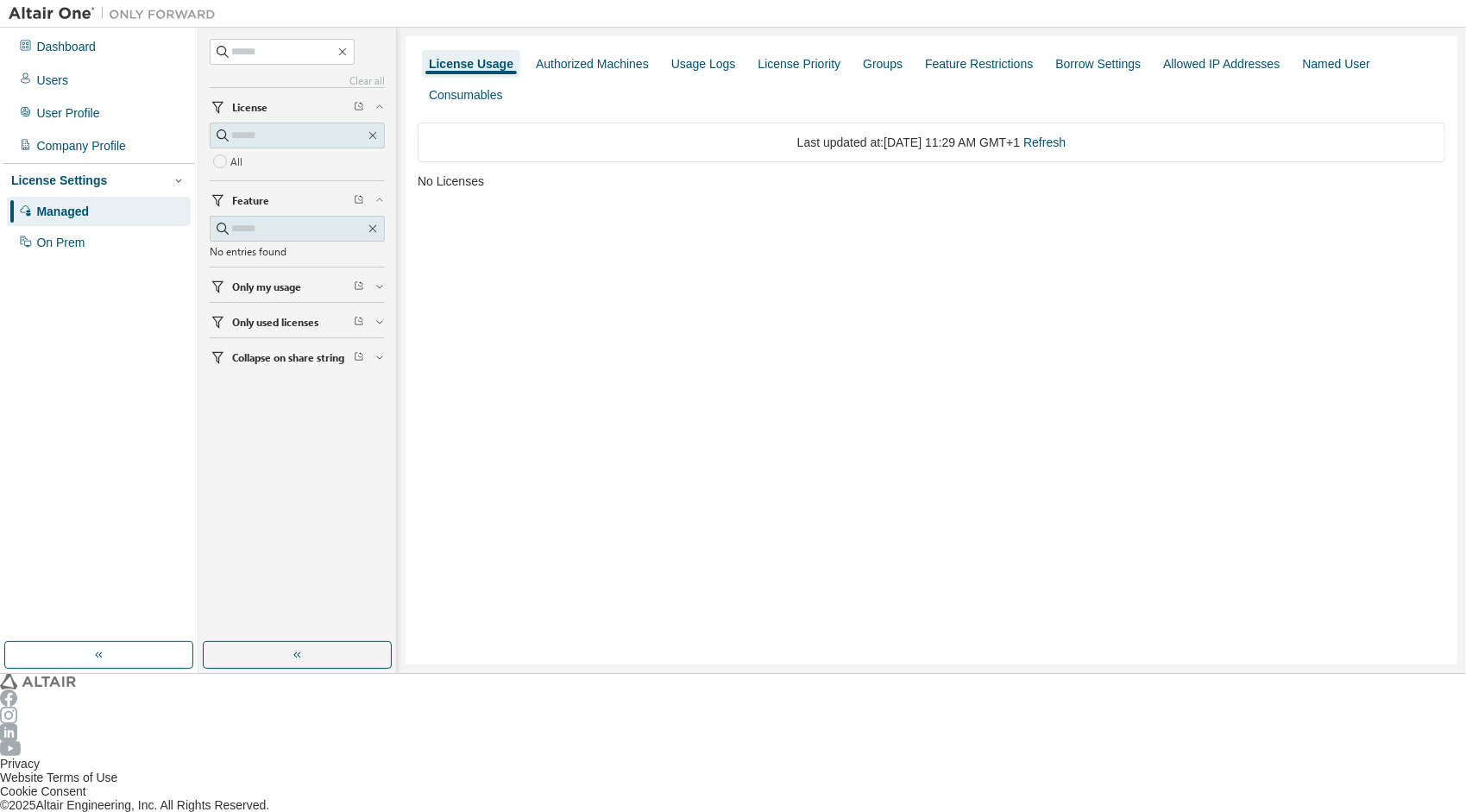
click at [262, 285] on span "Only my usage" at bounding box center [266, 286] width 69 height 14
click at [242, 312] on label "Yes" at bounding box center [239, 312] width 17 height 21
click at [924, 220] on div "License Usage Authorized Machines Usage Logs License Priority Groups Feature Re…" at bounding box center [931, 351] width 1052 height 628
click at [583, 64] on div "Authorized Machines" at bounding box center [592, 64] width 113 height 14
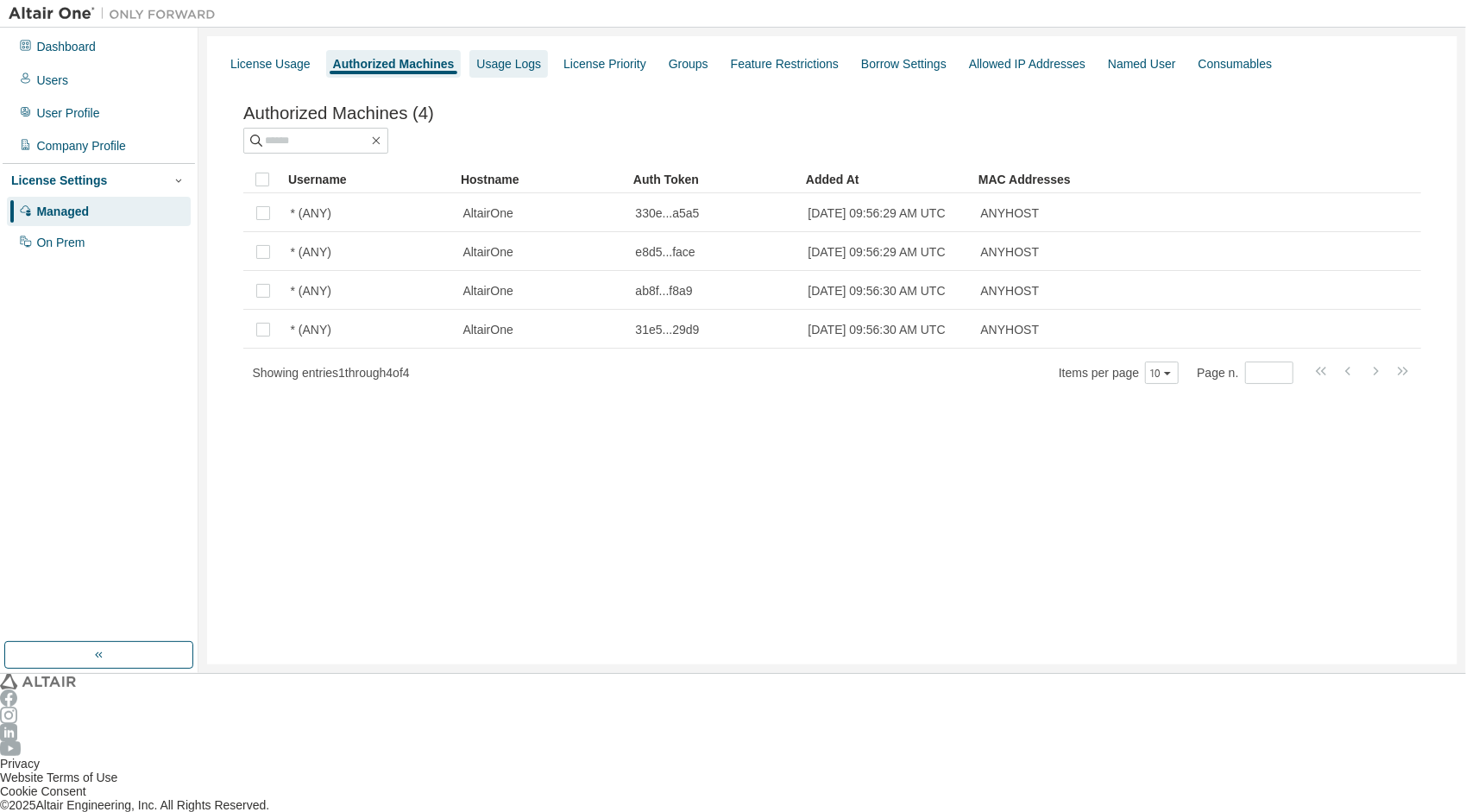
click at [476, 58] on div "Usage Logs" at bounding box center [508, 64] width 64 height 14
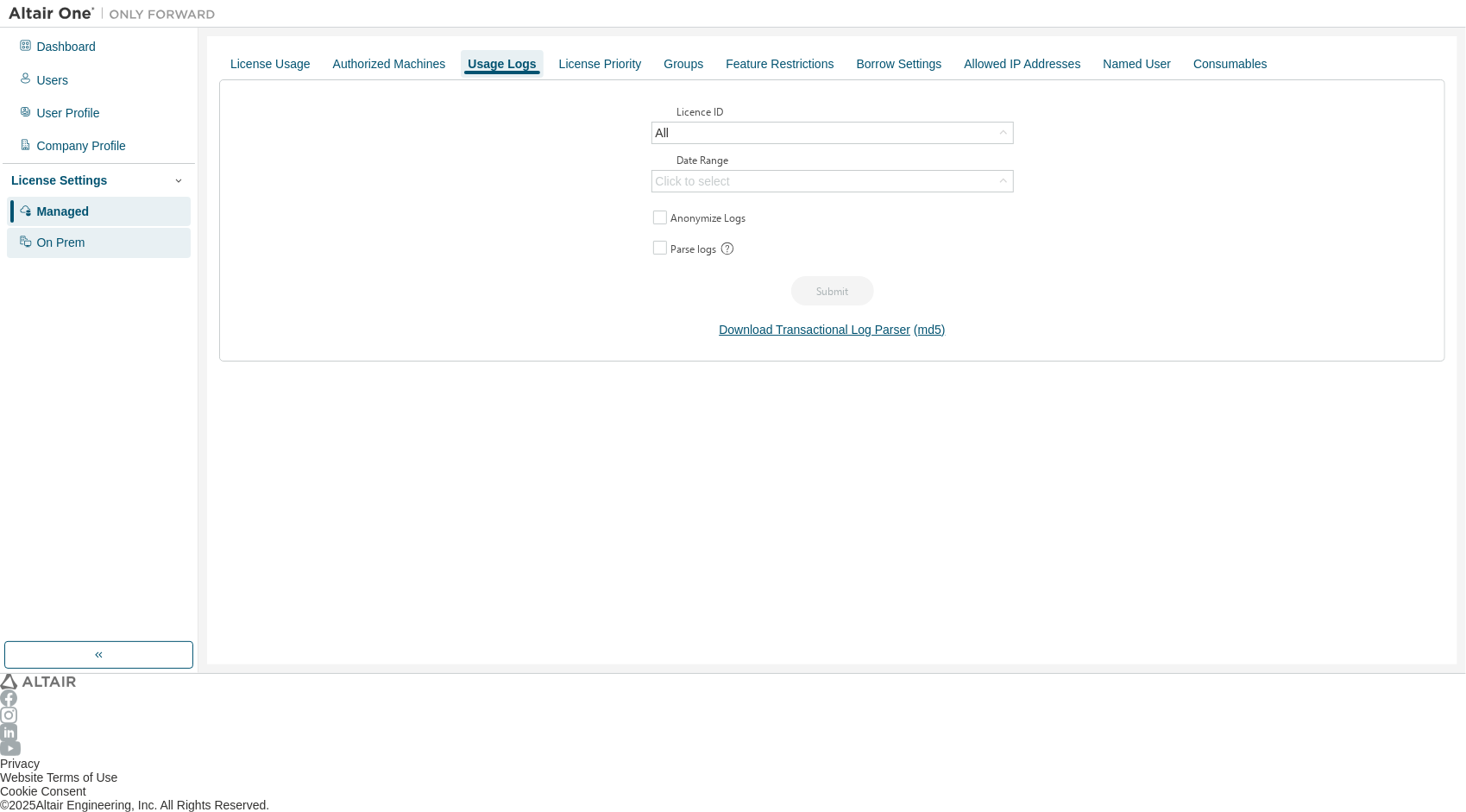
click at [81, 235] on div "On Prem" at bounding box center [99, 243] width 184 height 30
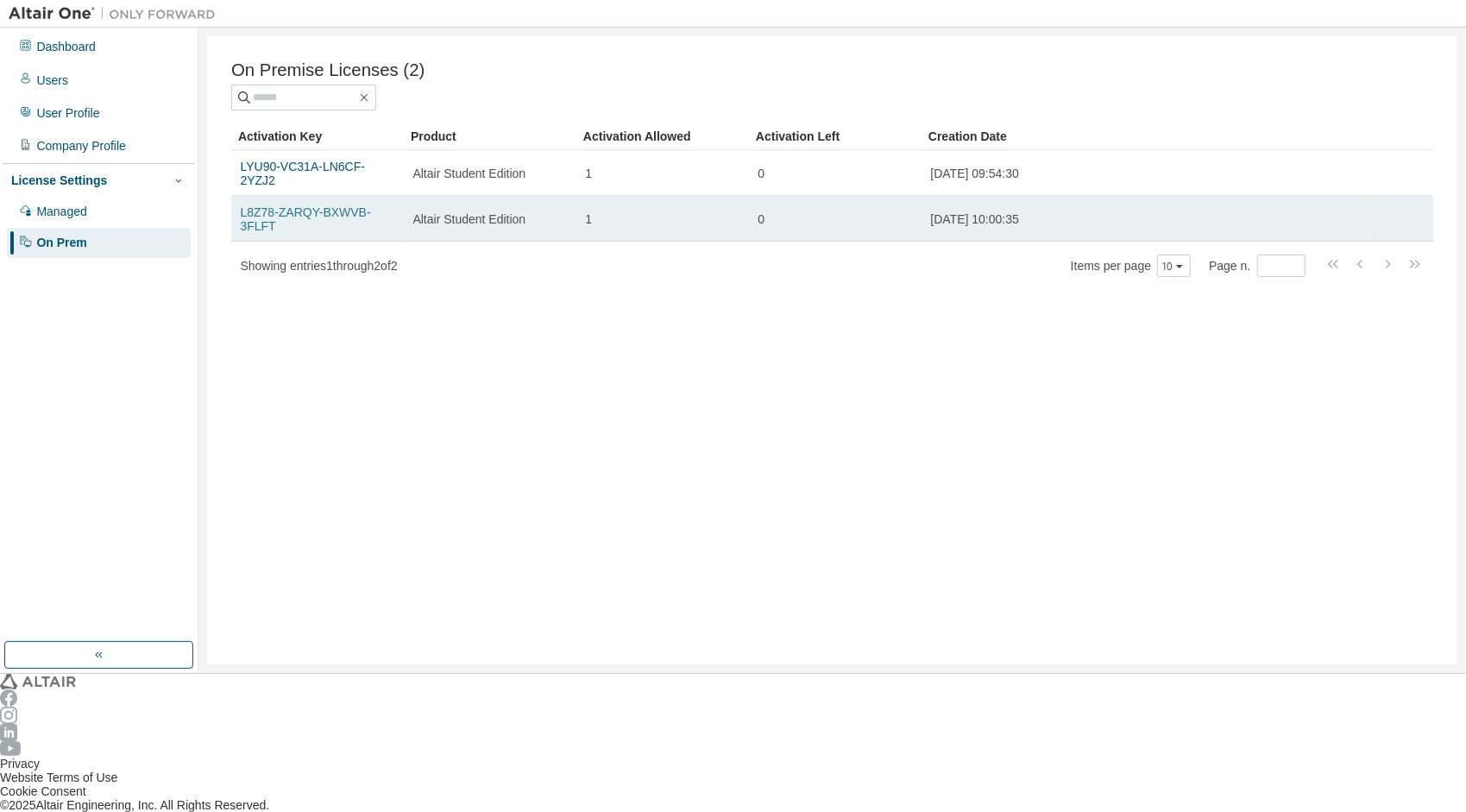
click at [311, 205] on link "L8Z78-ZARQY-BXWVB-3FLFT" at bounding box center [306, 219] width 131 height 28
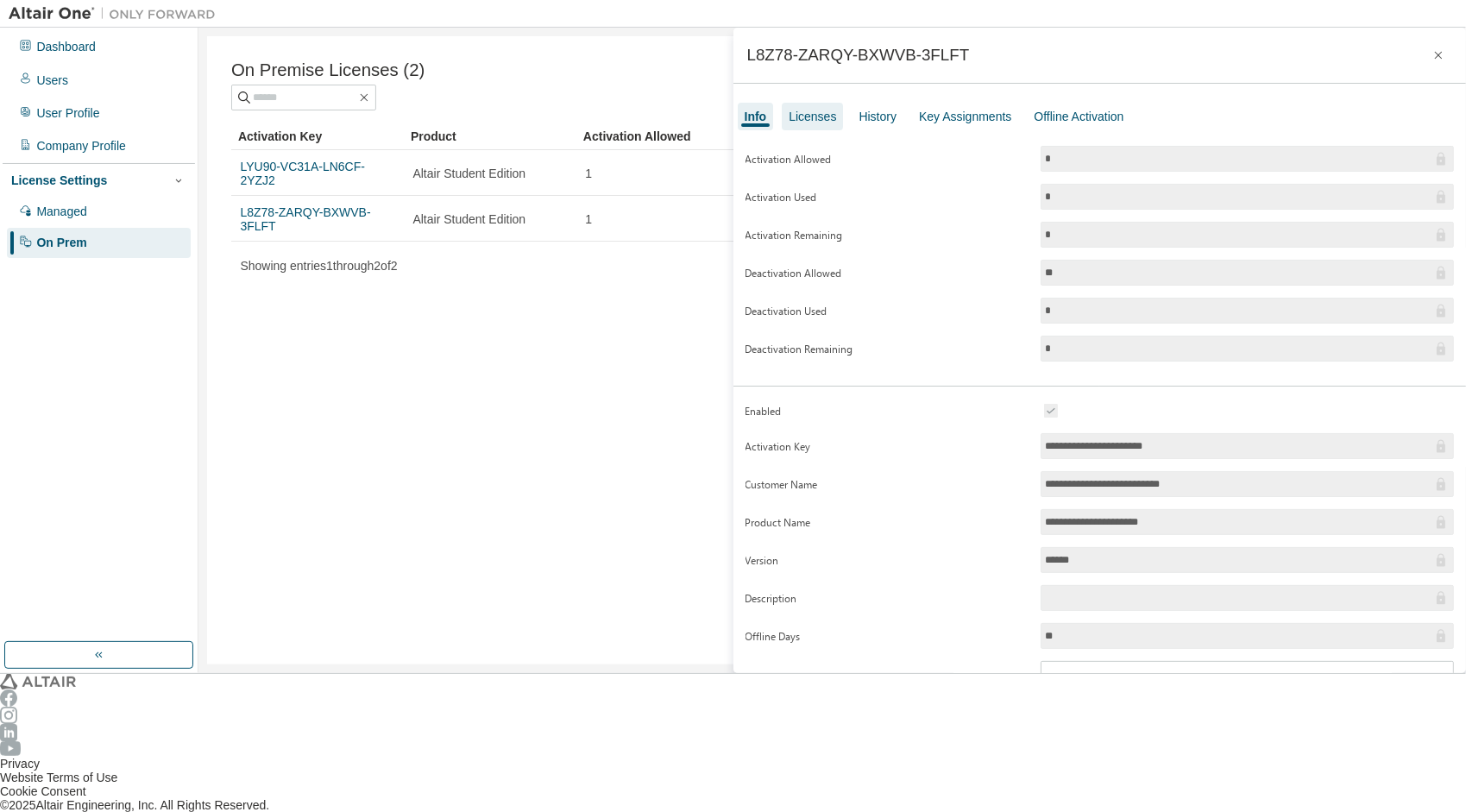
click at [819, 117] on div "Licenses" at bounding box center [812, 117] width 48 height 14
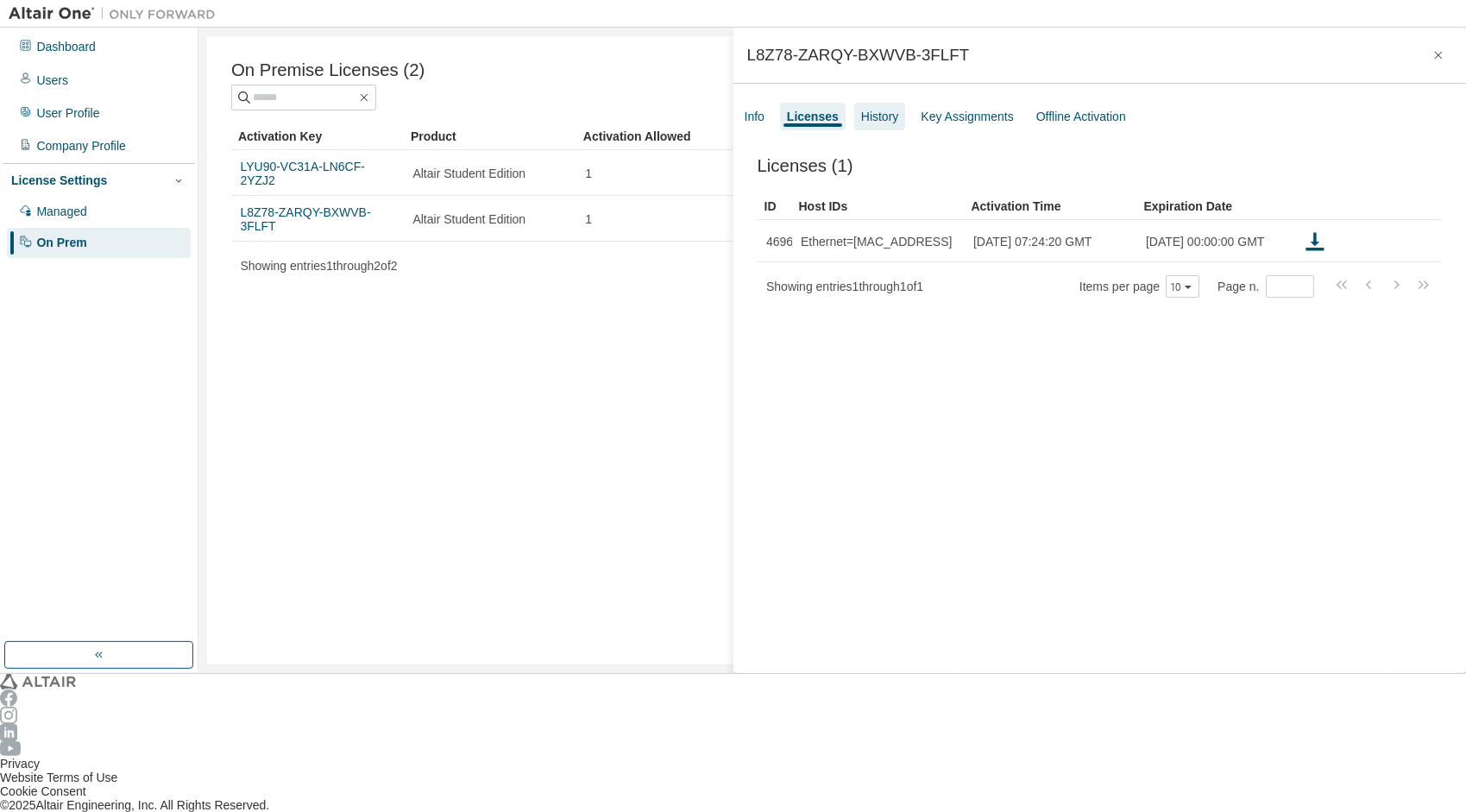
click at [862, 117] on div "History" at bounding box center [881, 117] width 38 height 14
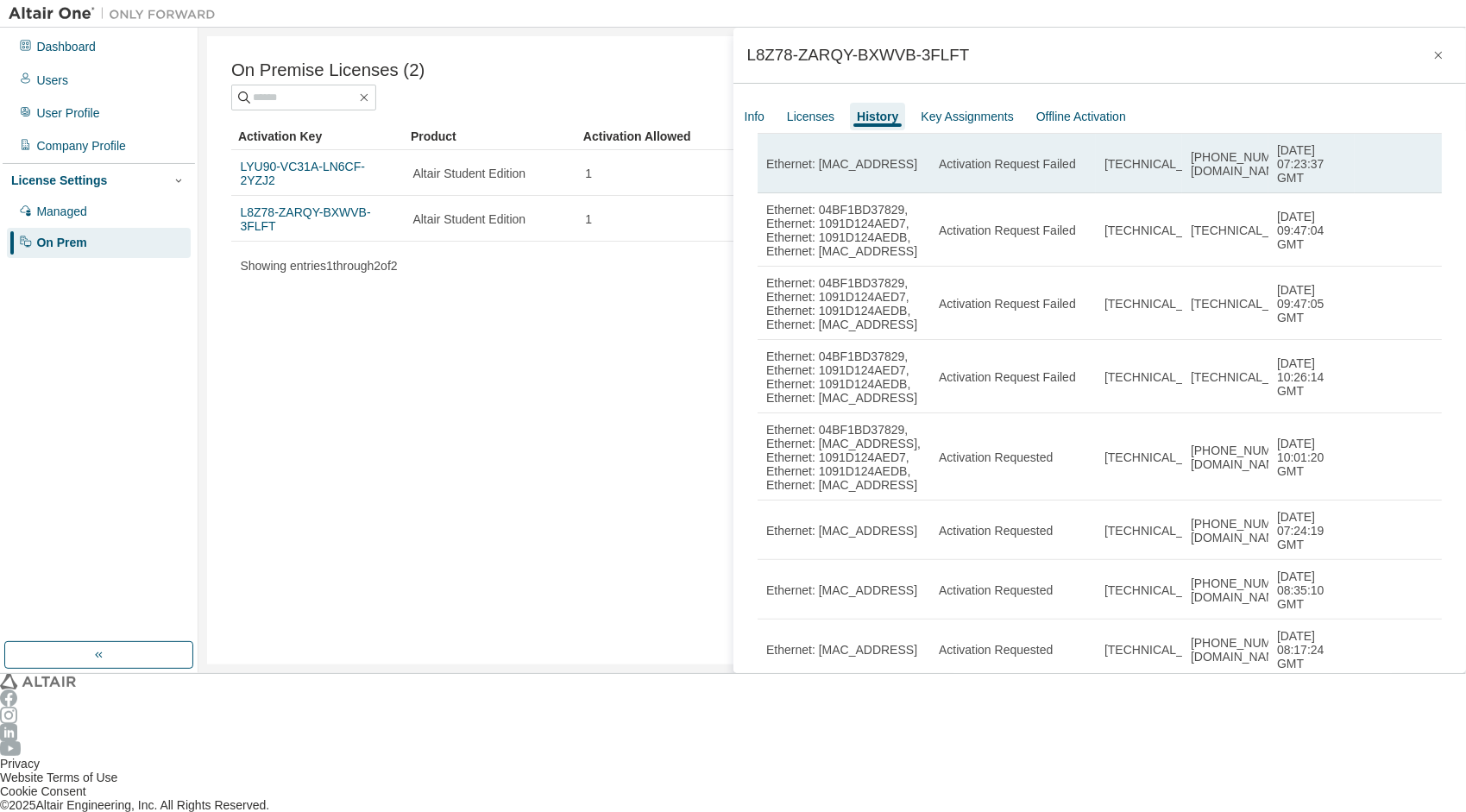
scroll to position [149, 0]
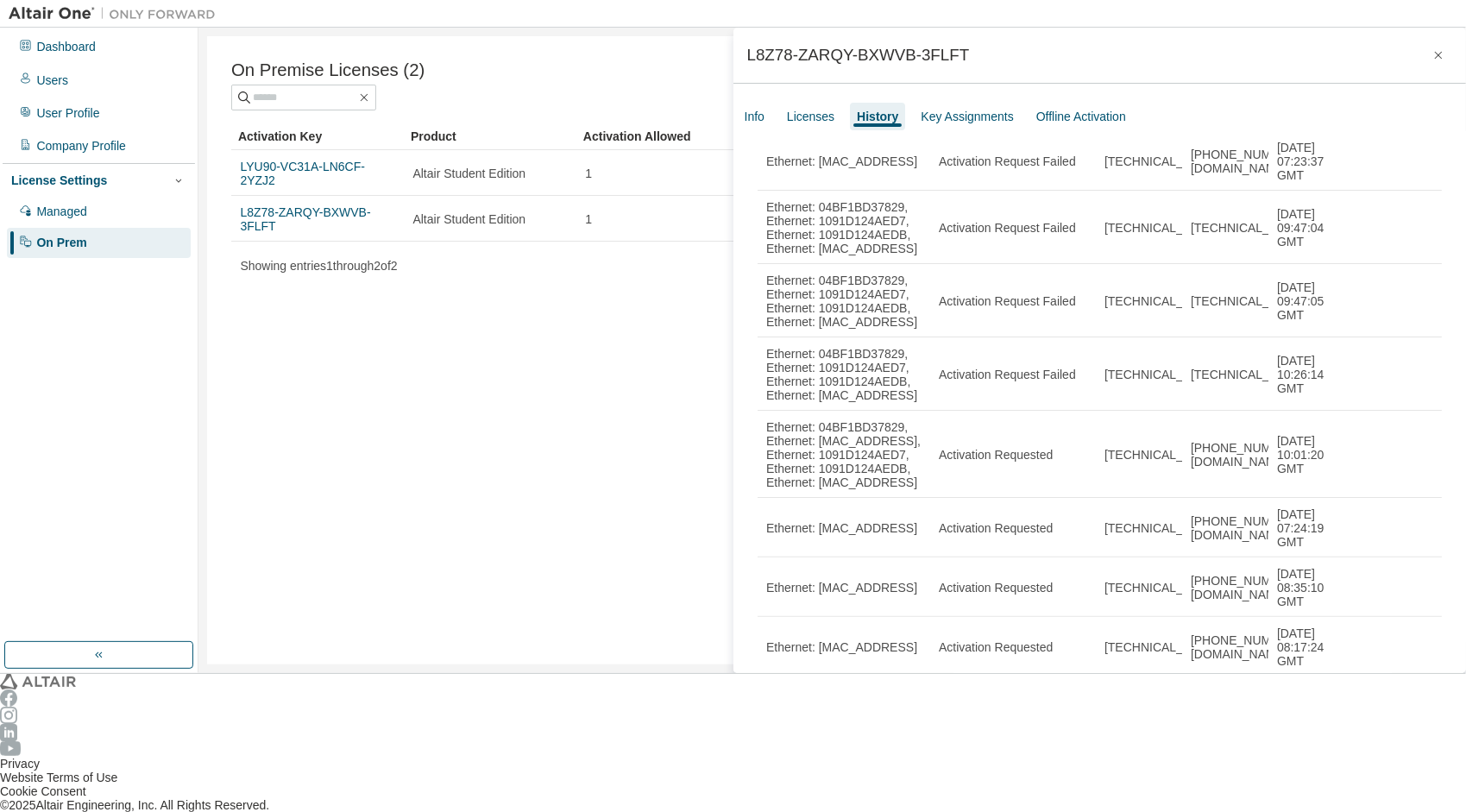
click at [1192, 760] on icon "button" at bounding box center [1188, 761] width 7 height 3
click at [1189, 714] on div "100" at bounding box center [1193, 708] width 138 height 21
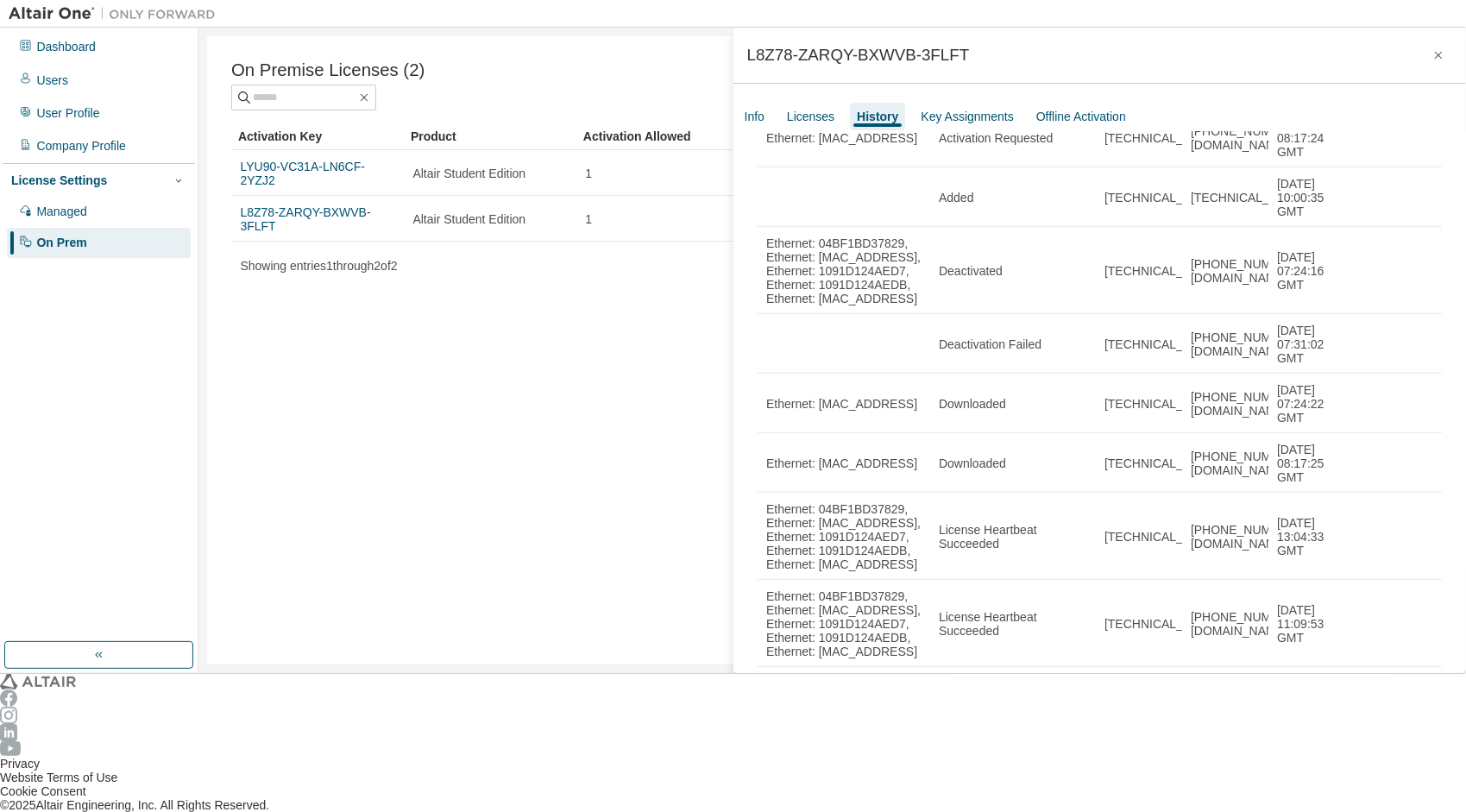
scroll to position [226, 0]
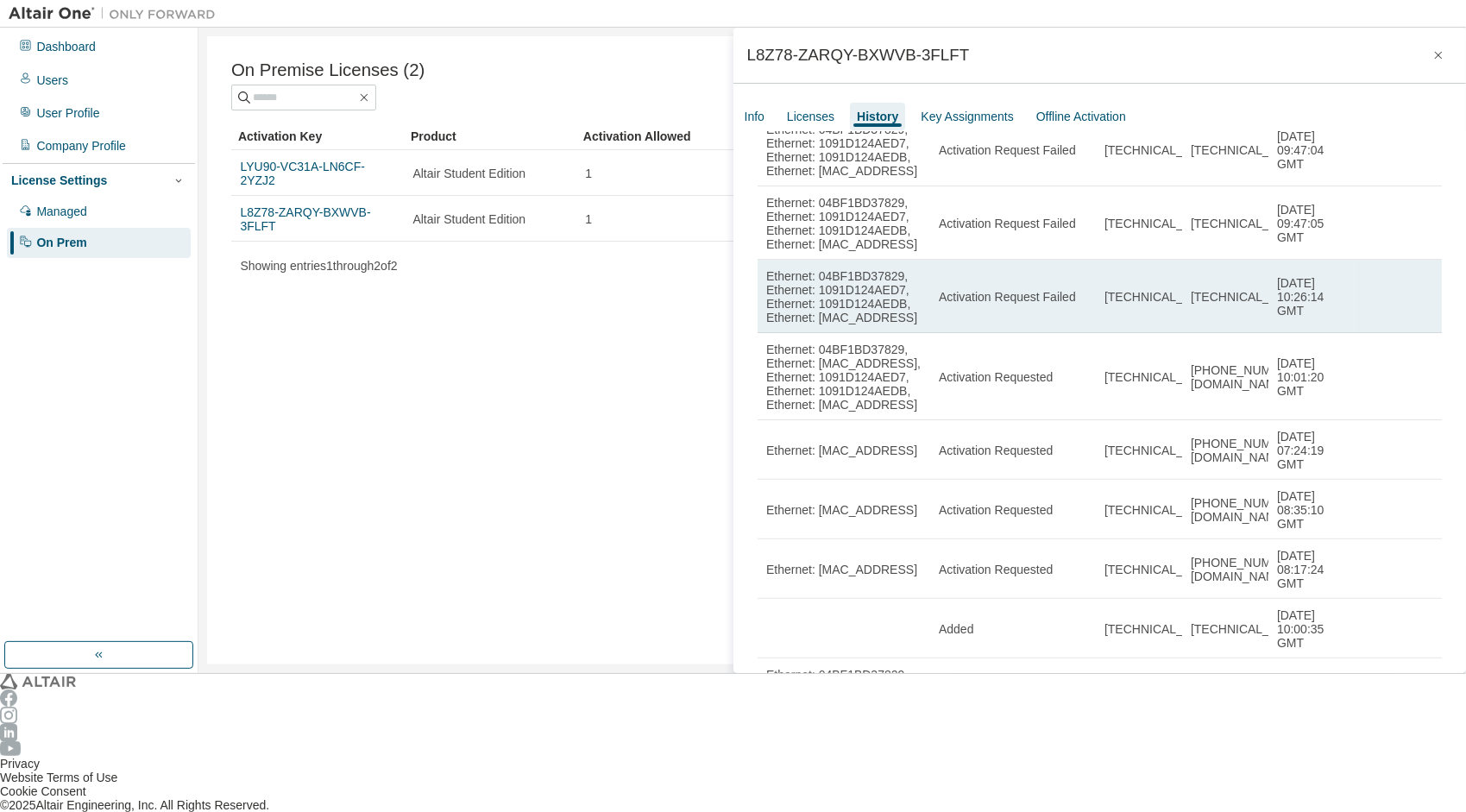
click at [1179, 304] on td "84.43.111.86" at bounding box center [1138, 296] width 86 height 73
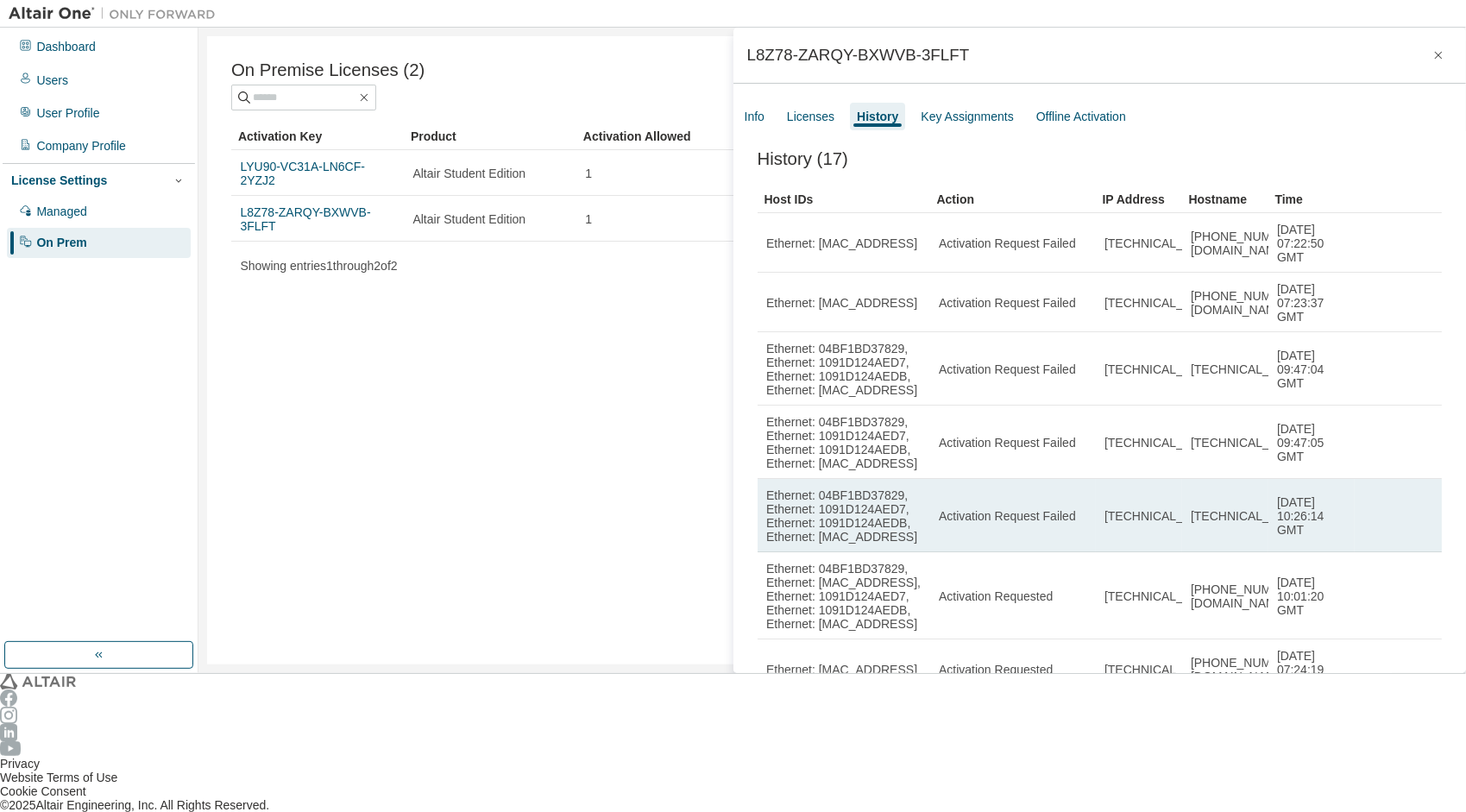
scroll to position [0, 0]
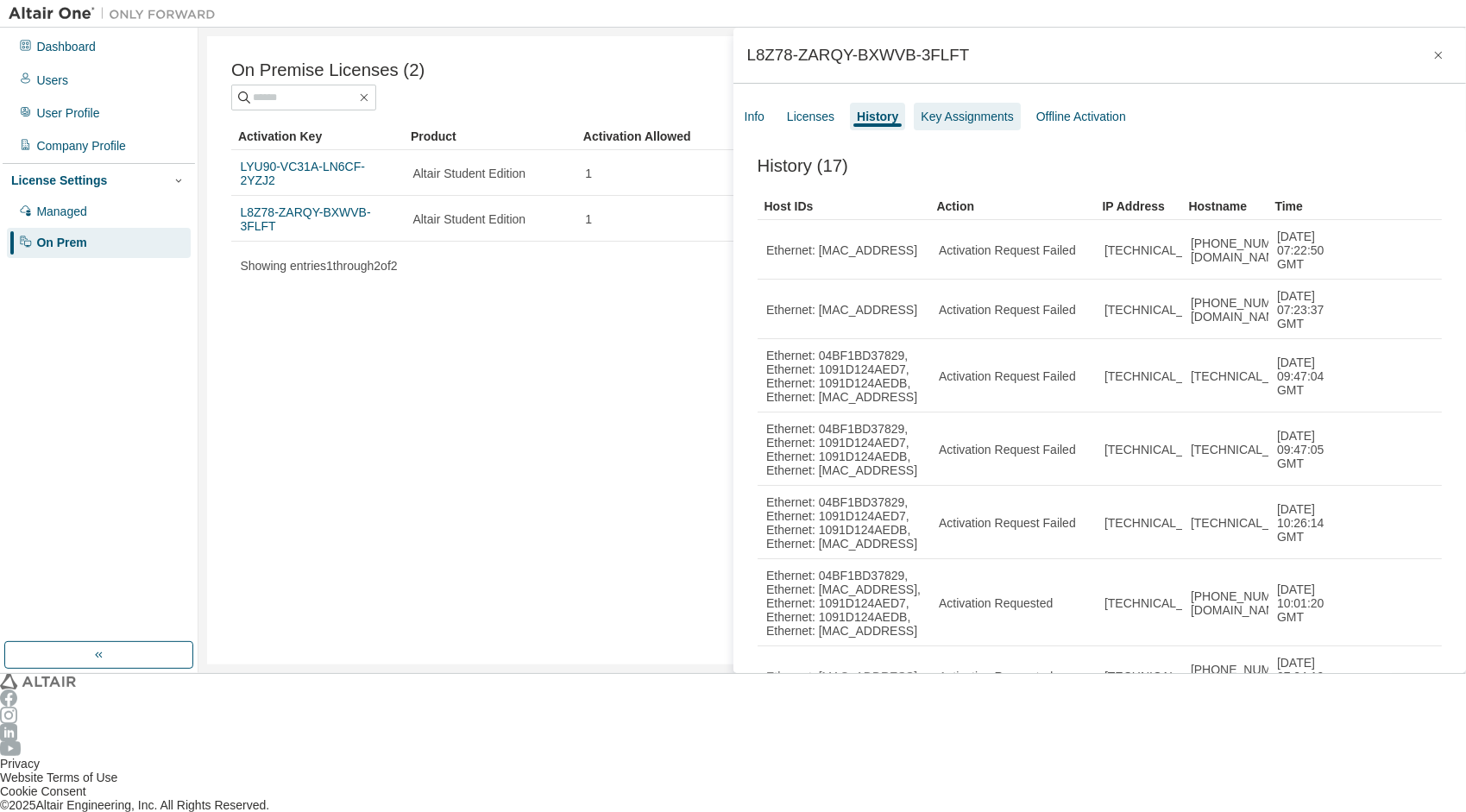
click at [914, 111] on div "Key Assignments" at bounding box center [967, 117] width 106 height 28
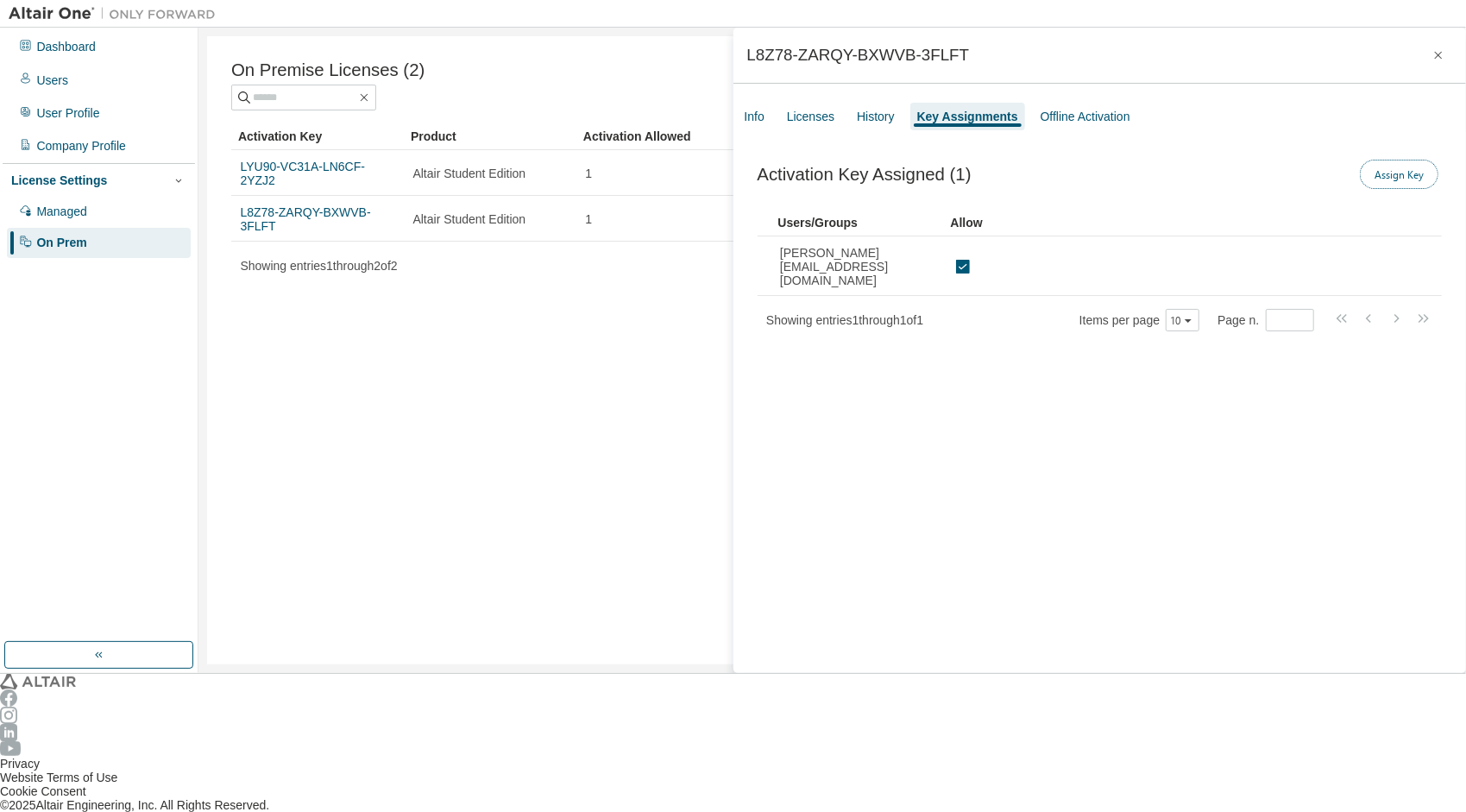
click at [1390, 159] on button "Assign Key" at bounding box center [1399, 174] width 78 height 30
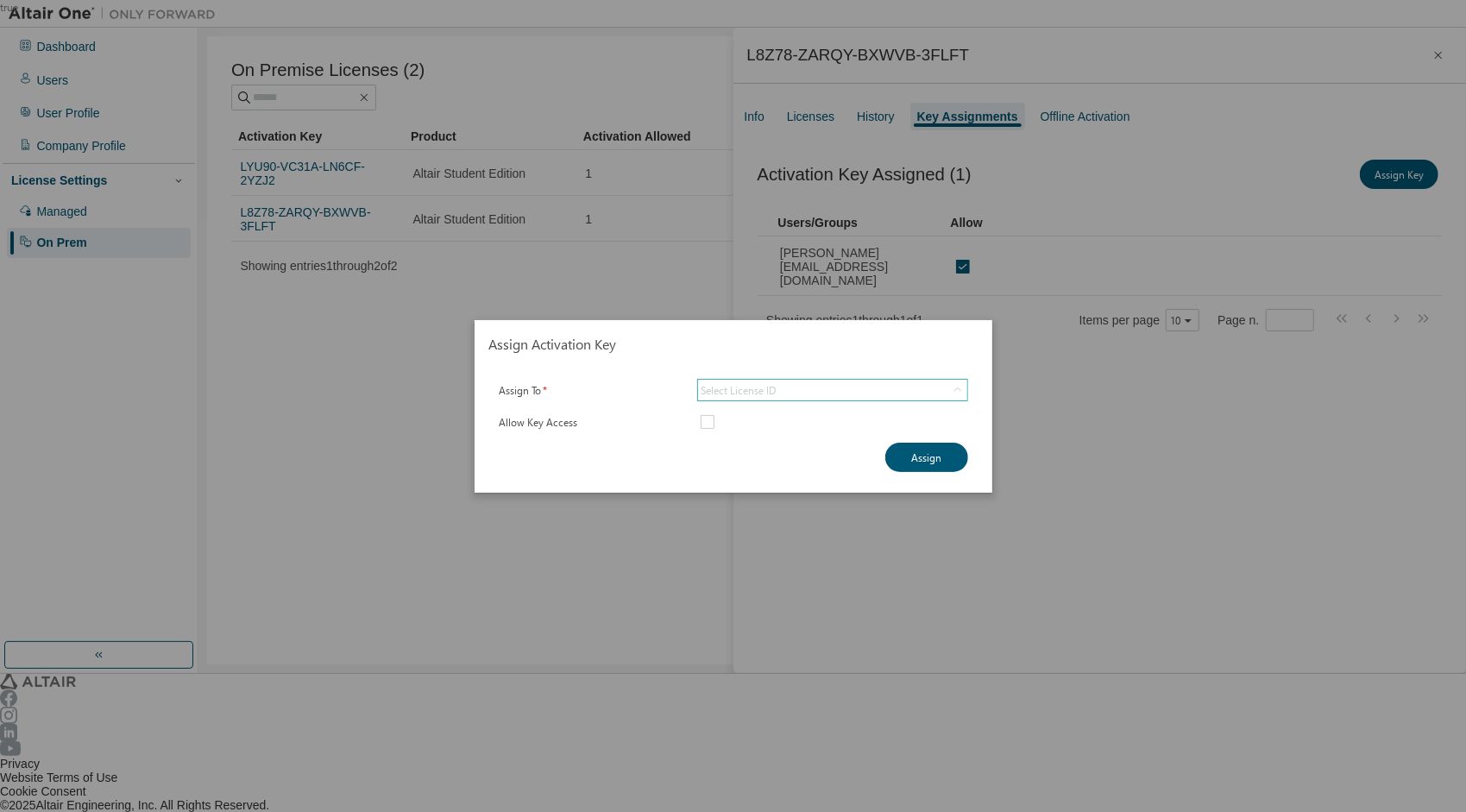
click at [847, 389] on div "Select License ID" at bounding box center [832, 389] width 269 height 21
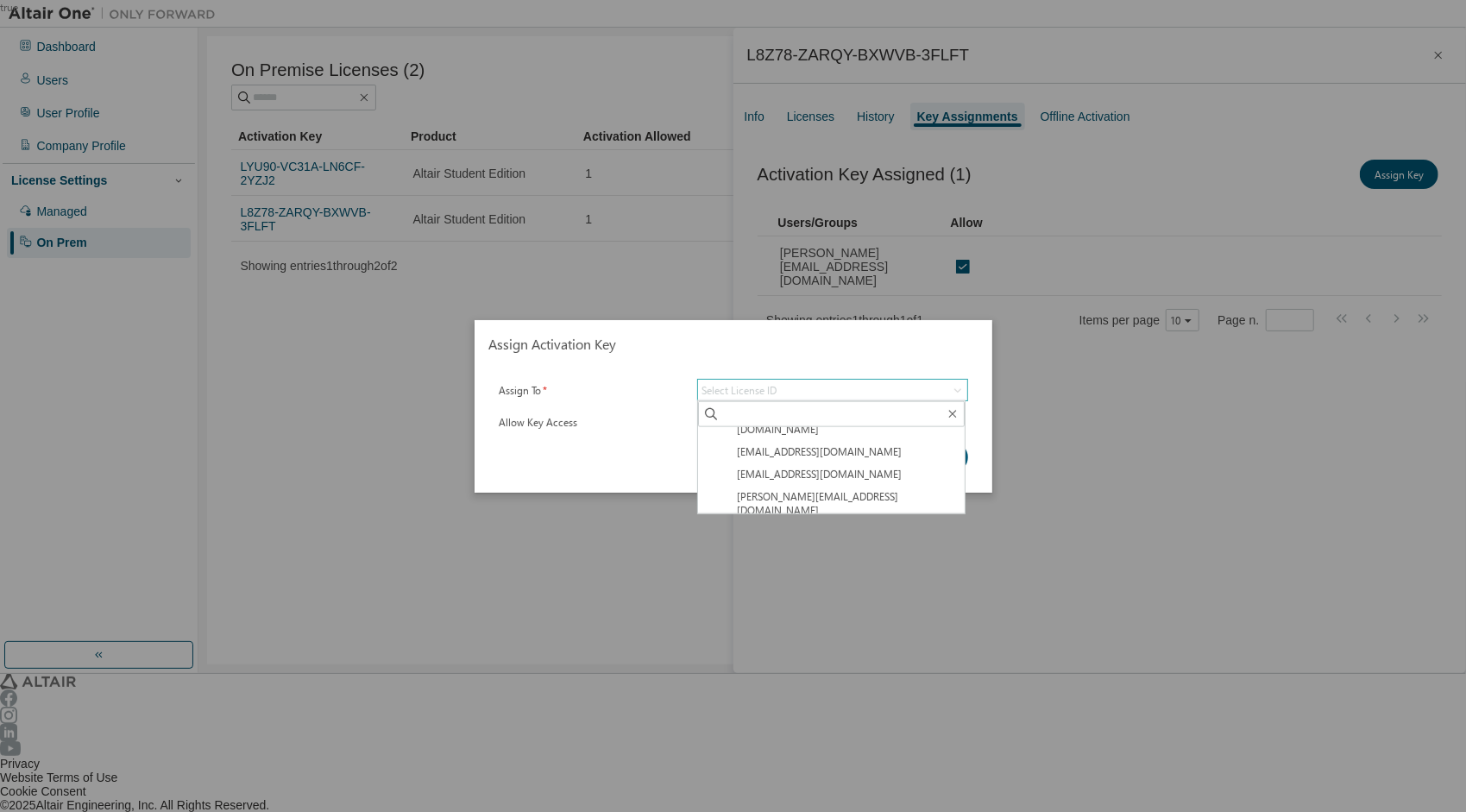
scroll to position [116, 0]
click at [986, 604] on div "true" at bounding box center [733, 406] width 1466 height 812
